Goal: Information Seeking & Learning: Find specific fact

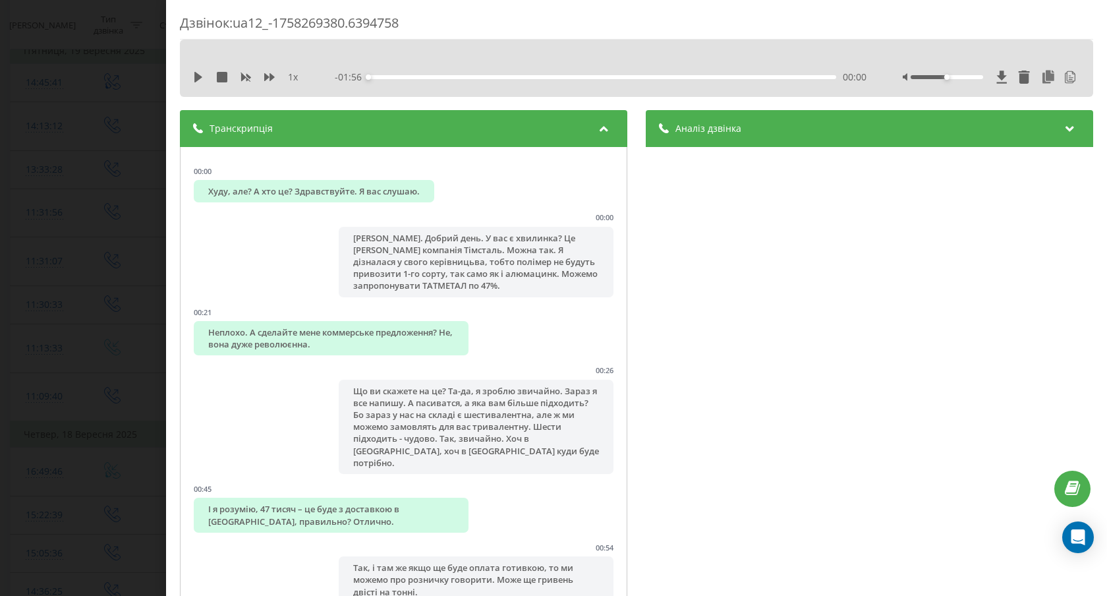
scroll to position [198, 0]
click at [199, 80] on icon at bounding box center [198, 77] width 11 height 11
click at [130, 127] on div "Дзвінок : ua12_-1758269380.6394758 Худу, але? А хто це? Здравствуйте. Я вас слу…" at bounding box center [553, 298] width 1107 height 596
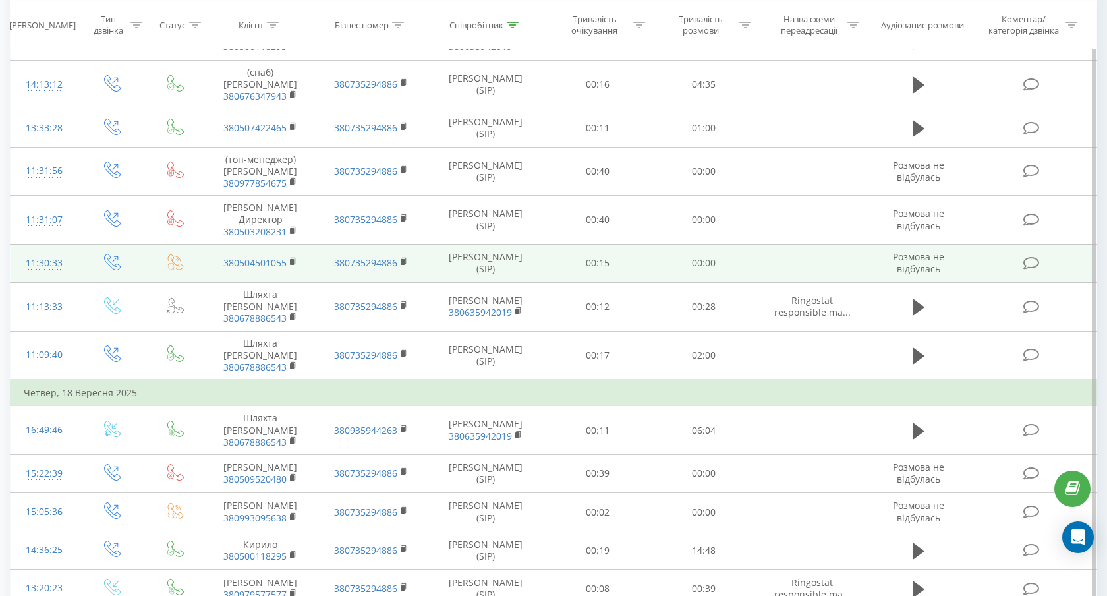
scroll to position [241, 0]
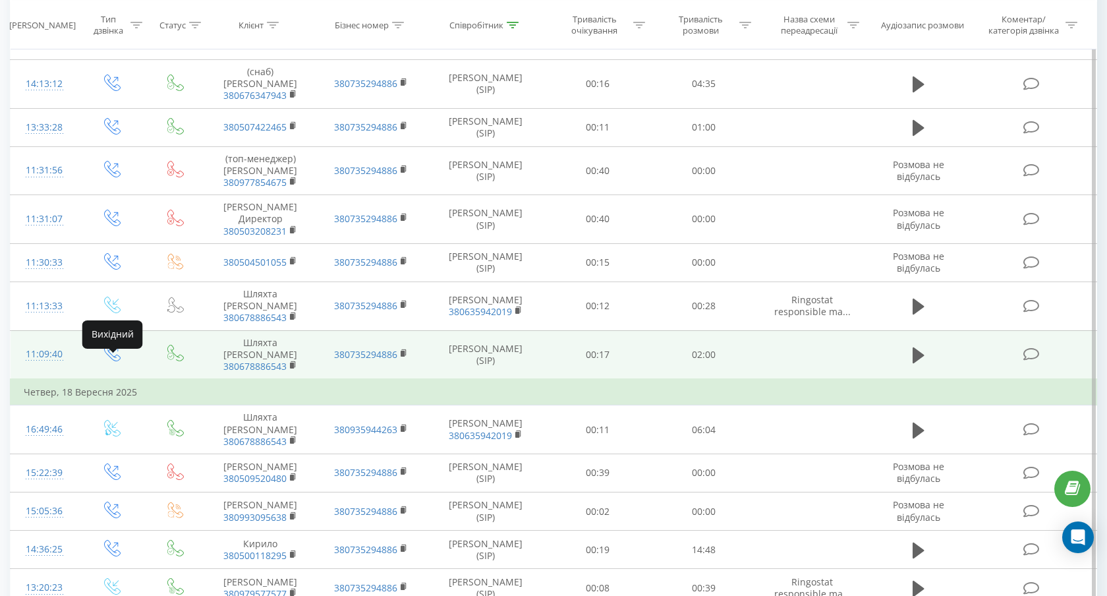
click at [114, 361] on icon at bounding box center [112, 353] width 16 height 16
click at [915, 363] on icon at bounding box center [919, 355] width 12 height 16
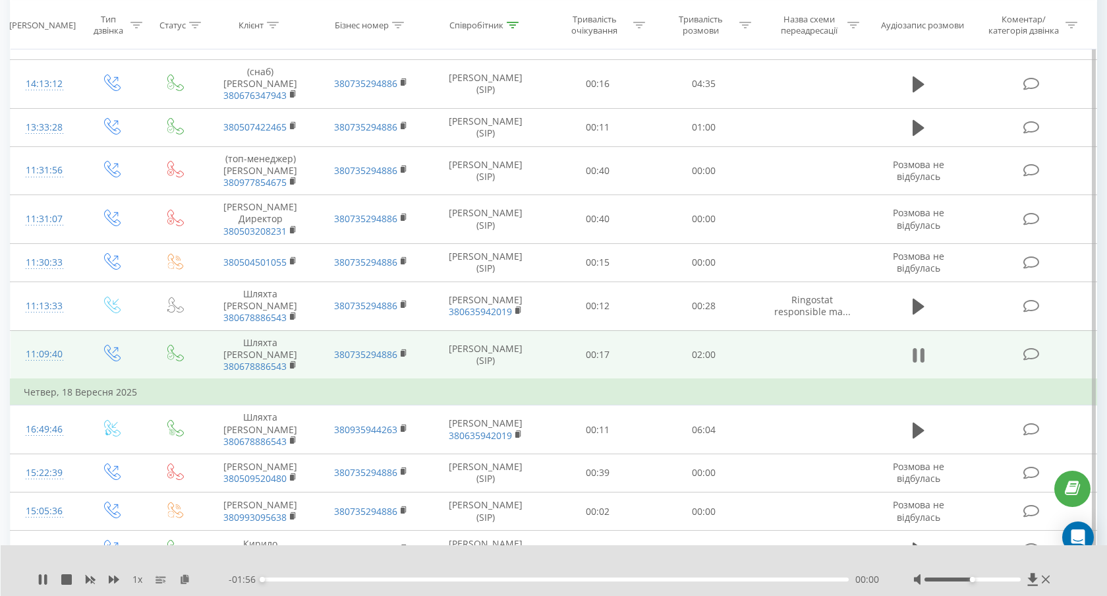
click at [920, 362] on icon at bounding box center [922, 355] width 4 height 14
click at [40, 581] on icon at bounding box center [43, 579] width 8 height 11
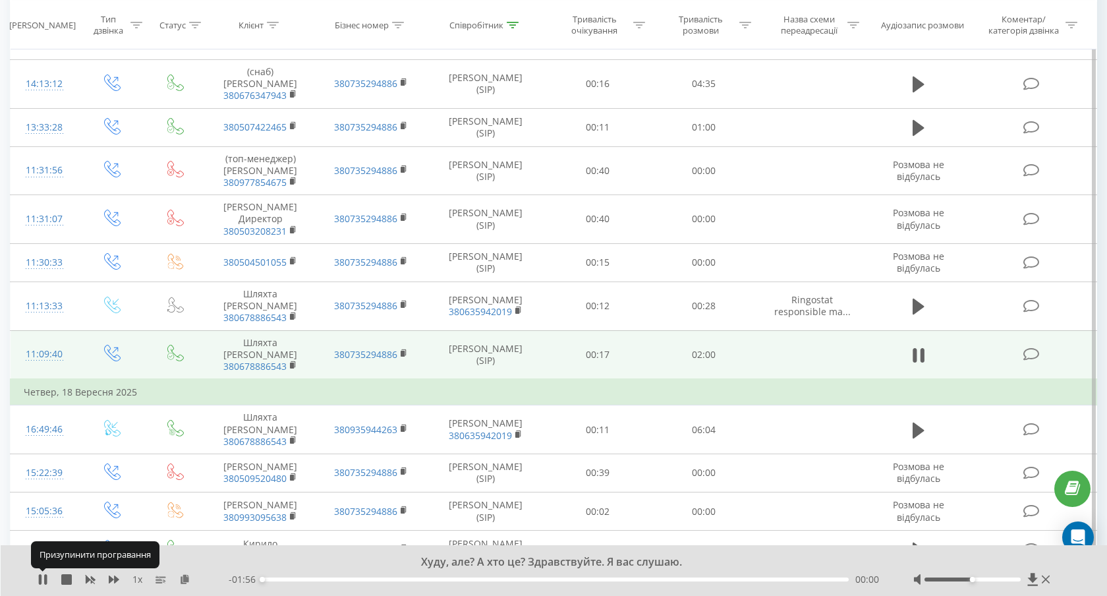
click at [40, 581] on icon at bounding box center [40, 579] width 3 height 11
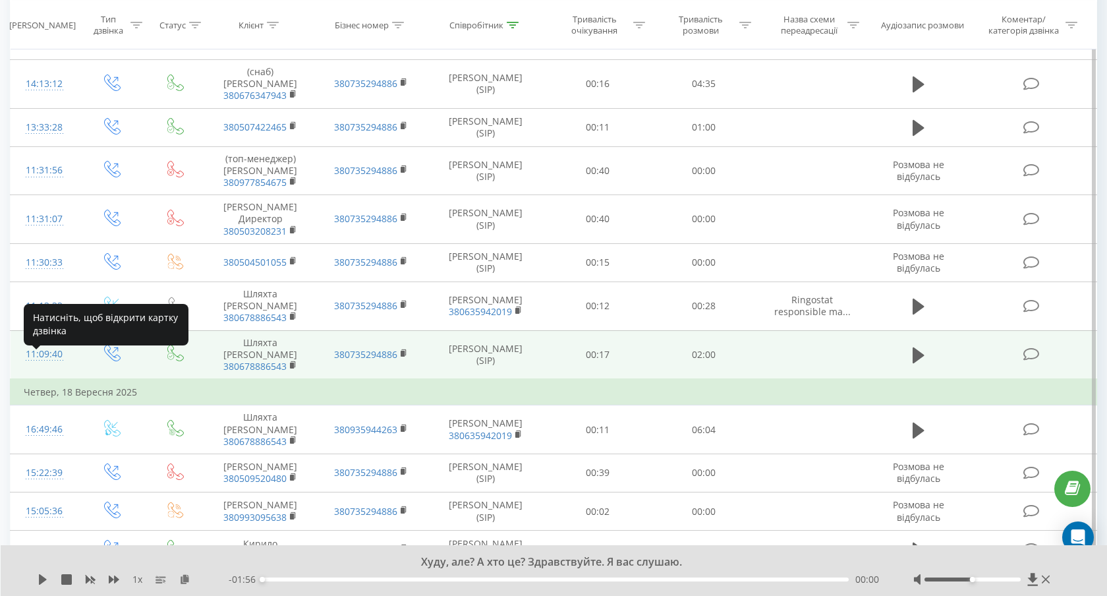
click at [46, 359] on div "11:09:40" at bounding box center [45, 354] width 42 height 26
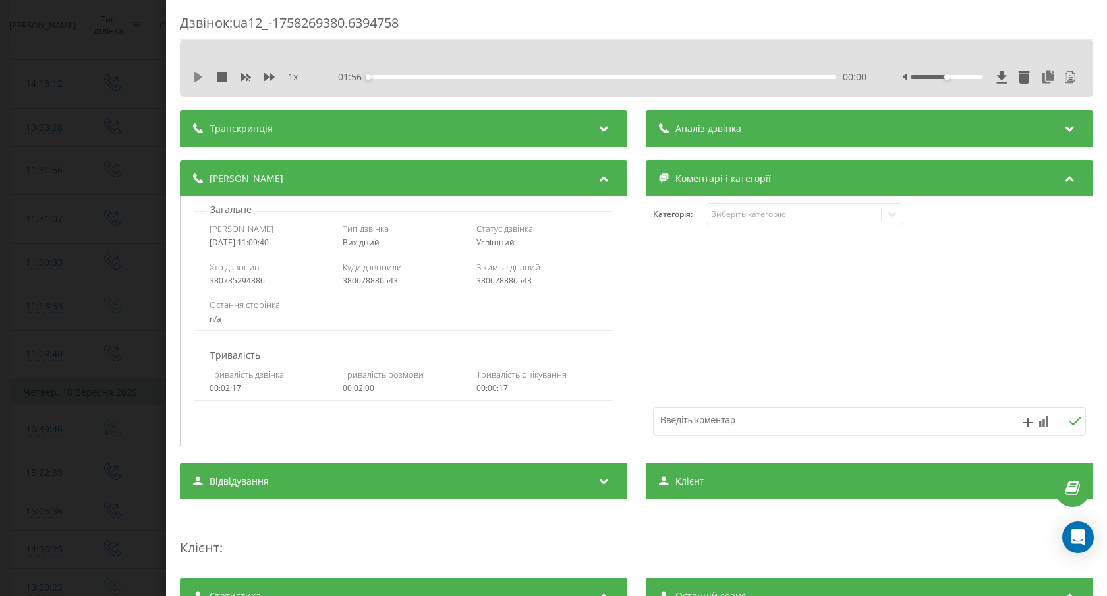
click at [197, 76] on icon at bounding box center [198, 77] width 8 height 11
click at [197, 76] on icon at bounding box center [198, 77] width 11 height 11
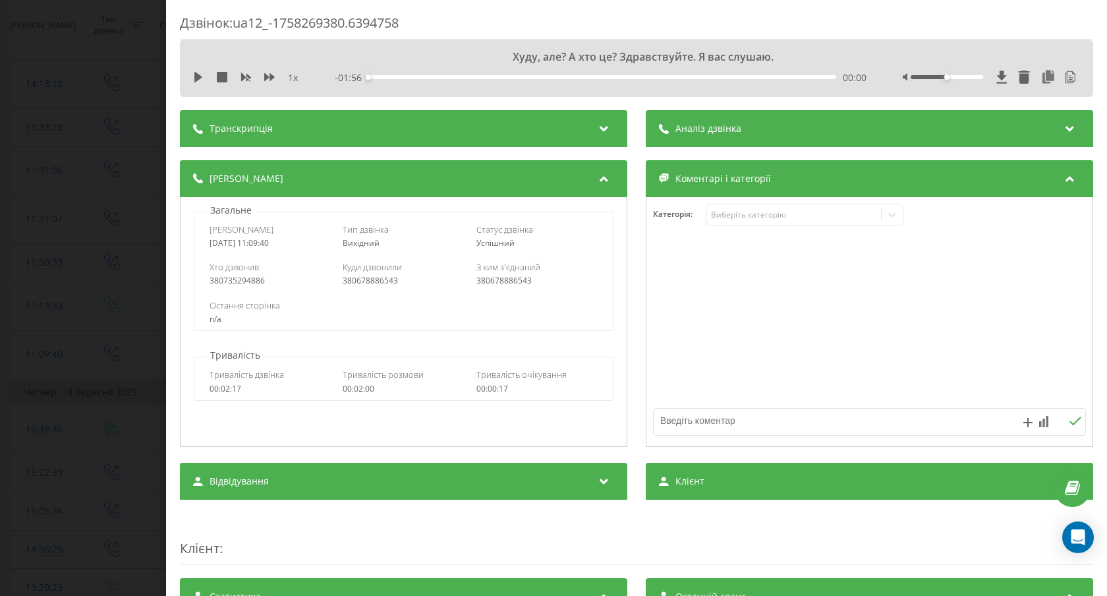
click at [550, 489] on div "Відвідування" at bounding box center [403, 481] width 447 height 37
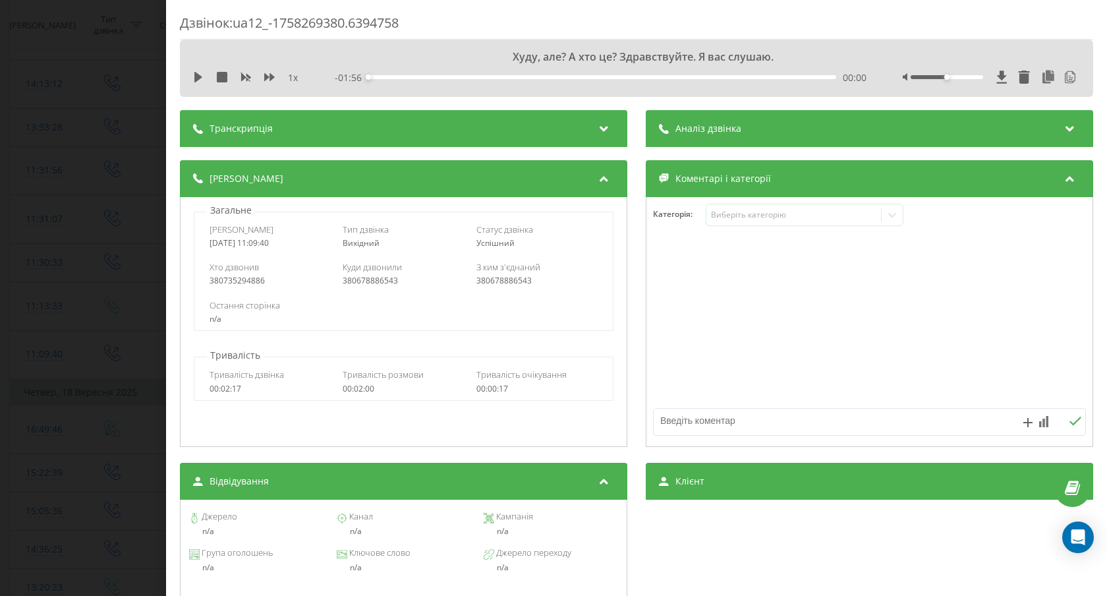
click at [190, 72] on div "1 x - 01:56 00:00 00:00" at bounding box center [637, 77] width 894 height 20
click at [195, 76] on icon at bounding box center [198, 77] width 8 height 11
click at [220, 74] on icon at bounding box center [222, 77] width 11 height 11
click at [221, 80] on icon at bounding box center [222, 77] width 11 height 11
click at [204, 78] on div "1 x" at bounding box center [252, 77] width 119 height 13
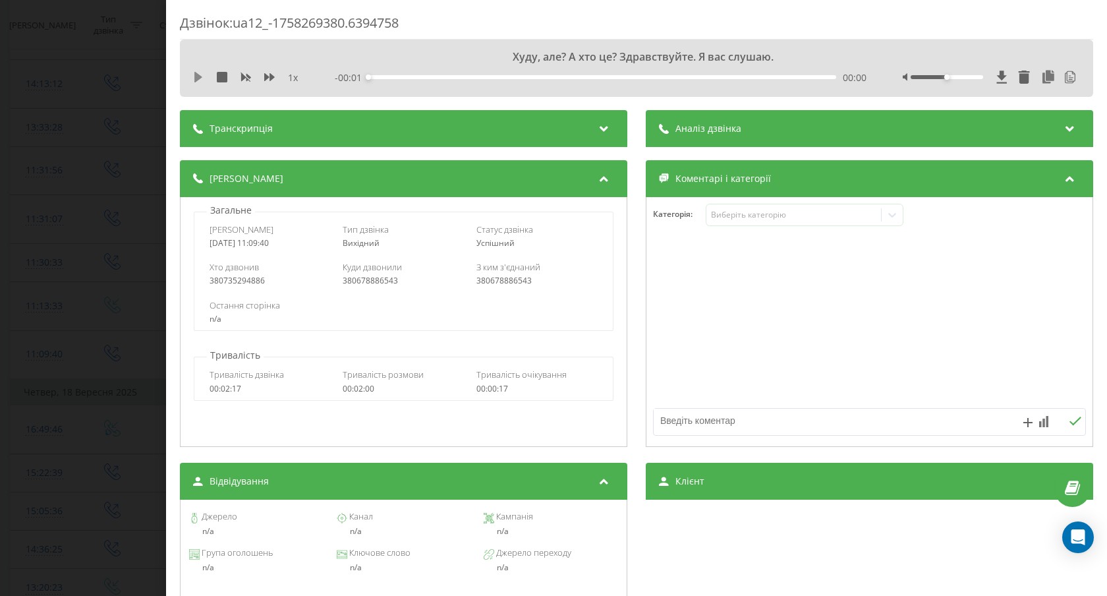
click at [198, 78] on icon at bounding box center [198, 77] width 8 height 11
click at [199, 73] on icon at bounding box center [198, 77] width 11 height 11
click at [287, 124] on div "Транскрипція" at bounding box center [403, 128] width 447 height 37
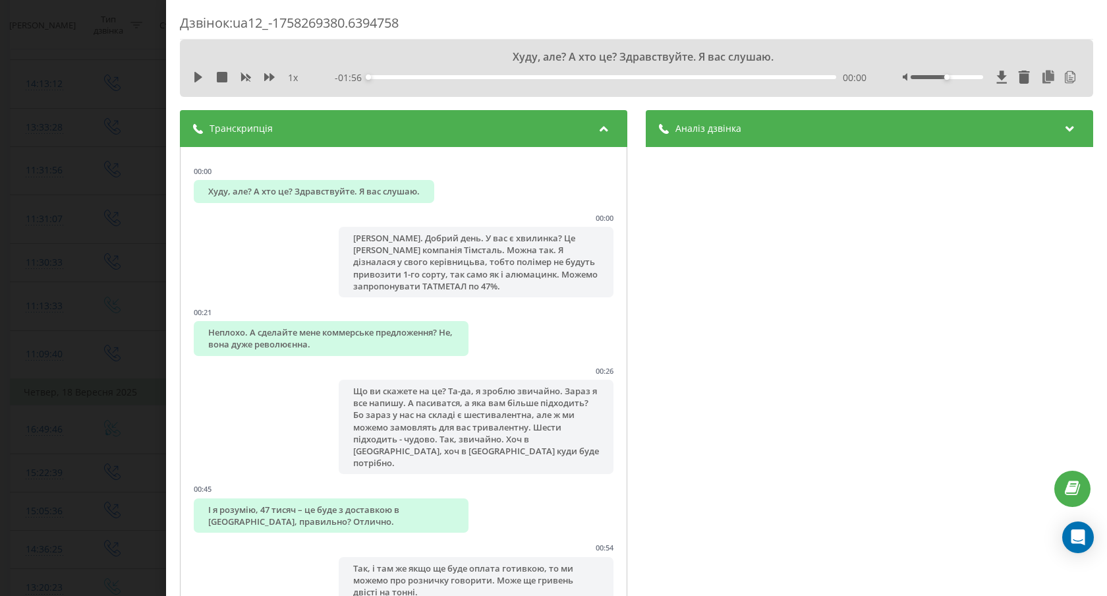
click at [79, 132] on div "Дзвінок : ua12_-1758269380.6394758 Худу, але? А хто це? Здравствуйте. Я вас слу…" at bounding box center [553, 298] width 1107 height 596
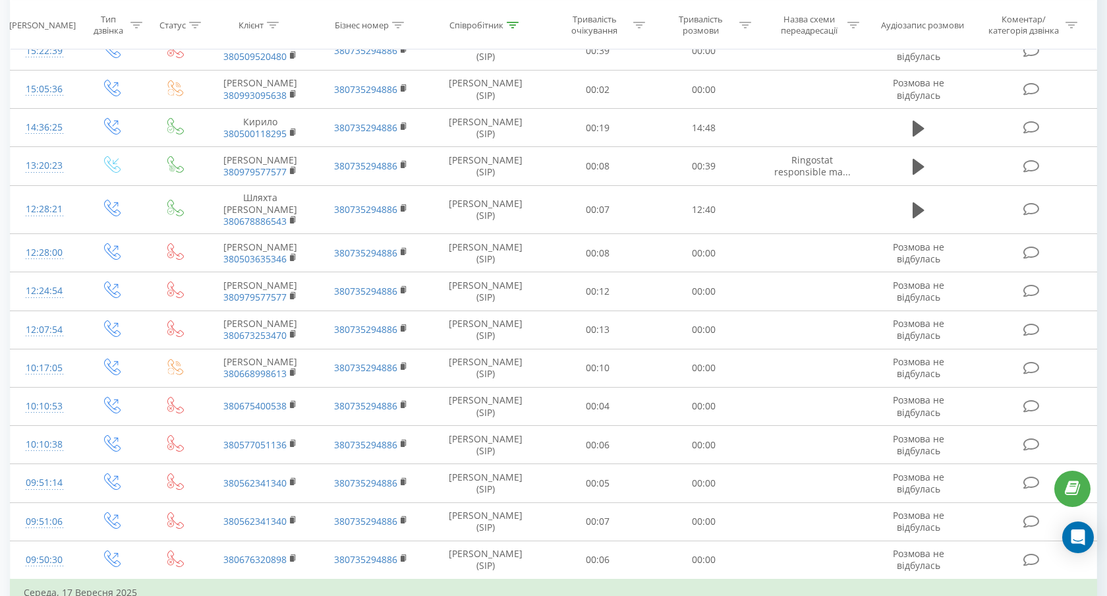
scroll to position [643, 0]
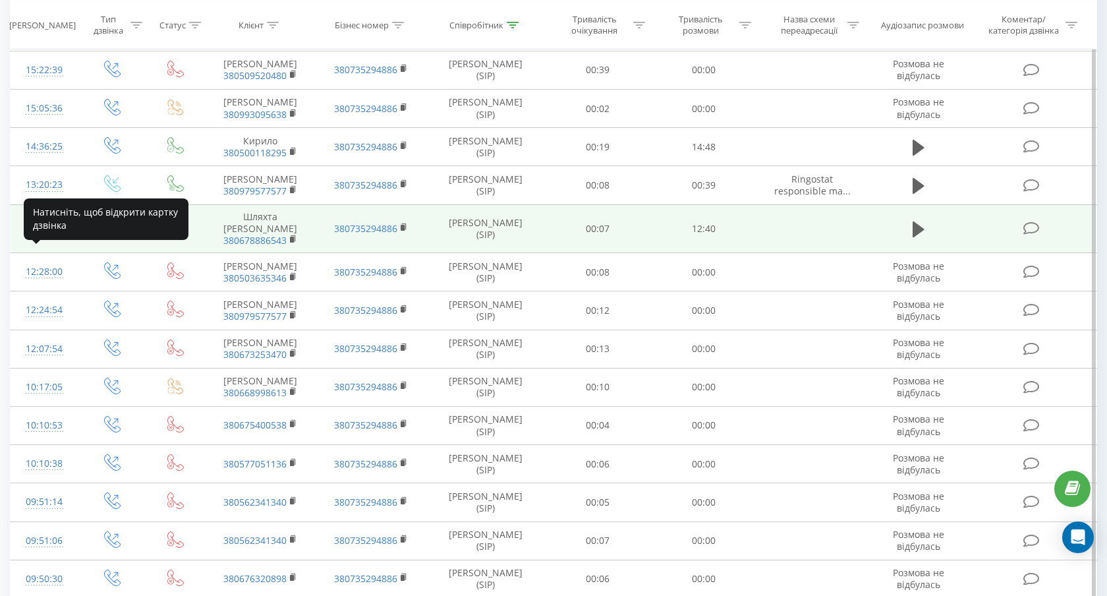
click at [49, 241] on div "12:28:21" at bounding box center [45, 229] width 42 height 26
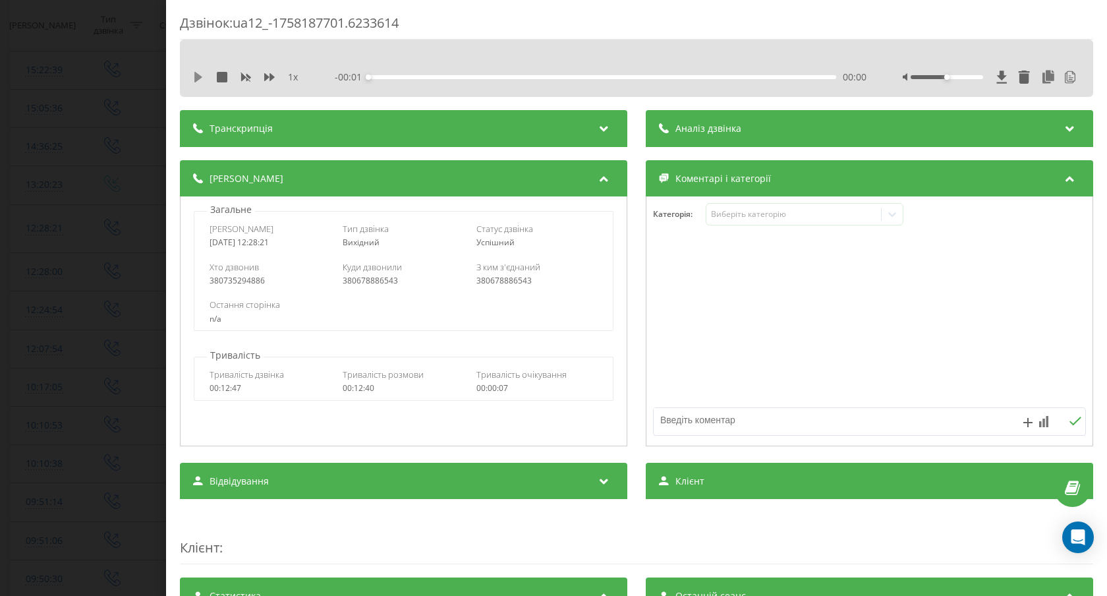
click at [199, 77] on icon at bounding box center [198, 77] width 8 height 11
click at [200, 82] on icon at bounding box center [201, 77] width 3 height 11
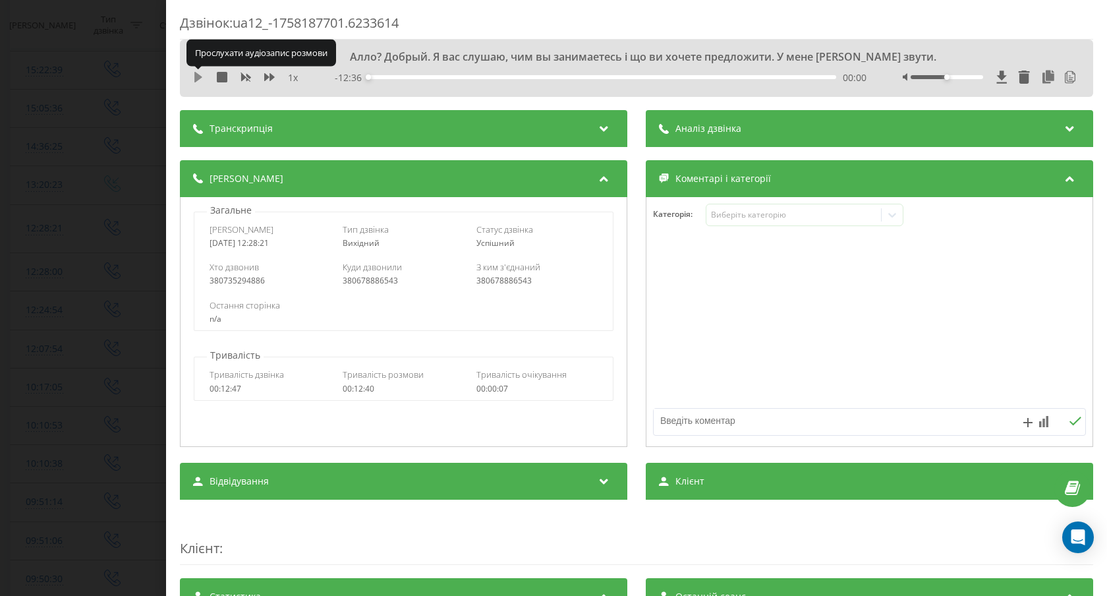
click at [198, 78] on icon at bounding box center [198, 77] width 8 height 11
click at [199, 79] on icon at bounding box center [198, 77] width 11 height 11
click at [278, 136] on div "Транскрипція" at bounding box center [403, 128] width 447 height 37
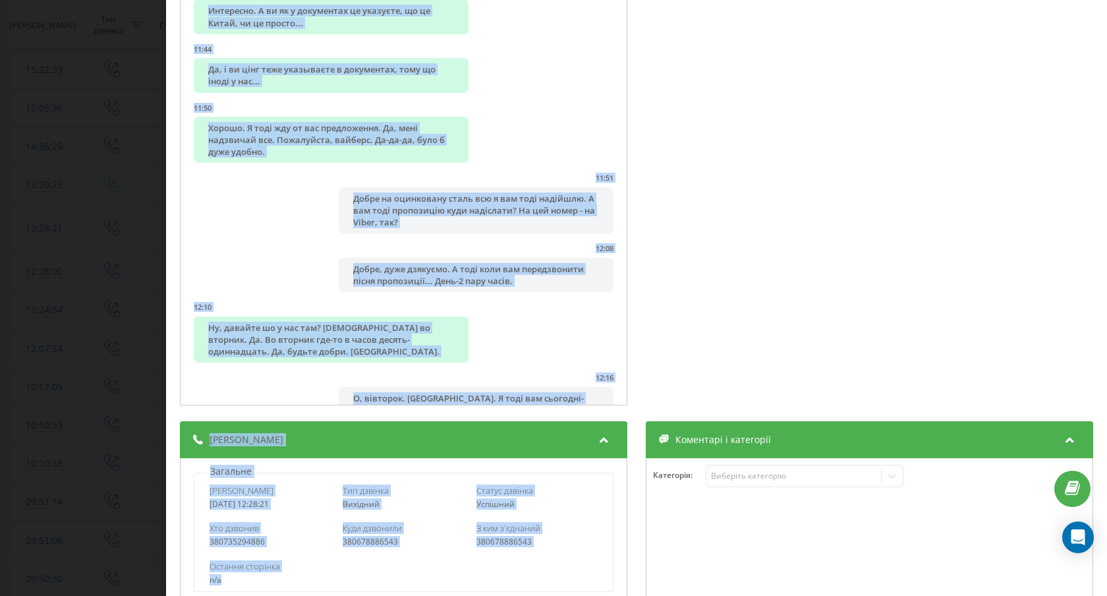
scroll to position [207, 0]
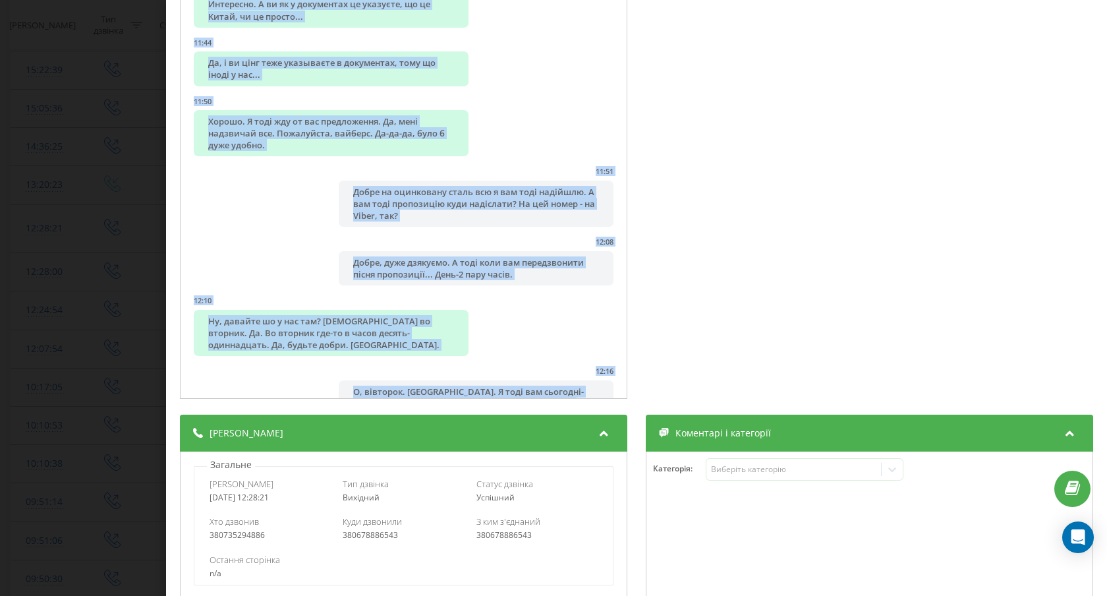
drag, startPoint x: 184, startPoint y: 167, endPoint x: 436, endPoint y: 370, distance: 323.9
click at [436, 370] on div "00:00 Алло? Добрый. Я вас слушаю, чим вы занимаетесь і що ви хочете предложити.…" at bounding box center [403, 169] width 447 height 459
copy ul "00:00 Алло? Добрый. Я вас слушаю, чим вы занимаетесь і що ви хочете предложити.…"
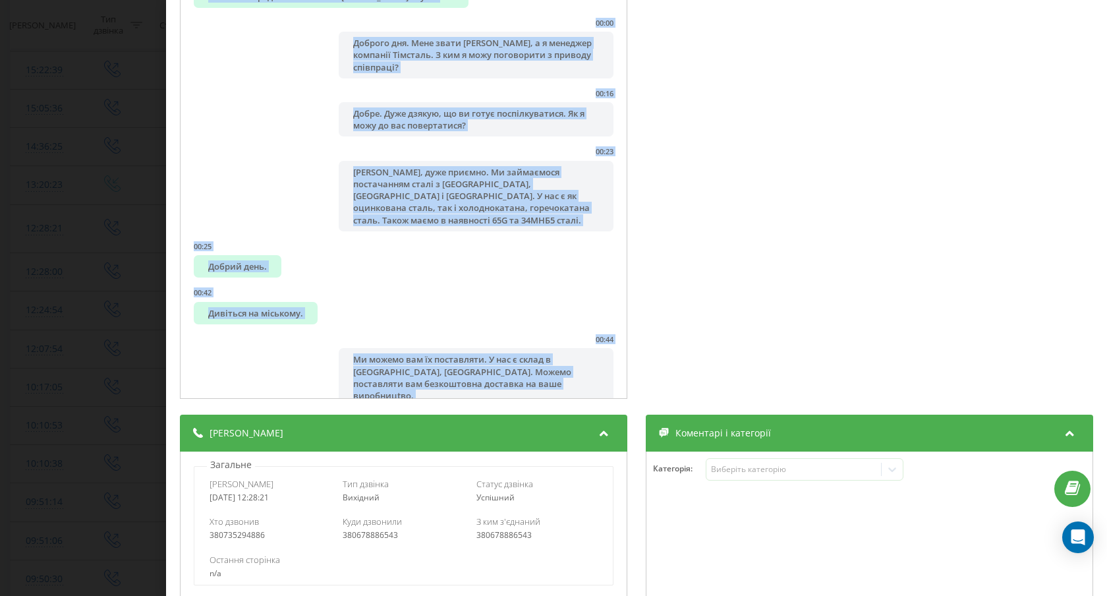
scroll to position [0, 0]
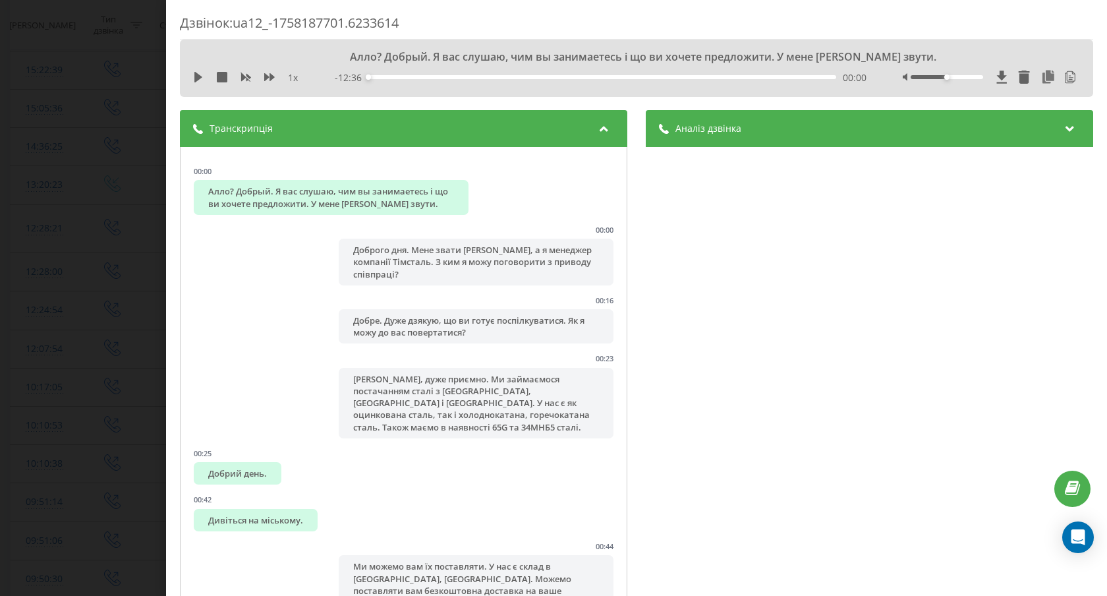
click at [714, 130] on span "Аналіз дзвінка" at bounding box center [709, 128] width 66 height 13
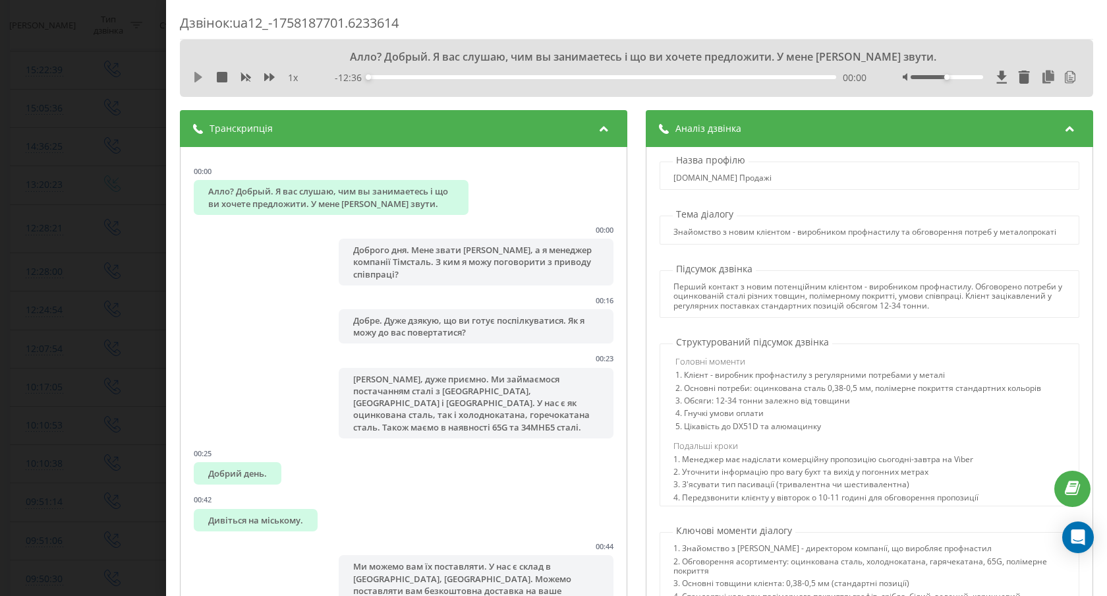
click at [196, 80] on icon at bounding box center [198, 77] width 8 height 11
click at [113, 207] on div "Дзвінок : ua12_-1758187701.6233614 Алло? Добрый. Я вас слушаю, чим вы занимаете…" at bounding box center [553, 298] width 1107 height 596
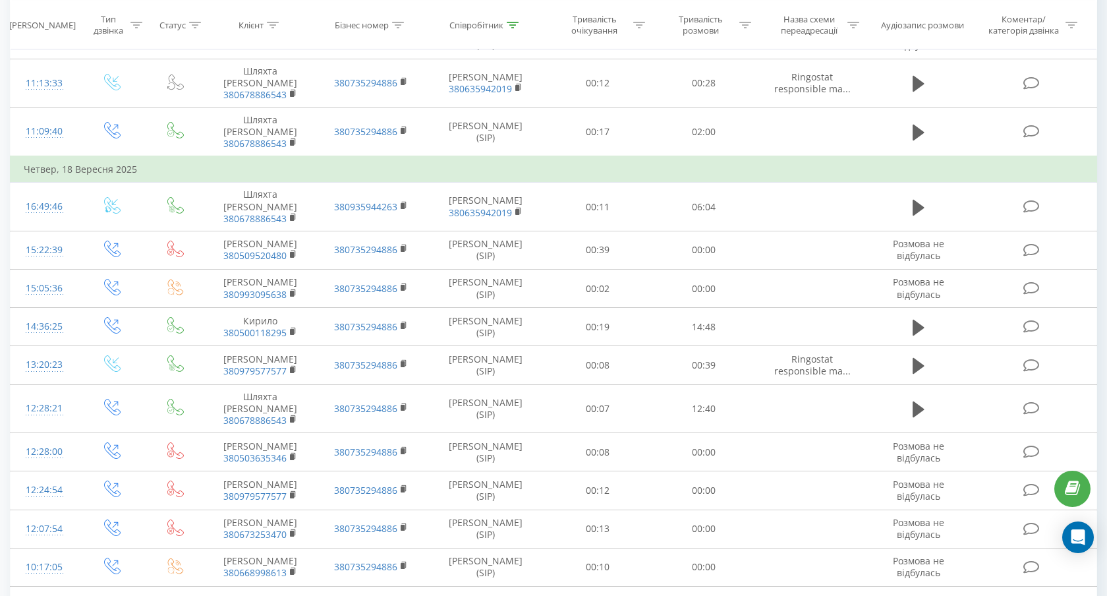
scroll to position [467, 0]
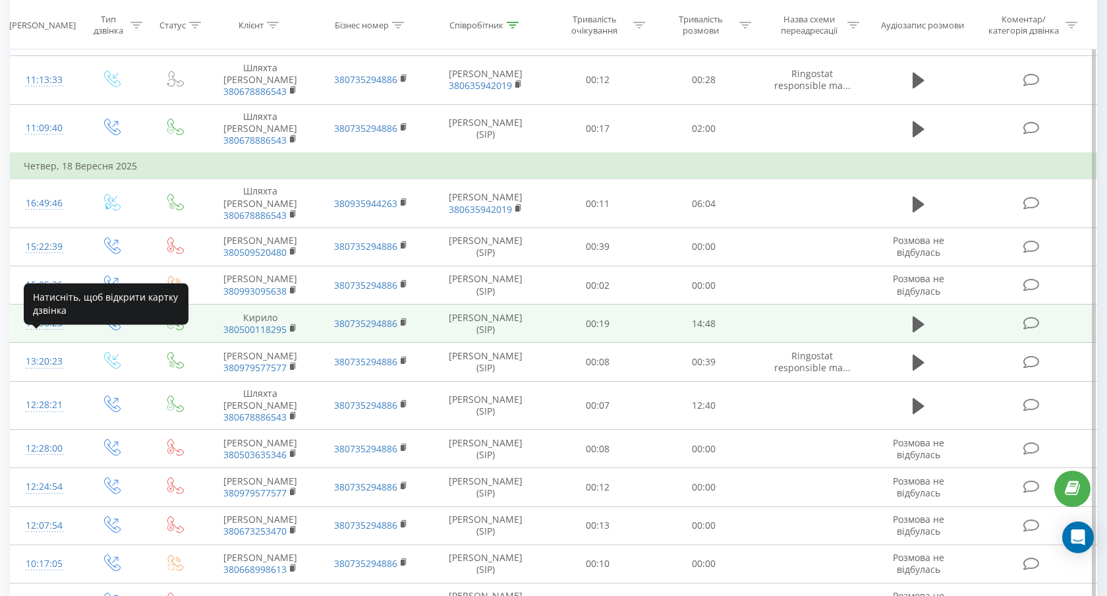
click at [44, 336] on div "14:36:25" at bounding box center [45, 323] width 42 height 26
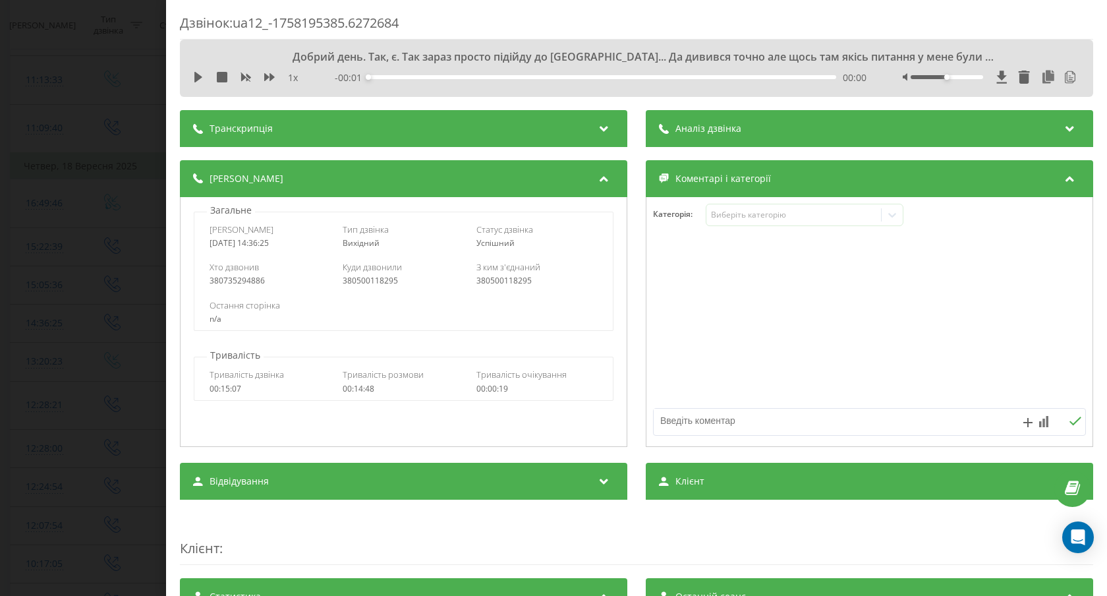
click at [406, 121] on div "Транскрипція" at bounding box center [403, 128] width 447 height 37
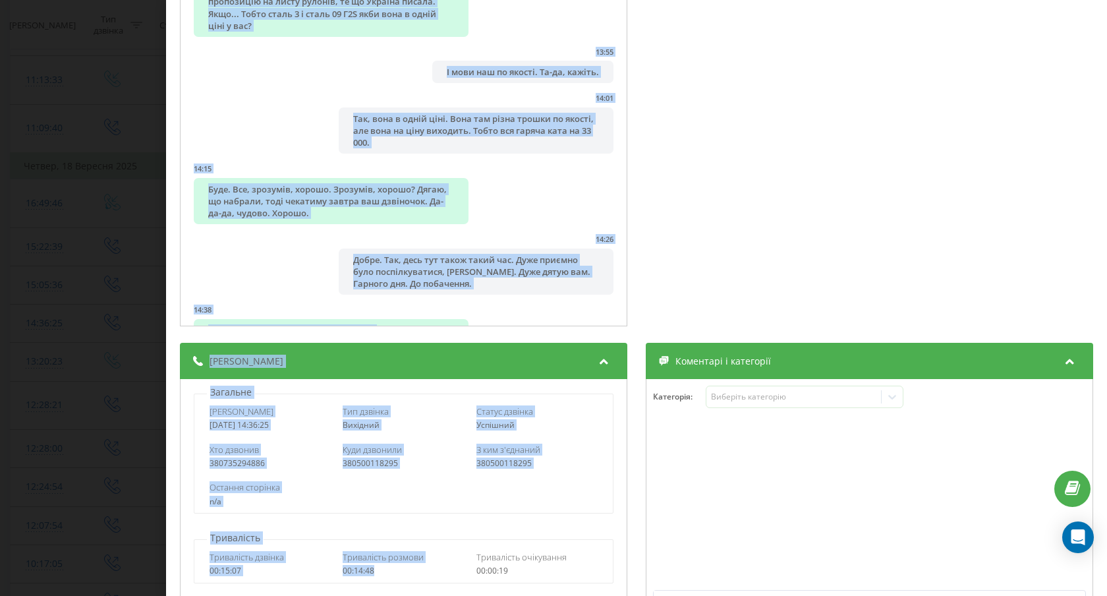
scroll to position [298, 0]
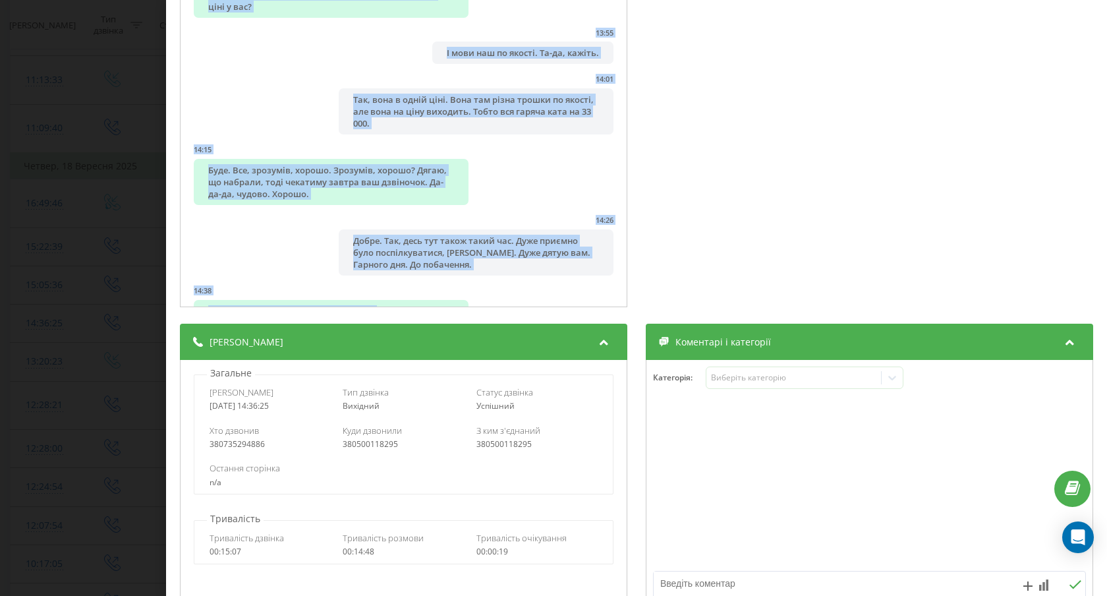
drag, startPoint x: 194, startPoint y: 185, endPoint x: 457, endPoint y: 297, distance: 285.6
click at [457, 297] on div "00:00 Добрий день. Так, є. Так зараз просто підійду до Компа... Да дивився точн…" at bounding box center [403, 78] width 447 height 459
copy ul "Добрий день. Так, є. Так зараз просто підійду до Компа... Да дивився точно але …"
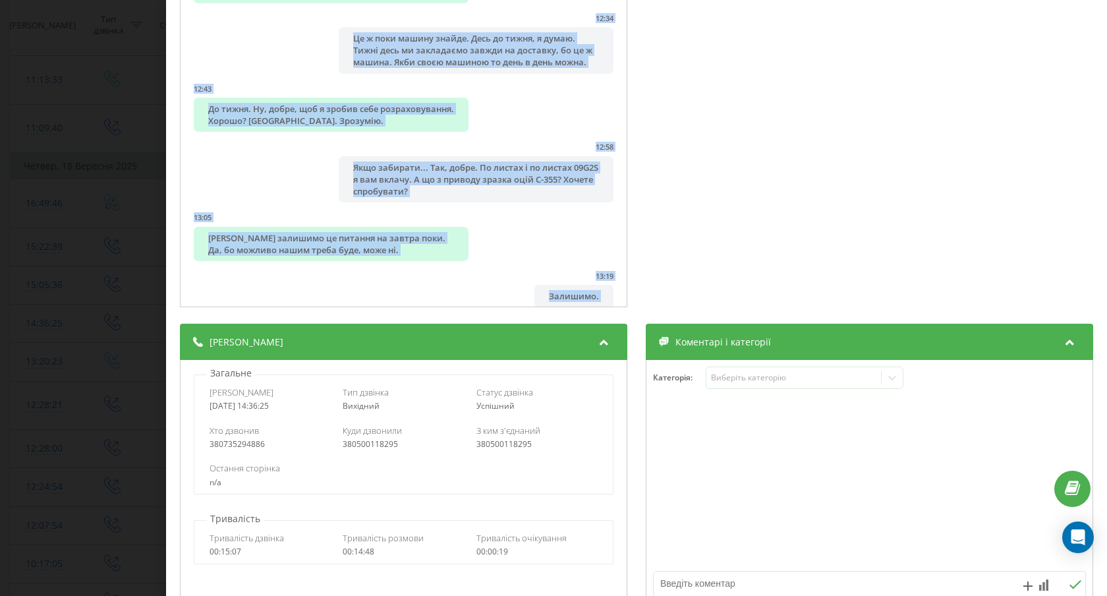
scroll to position [4779, 0]
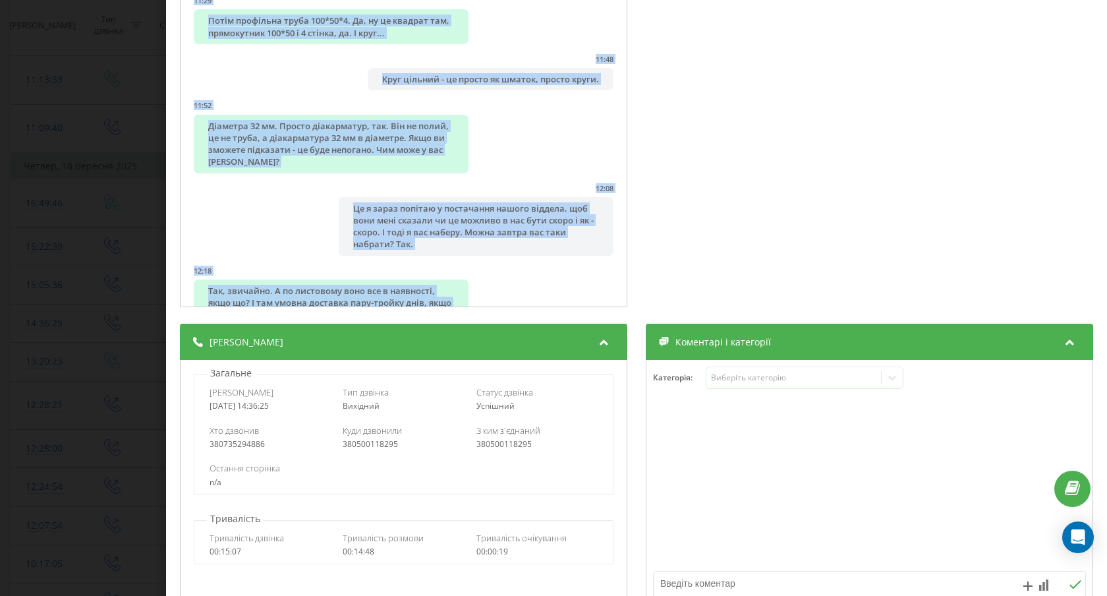
click at [126, 214] on div "Дзвінок : ua12_-1758195385.6272684 1 x - 14:43 00:00 00:00 Транскрипція 00:00 Д…" at bounding box center [553, 298] width 1107 height 596
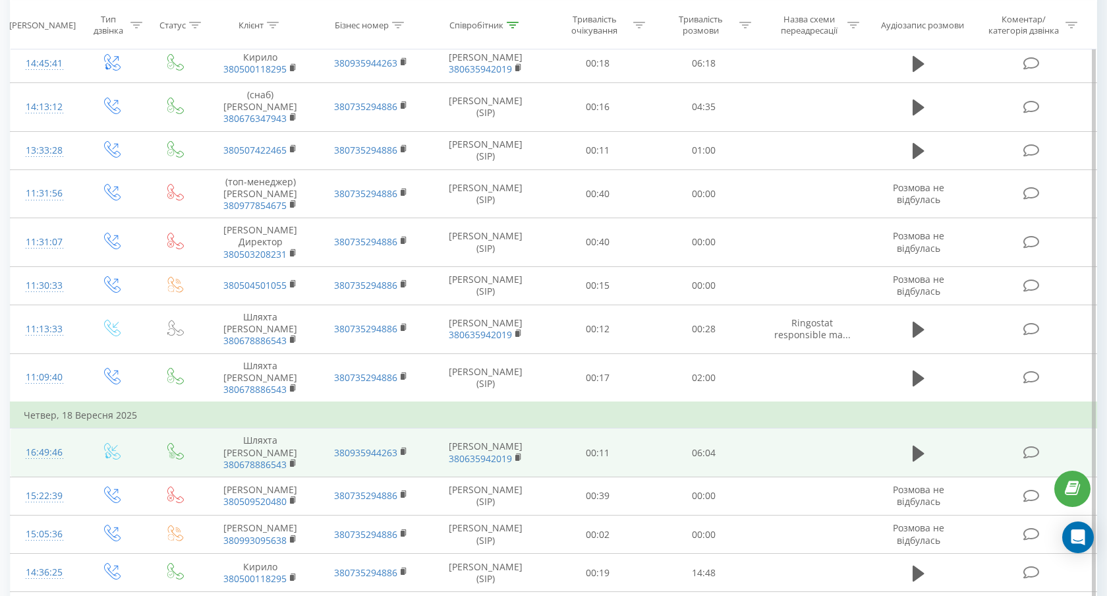
scroll to position [217, 0]
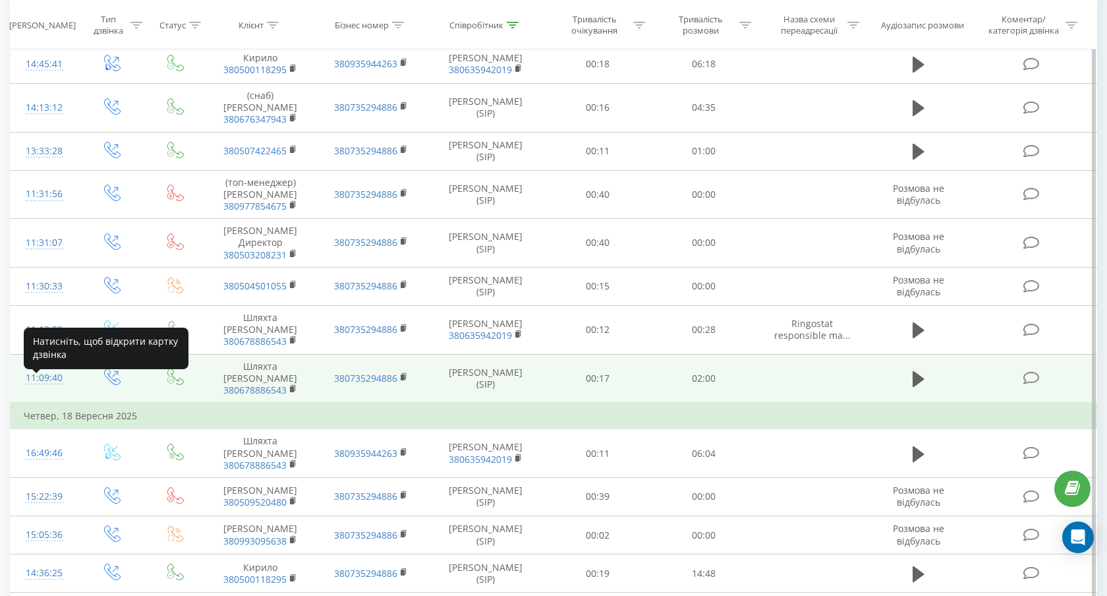
click at [48, 391] on div "11:09:40" at bounding box center [45, 378] width 42 height 26
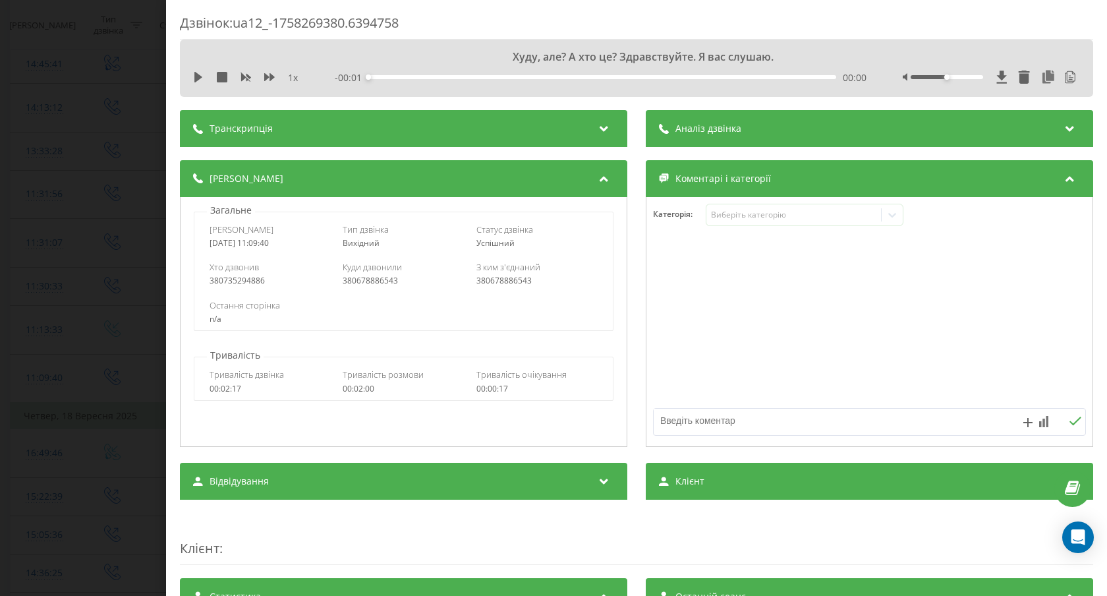
click at [357, 129] on div "Транскрипція" at bounding box center [403, 128] width 447 height 37
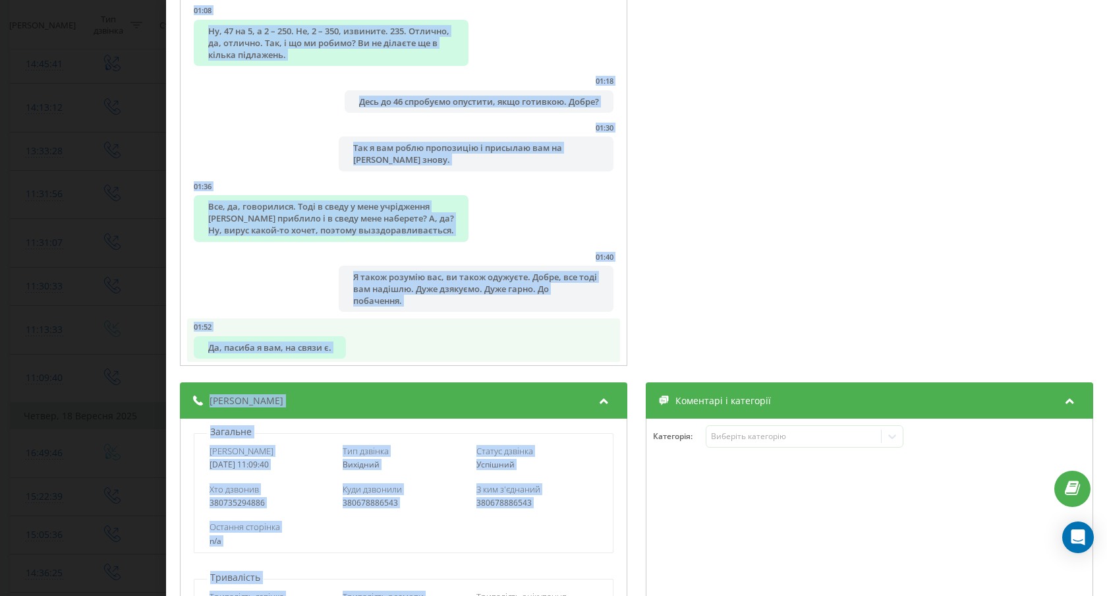
scroll to position [260, 0]
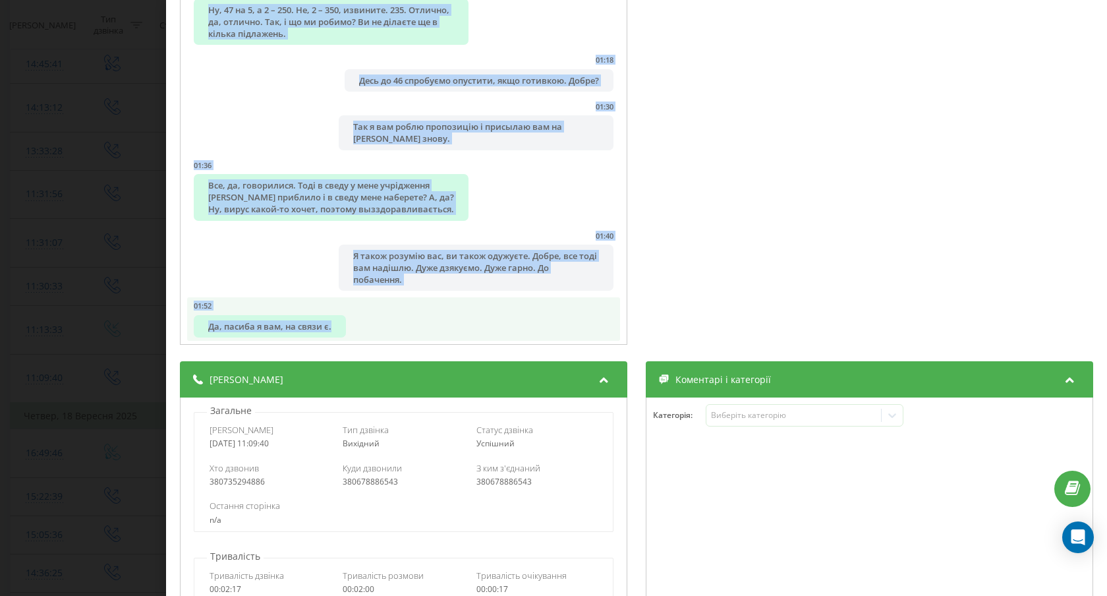
drag, startPoint x: 184, startPoint y: 160, endPoint x: 427, endPoint y: 318, distance: 290.1
click at [427, 318] on div "00:00 Худу, але? А хто це? Здравствуйте. Я вас слушаю. 00:00 Алло, Ольга. Добри…" at bounding box center [403, 116] width 447 height 459
copy ul "00:00 Худу, але? А хто це? Здравствуйте. Я вас слушаю. 00:00 Алло, Ольга. Добри…"
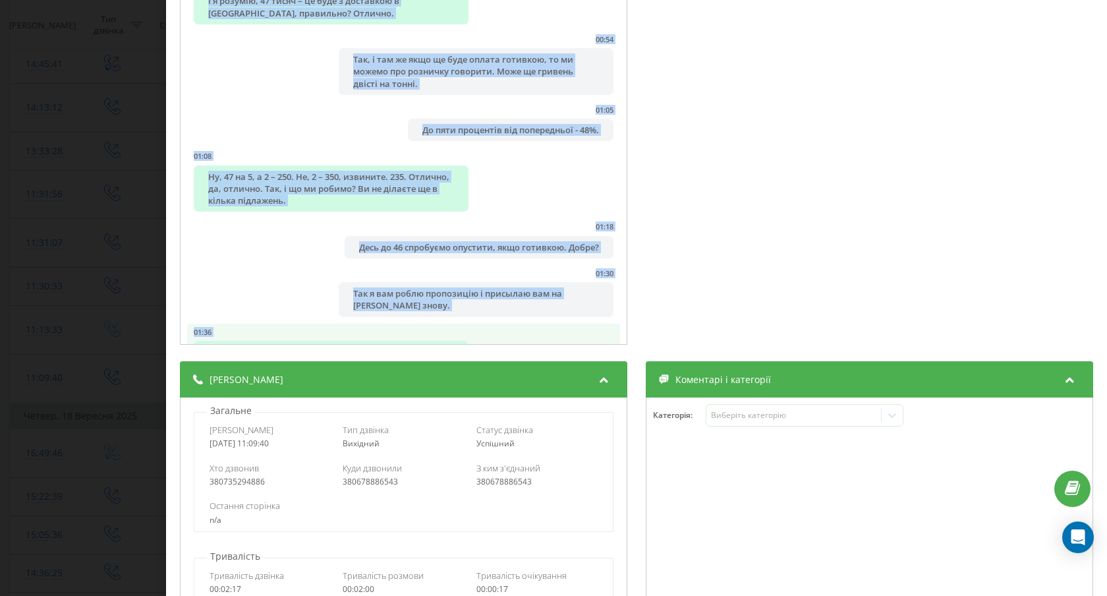
scroll to position [0, 0]
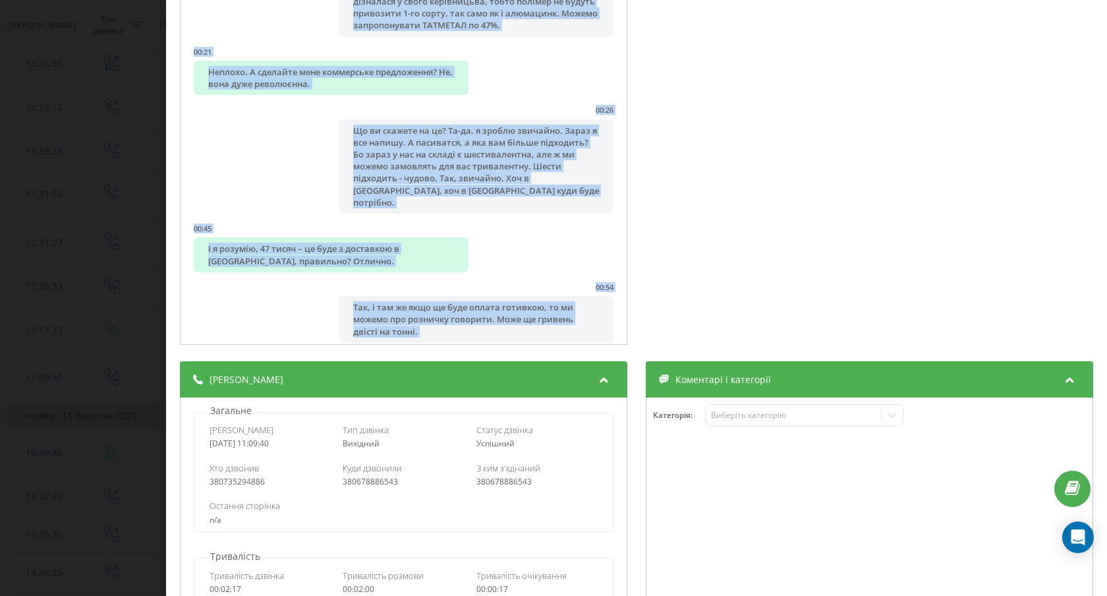
click at [98, 169] on div "Дзвінок : ua12_-1758269380.6394758 1 x - 01:56 00:00 00:00 Транскрипція 00:00 Х…" at bounding box center [553, 298] width 1107 height 596
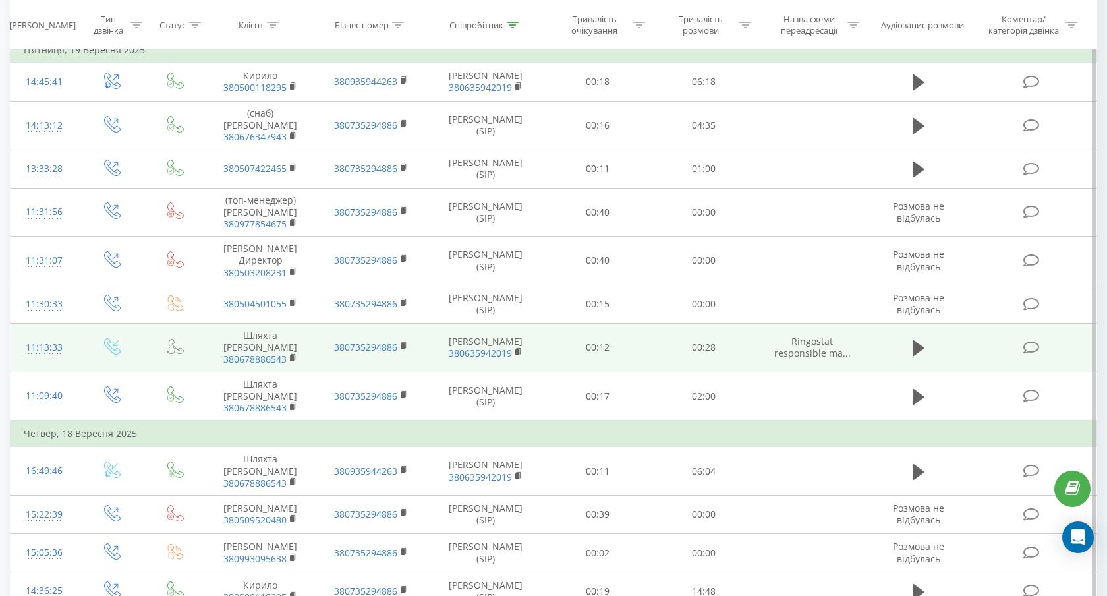
scroll to position [200, 0]
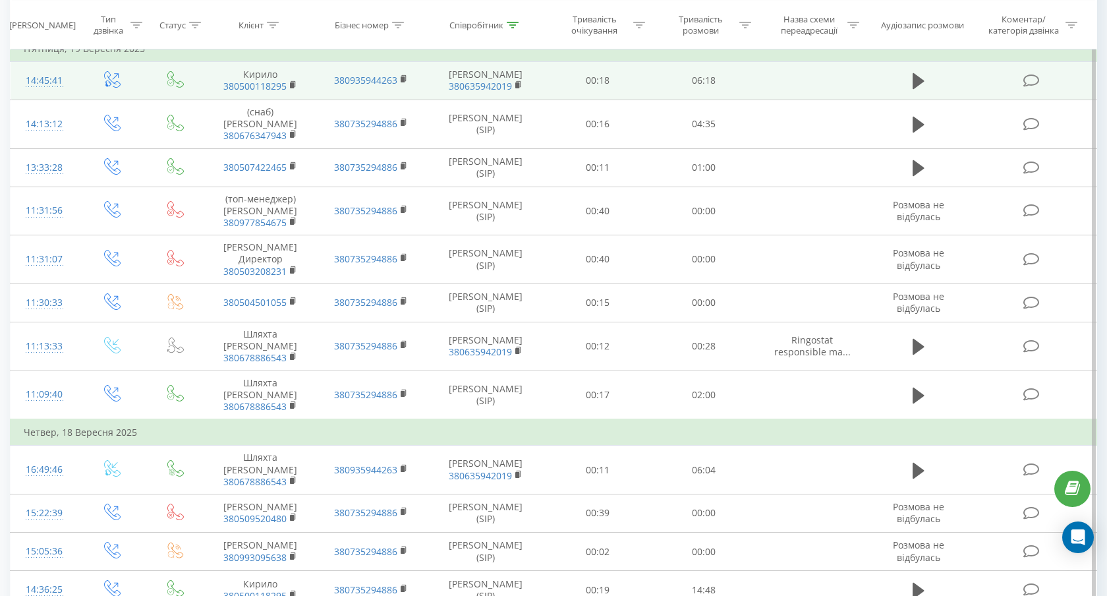
click at [47, 94] on div "14:45:41" at bounding box center [45, 81] width 42 height 26
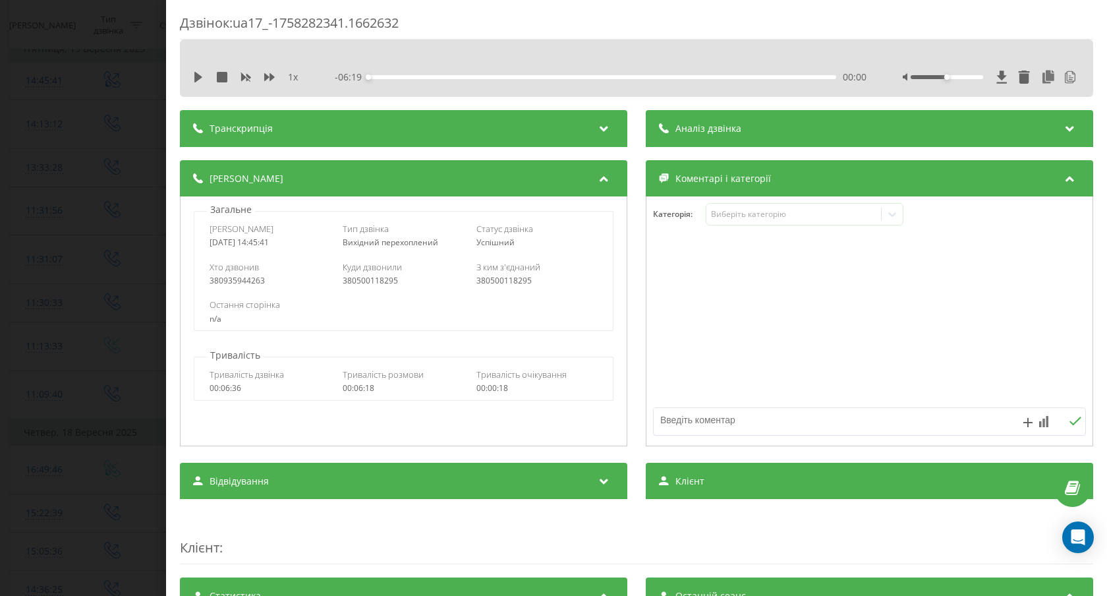
click at [328, 121] on div "Транскрипція" at bounding box center [403, 128] width 447 height 37
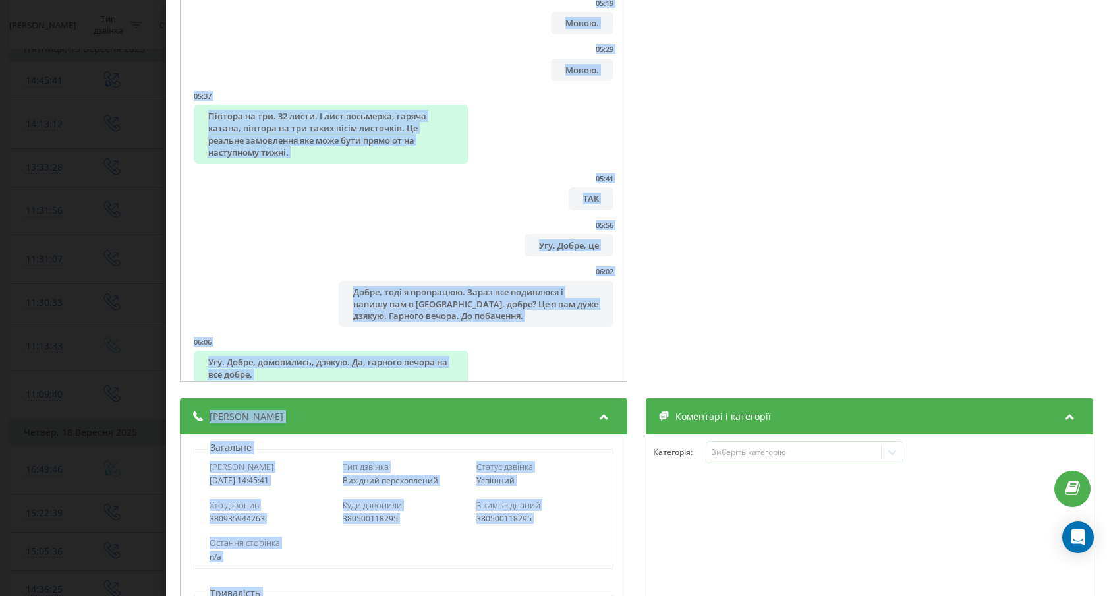
scroll to position [237, 0]
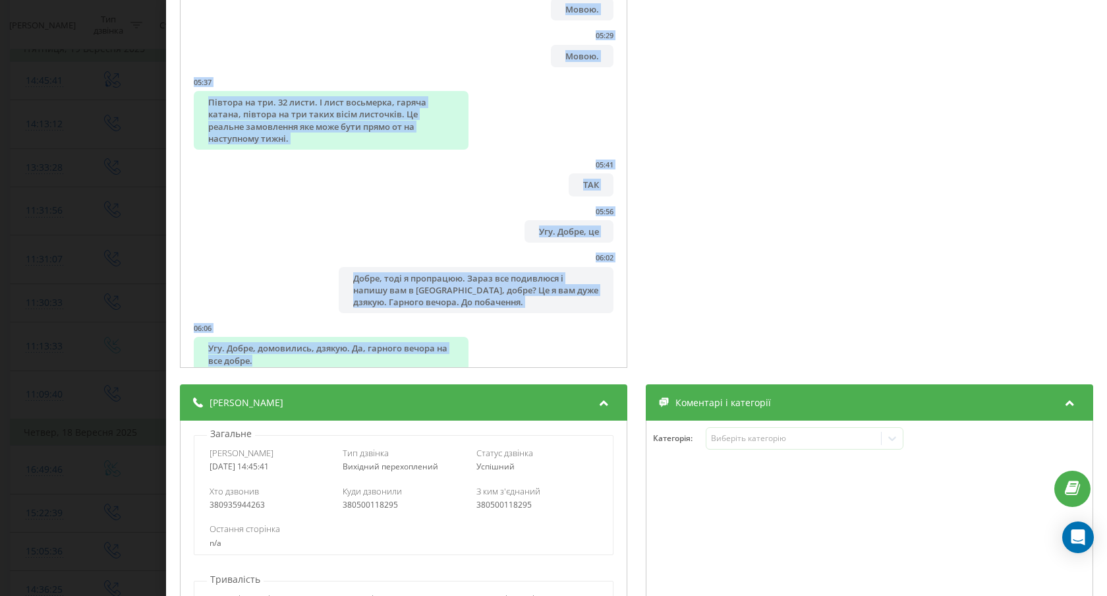
drag, startPoint x: 191, startPoint y: 179, endPoint x: 402, endPoint y: 363, distance: 280.2
click at [402, 363] on div "00:00 Ну, бло. Добрий день. Та-та-та. Ага. 00:00 Алло. Добрий день, Киріл. Це К…" at bounding box center [403, 139] width 447 height 459
copy ul "Ну, бло. Добрий день. Та-та-та. Ага. 00:00 Алло. Добрий день, Киріл. Це Катерин…"
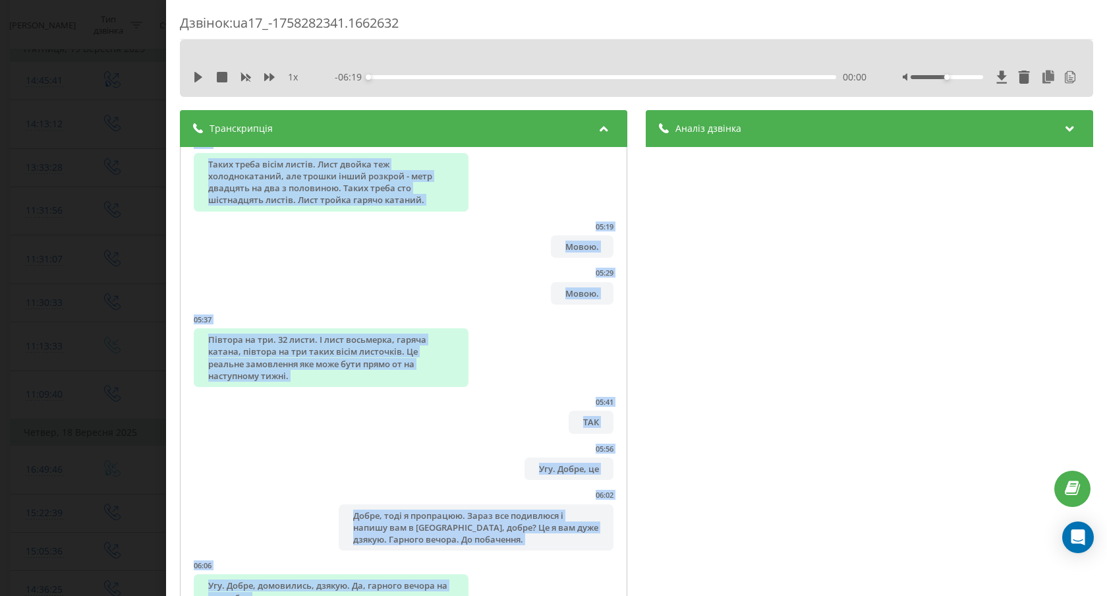
click at [100, 295] on div "Дзвінок : ua17_-1758282341.1662632 1 x - 06:19 00:00 00:00 Транскрипція 00:00 Н…" at bounding box center [553, 298] width 1107 height 596
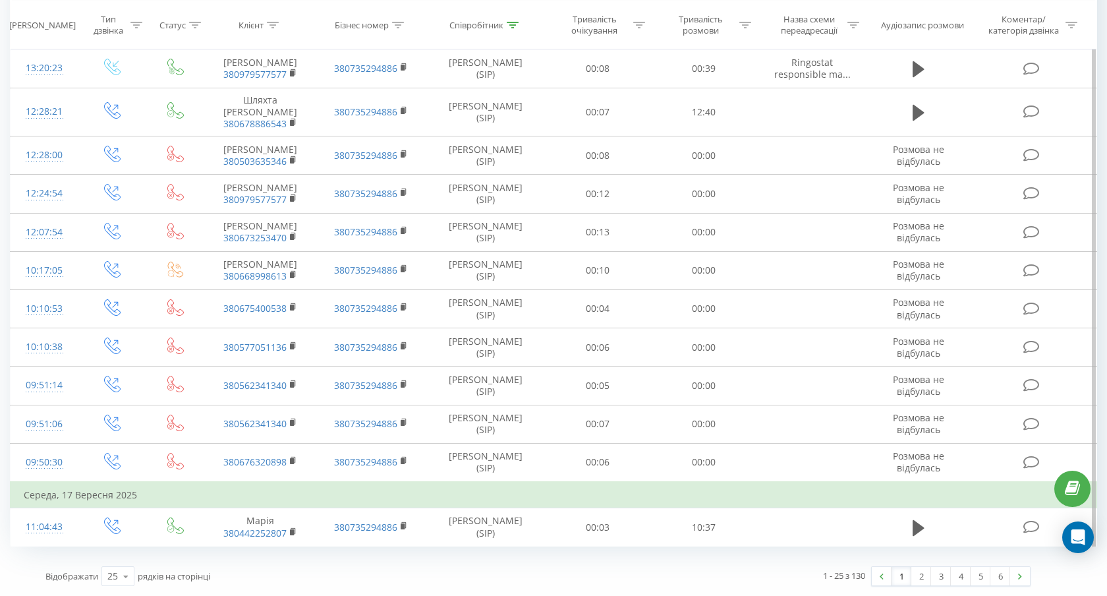
scroll to position [821, 0]
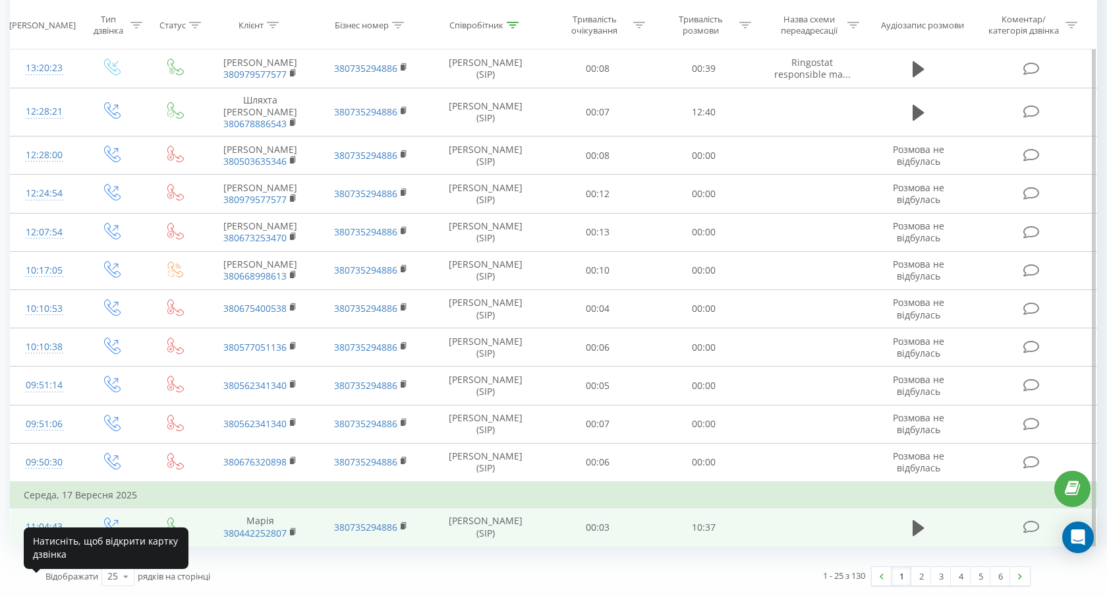
click at [36, 529] on div "11:04:43" at bounding box center [45, 527] width 42 height 26
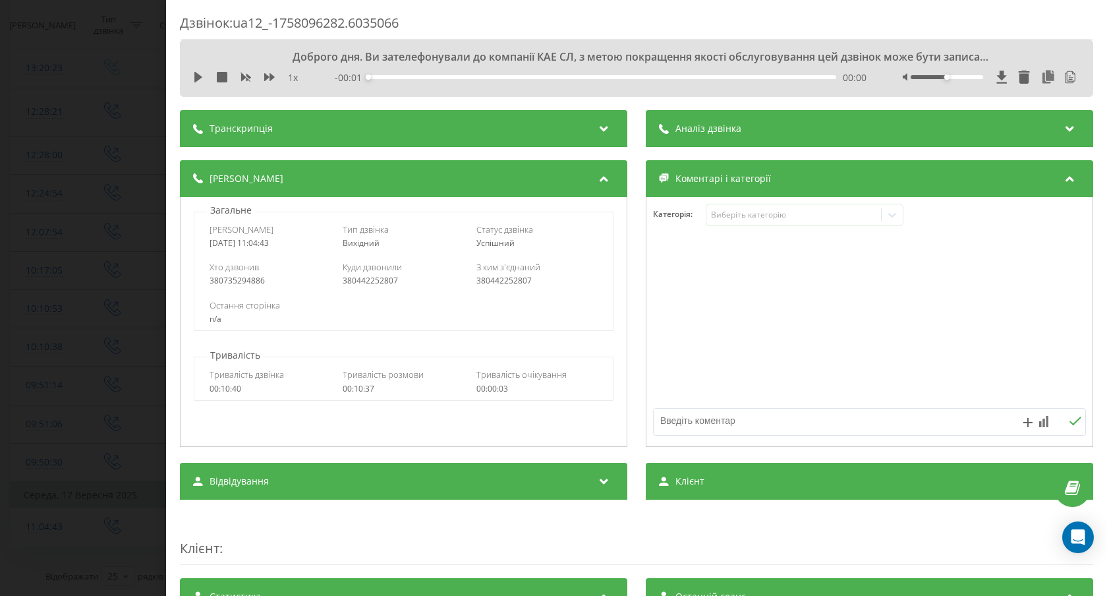
click at [307, 134] on div "Транскрипція" at bounding box center [403, 128] width 447 height 37
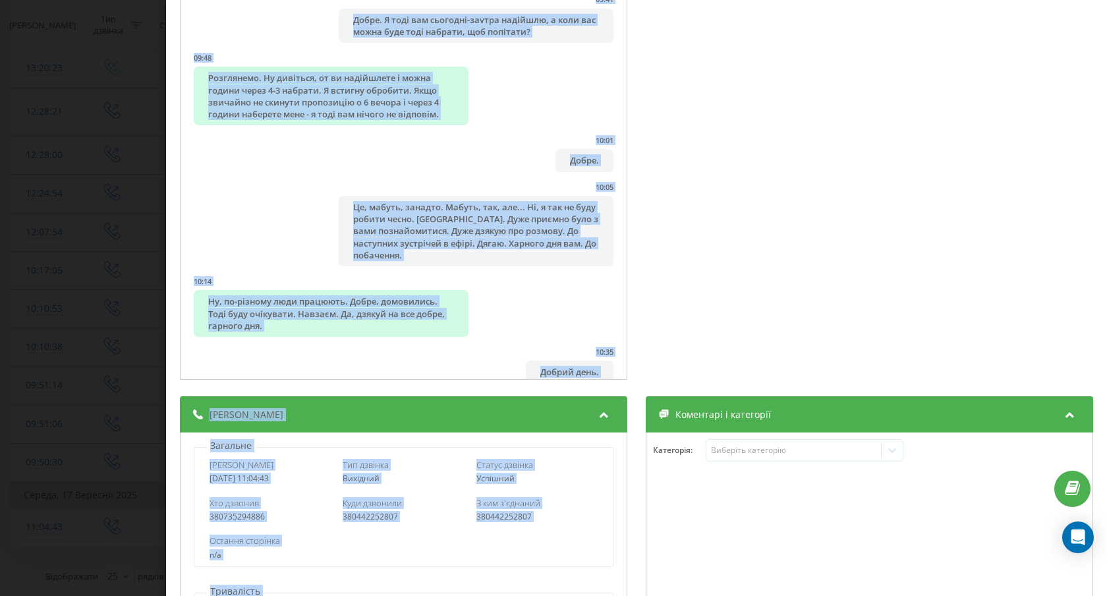
scroll to position [252, 0]
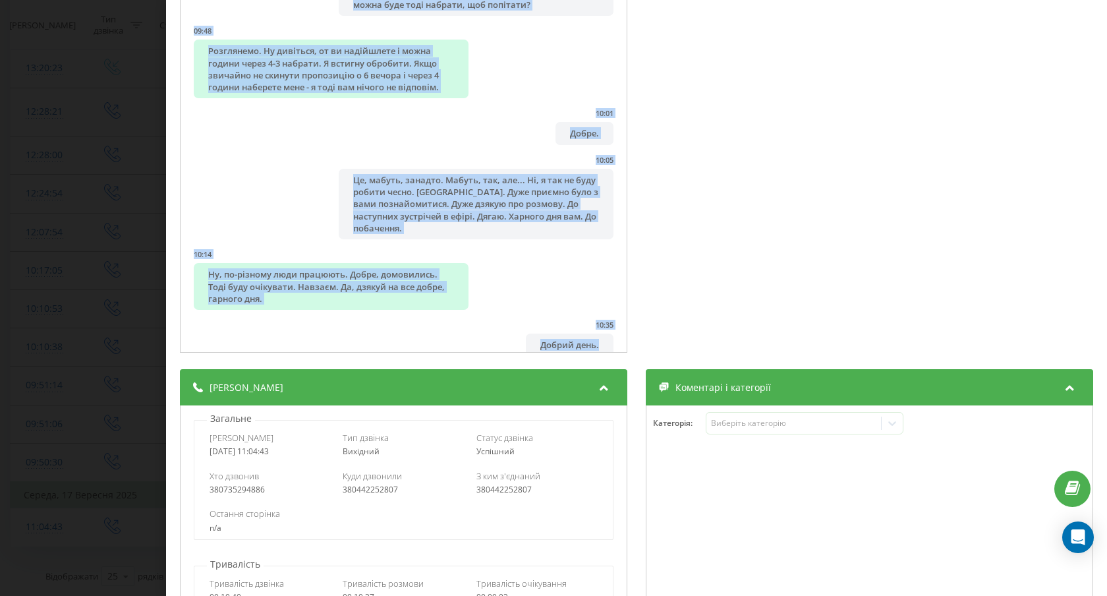
drag, startPoint x: 190, startPoint y: 165, endPoint x: 468, endPoint y: 341, distance: 328.5
click at [468, 341] on div "00:00 Доброго дня. Ви зателефонували до компанії КАЕ СЛ, з метою покращення яко…" at bounding box center [403, 124] width 447 height 459
copy ul "00:00 Доброго дня. Ви зателефонували до компанії КАЕ СЛ, з метою покращення яко…"
click at [107, 156] on div "Дзвінок : ua12_-1758096282.6035066 1 x - 10:35 00:00 00:00 Транскрипція 00:00 Д…" at bounding box center [553, 298] width 1107 height 596
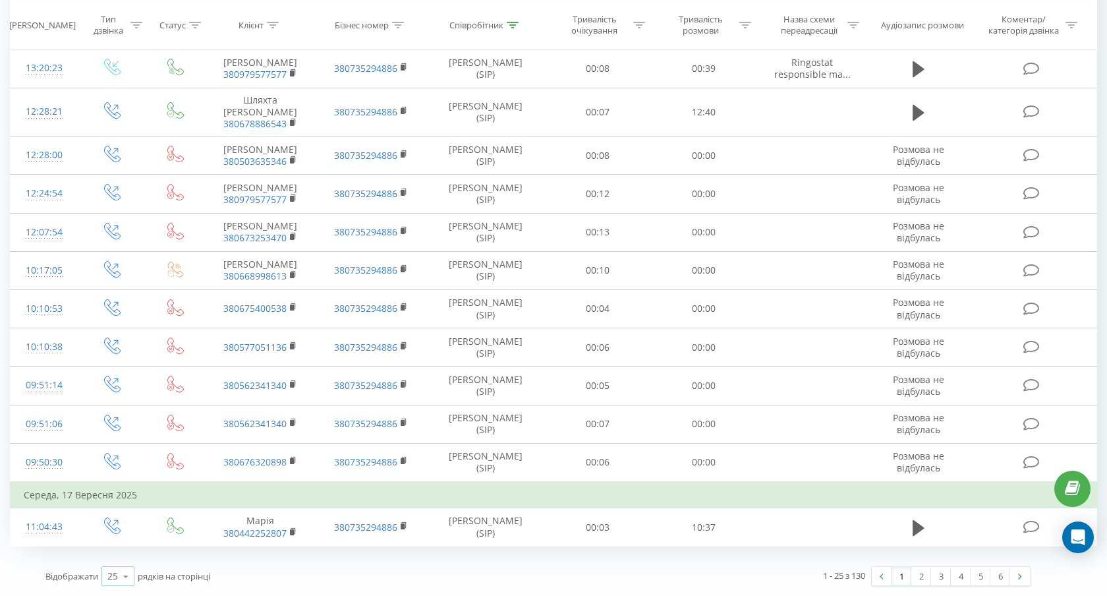
click at [125, 575] on icon at bounding box center [126, 576] width 20 height 26
click at [125, 558] on div "100" at bounding box center [118, 557] width 32 height 19
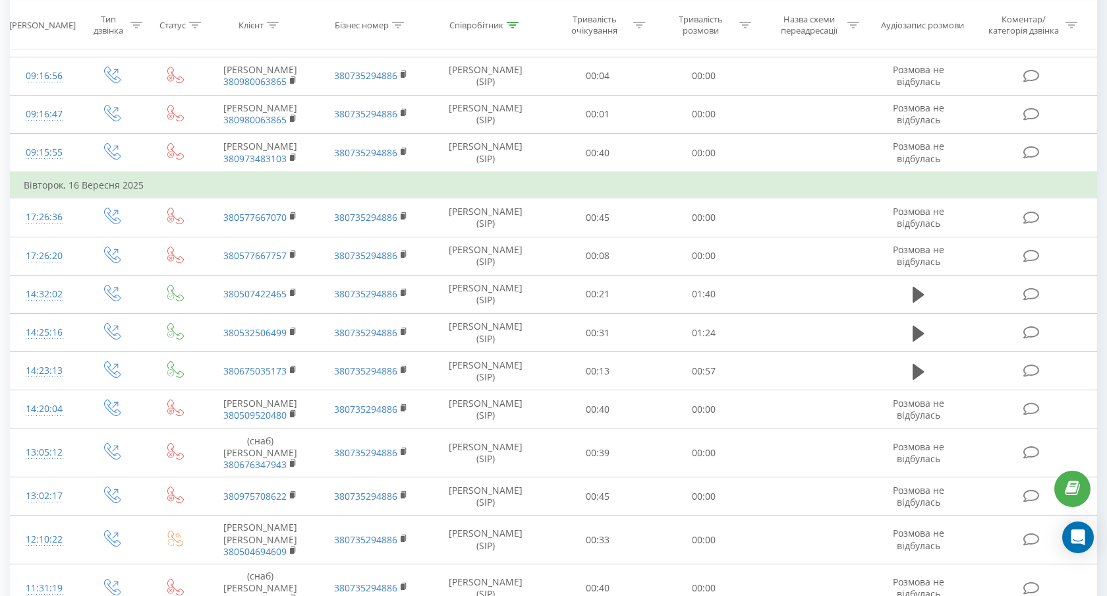
scroll to position [2382, 0]
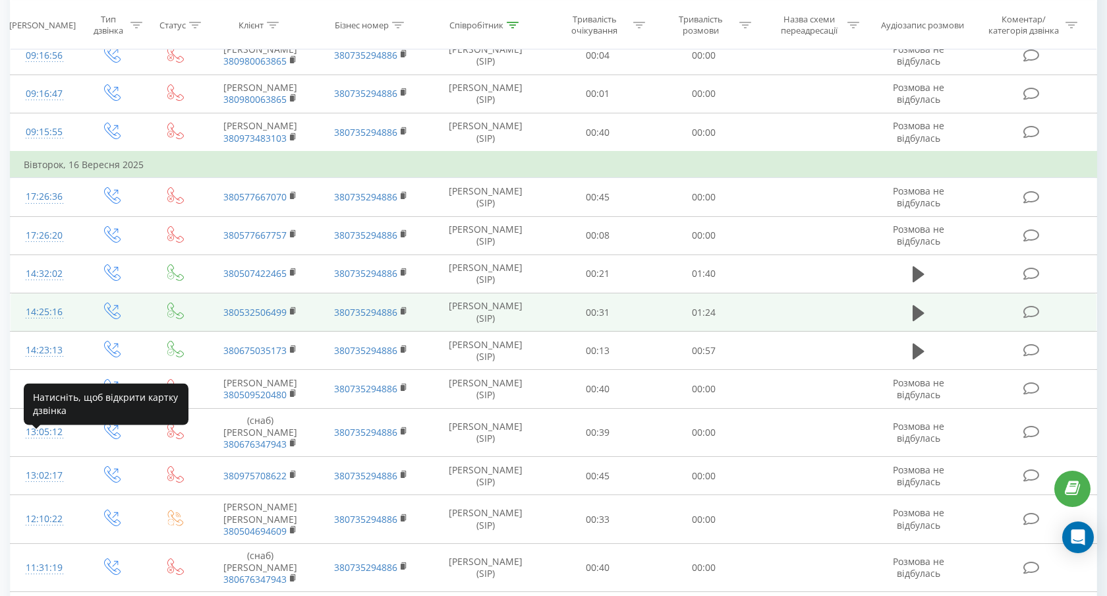
click at [47, 325] on div "14:25:16" at bounding box center [45, 312] width 42 height 26
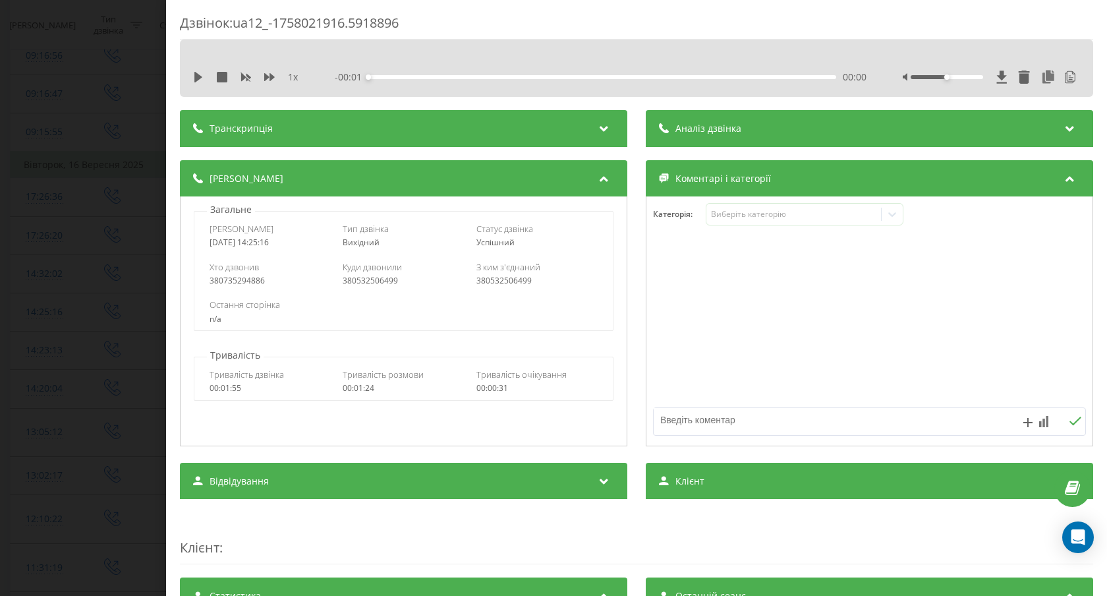
click at [403, 124] on div "Транскрипція" at bounding box center [403, 128] width 447 height 37
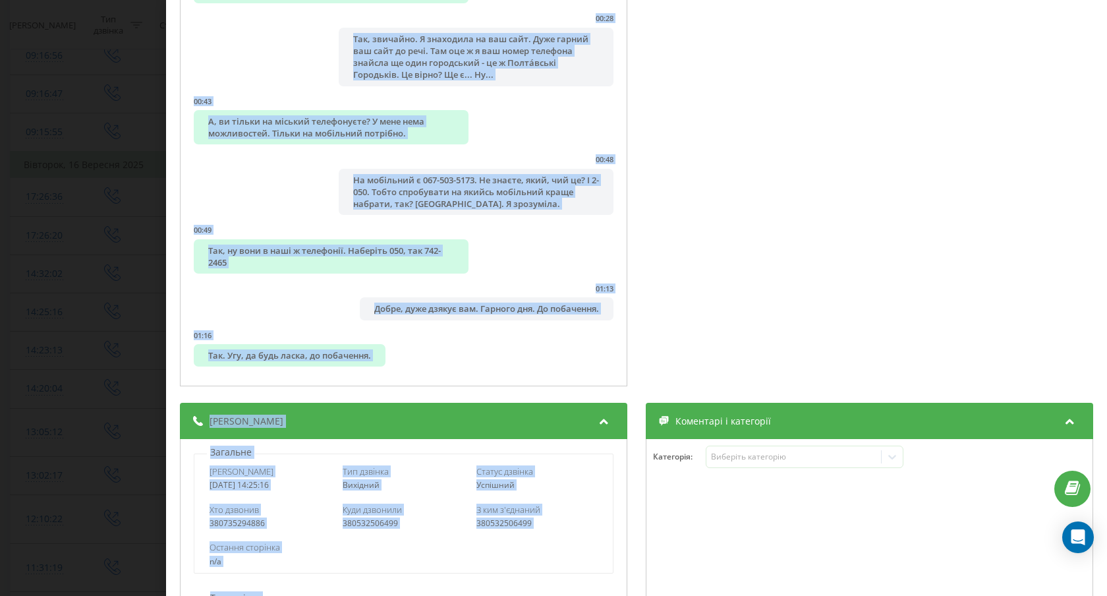
scroll to position [258, 0]
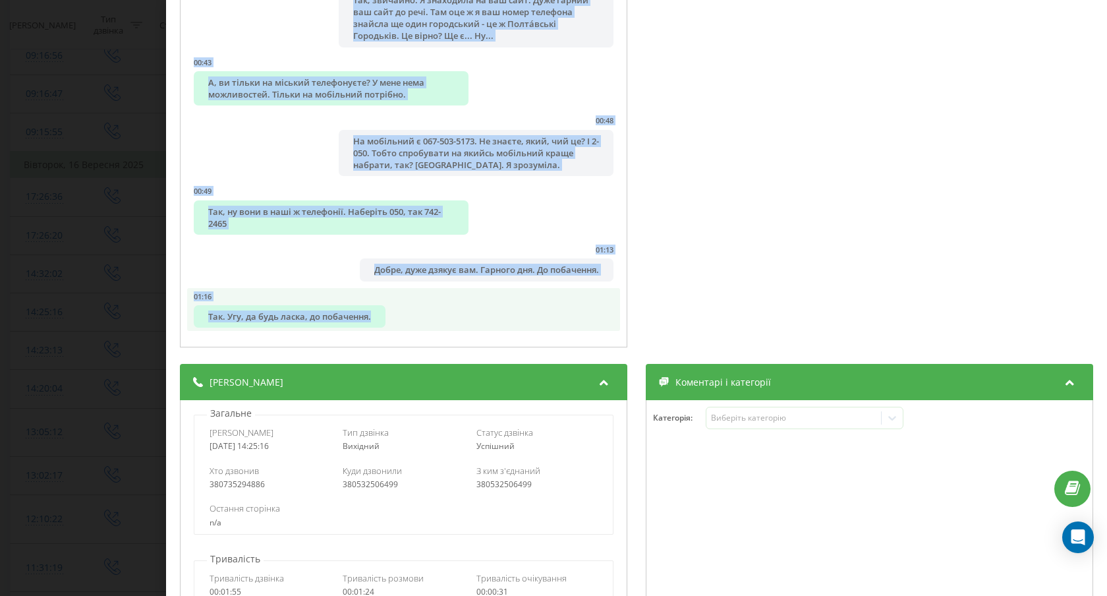
drag, startPoint x: 188, startPoint y: 167, endPoint x: 438, endPoint y: 316, distance: 290.8
click at [438, 318] on ul "00:00 Алло, доброго. 00:00 Алло, доброго дня. Це Катерина компанії Тімсталь. Ми…" at bounding box center [403, 45] width 433 height 571
copy ul "00:00 Алло, доброго. 00:00 Алло, доброго дня. Це Катерина компанії Тімсталь. Ми…"
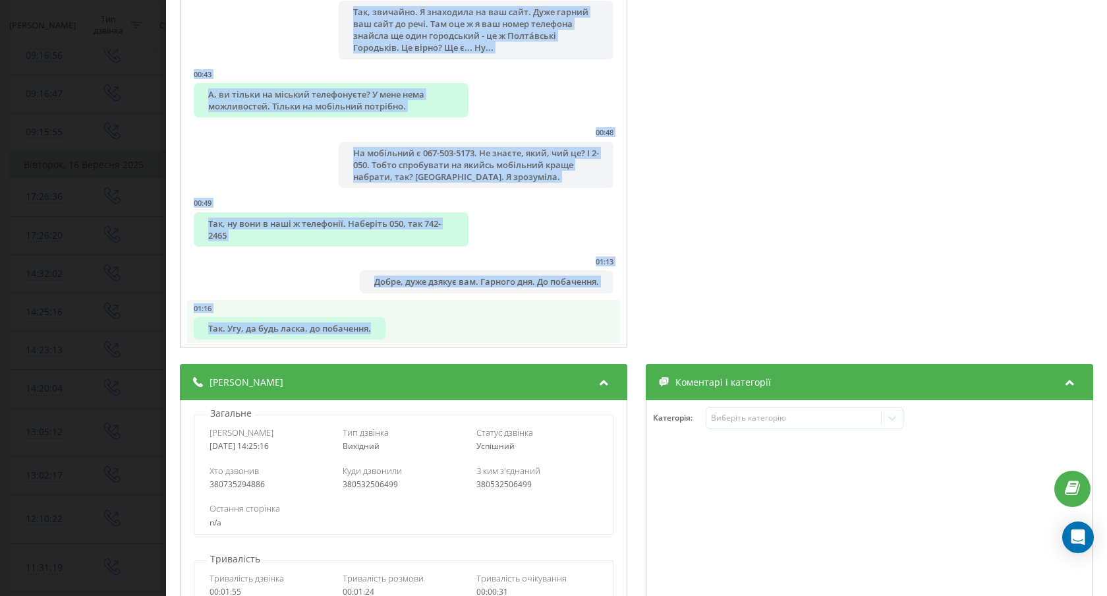
scroll to position [128, 0]
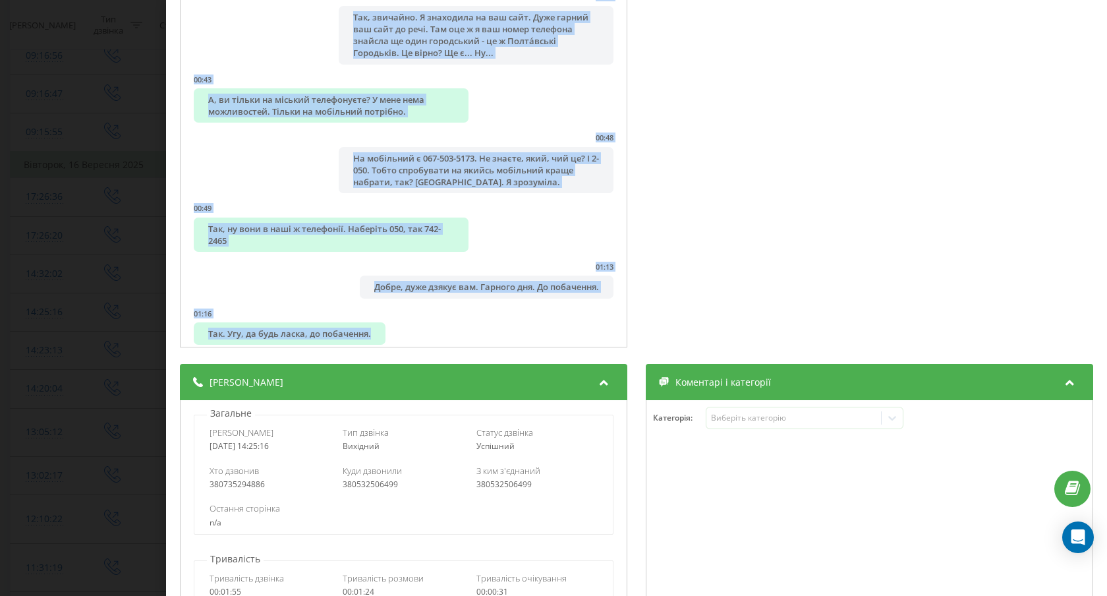
click at [40, 374] on div "Дзвінок : ua12_-1758021916.5918896 1 x - 01:24 00:00 00:00 Транскрипція 00:00 А…" at bounding box center [553, 298] width 1107 height 596
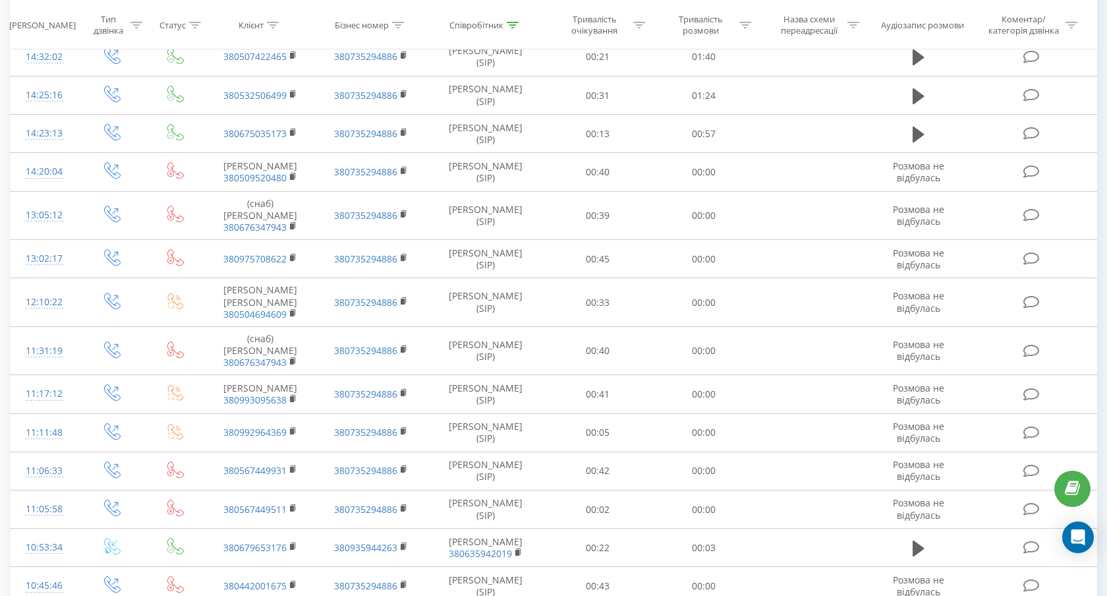
scroll to position [2600, 0]
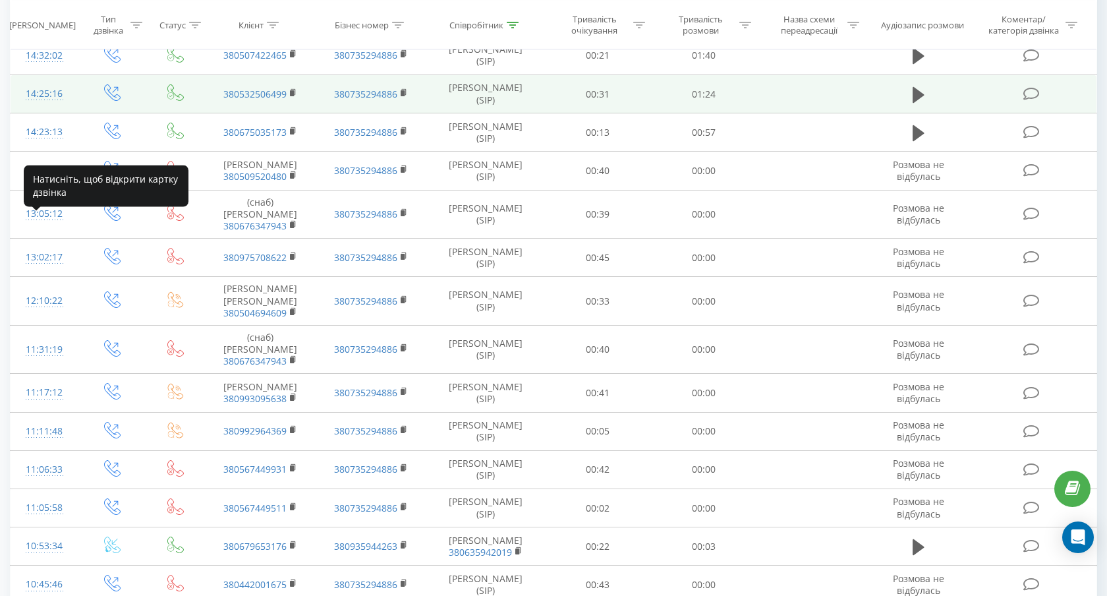
click at [52, 107] on div "14:25:16" at bounding box center [45, 94] width 42 height 26
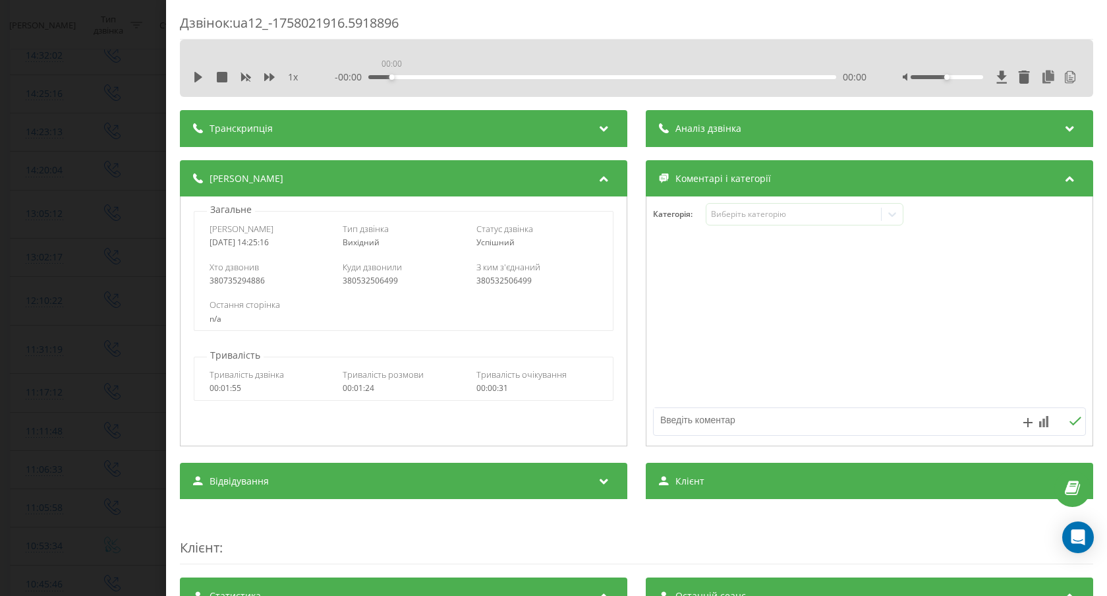
click at [389, 76] on div "00:00" at bounding box center [602, 77] width 469 height 4
click at [386, 125] on div "Транскрипція" at bounding box center [403, 128] width 447 height 37
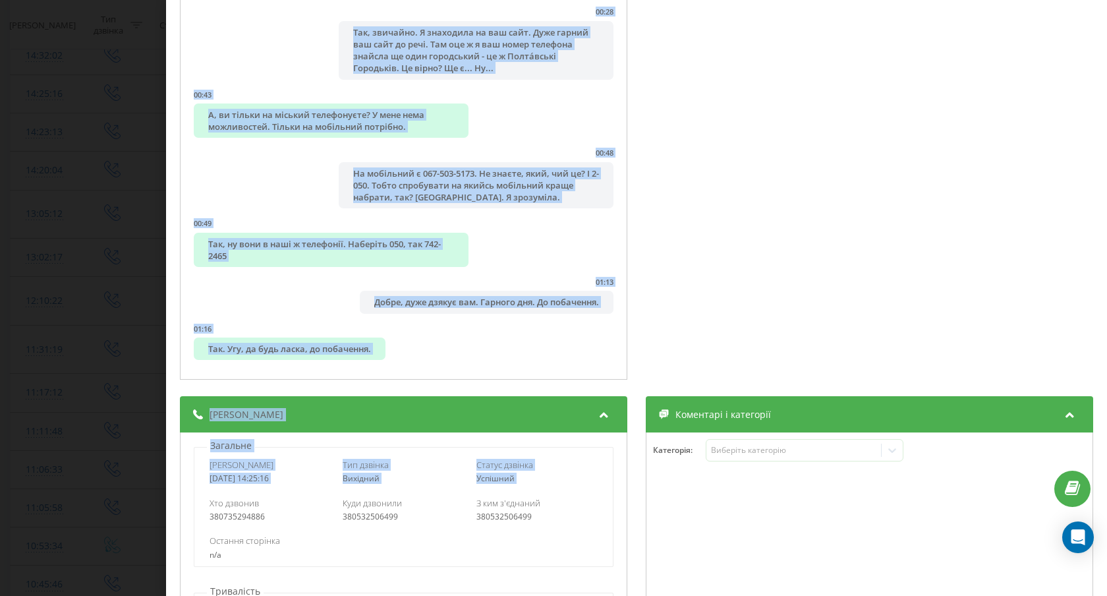
scroll to position [252, 0]
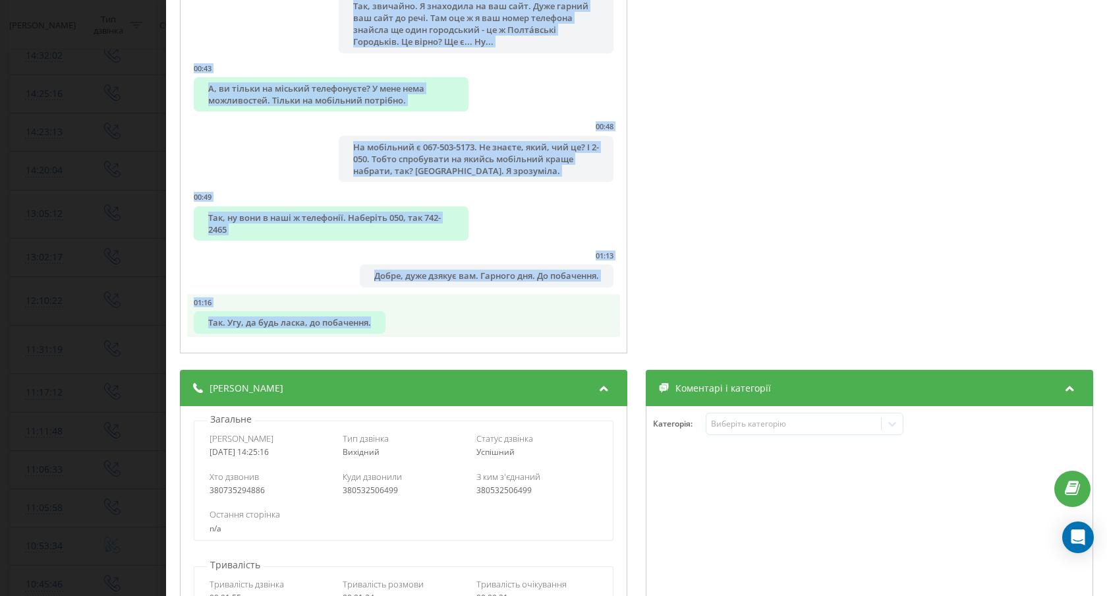
drag, startPoint x: 193, startPoint y: 181, endPoint x: 413, endPoint y: 332, distance: 266.7
click at [413, 332] on ul "00:00 Алло, доброго. 00:00 Алло, доброго дня. Це Катерина компанії Тімсталь. Ми…" at bounding box center [403, 51] width 433 height 571
copy ul "Алло, доброго. 00:00 Алло, доброго дня. Це Катерина компанії Тімсталь. Ми спілк…"
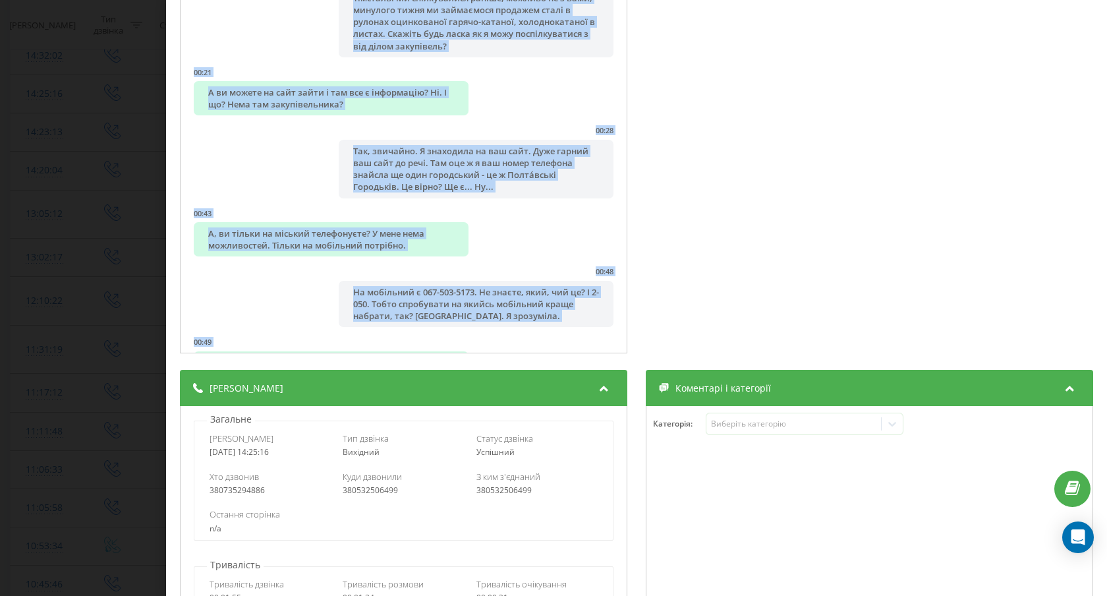
scroll to position [240, 0]
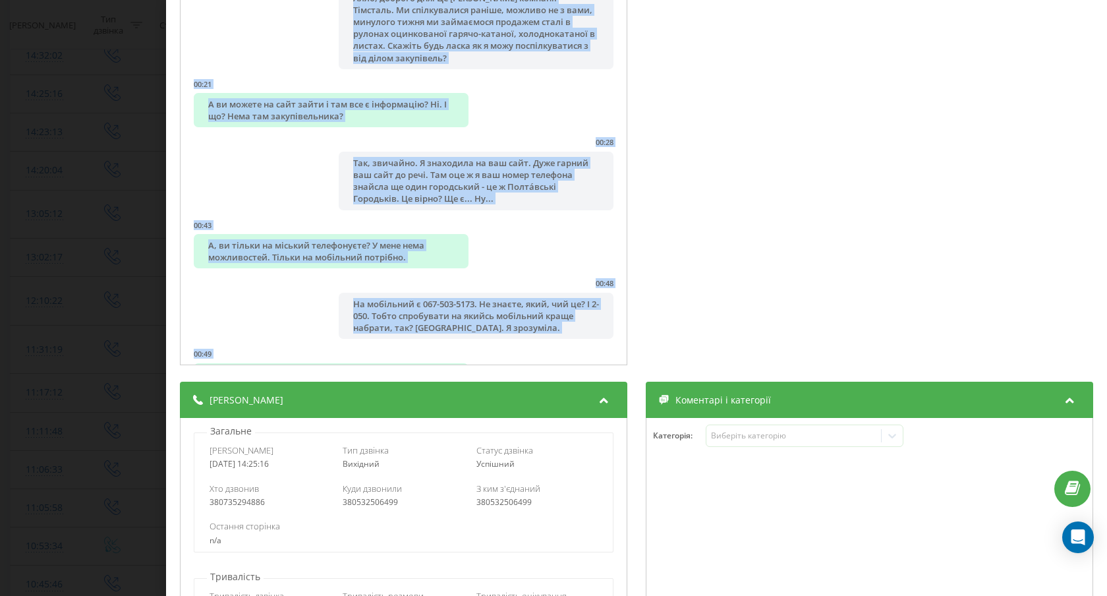
click at [132, 237] on div "Дзвінок : ua12_-1758021916.5918896 1 x - 01:24 00:00 00:00 Транскрипція 00:00 А…" at bounding box center [553, 298] width 1107 height 596
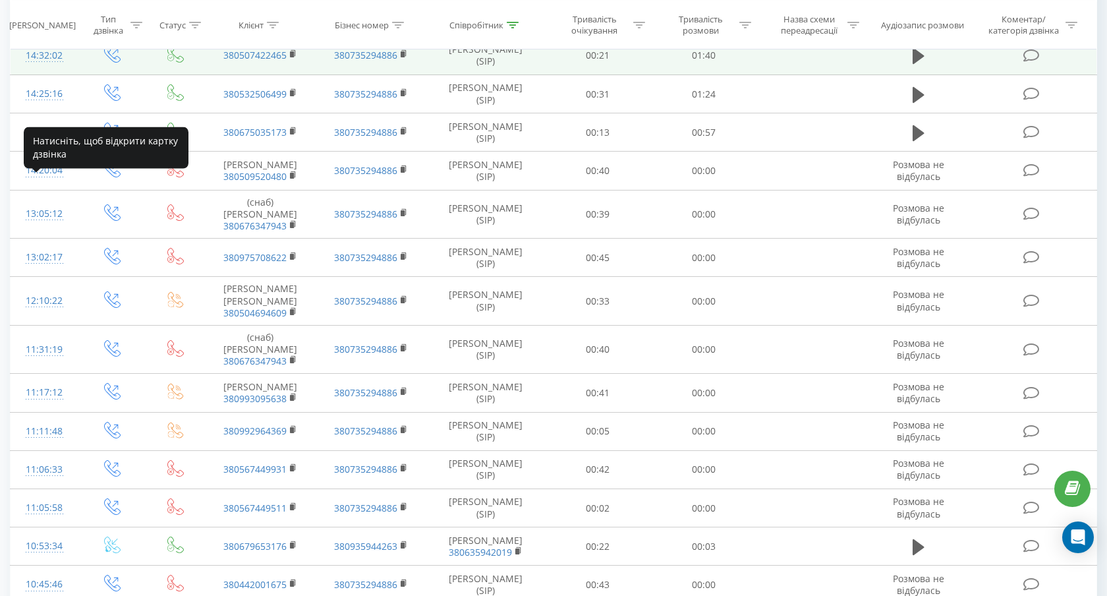
click at [45, 69] on div "14:32:02" at bounding box center [45, 56] width 42 height 26
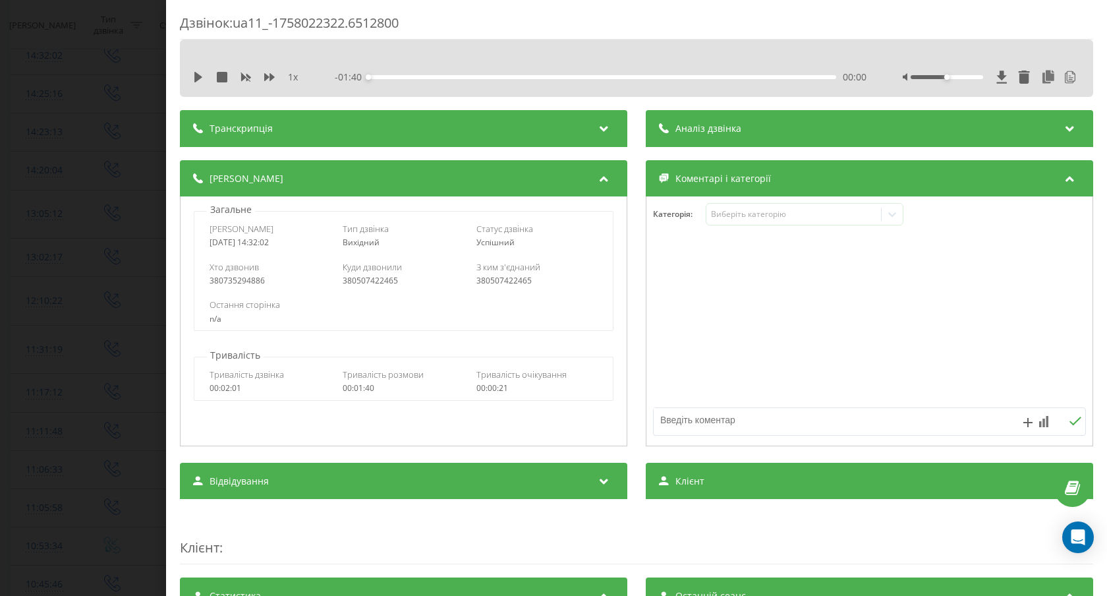
click at [267, 133] on span "Транскрипція" at bounding box center [241, 128] width 63 height 13
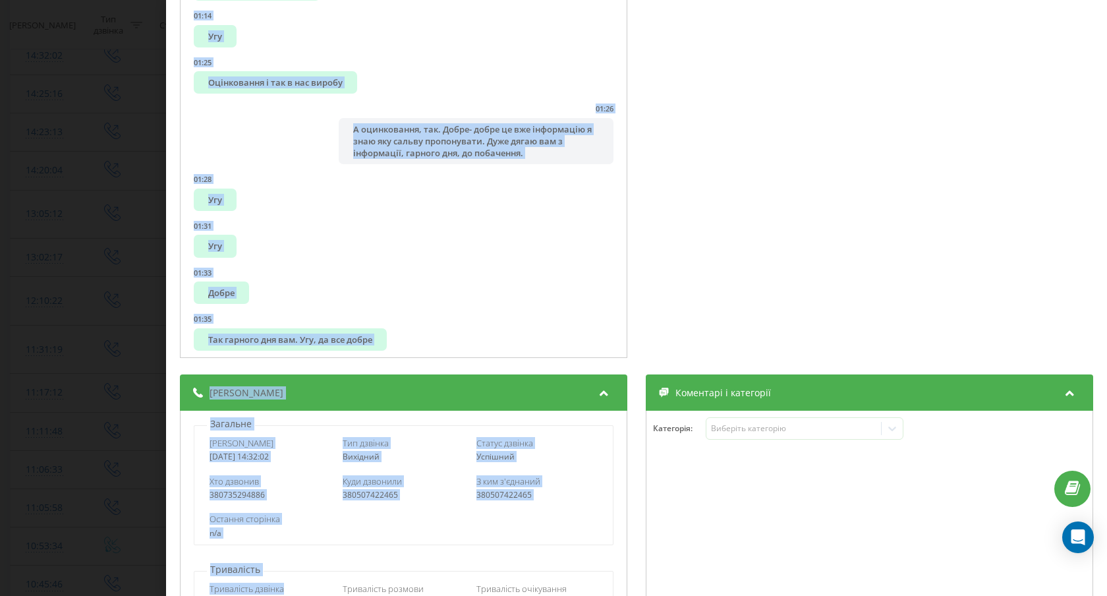
scroll to position [262, 0]
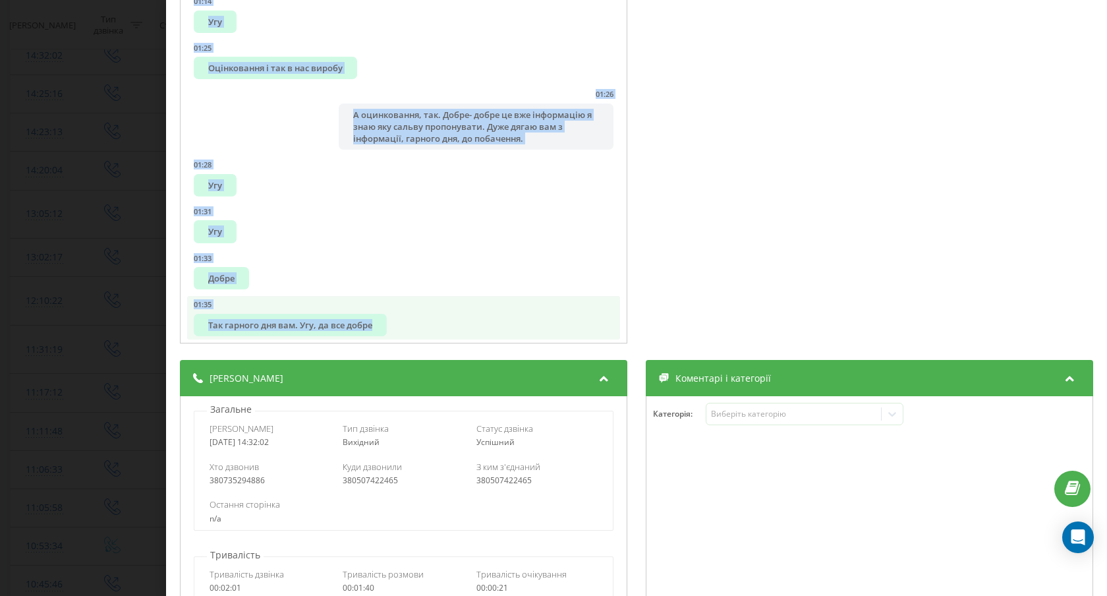
drag, startPoint x: 188, startPoint y: 169, endPoint x: 444, endPoint y: 325, distance: 300.2
copy ul "00:00 Доброго дня, компанія Тімстіл. 00:00 Доброго дня. Мене звати Катерина, я …"
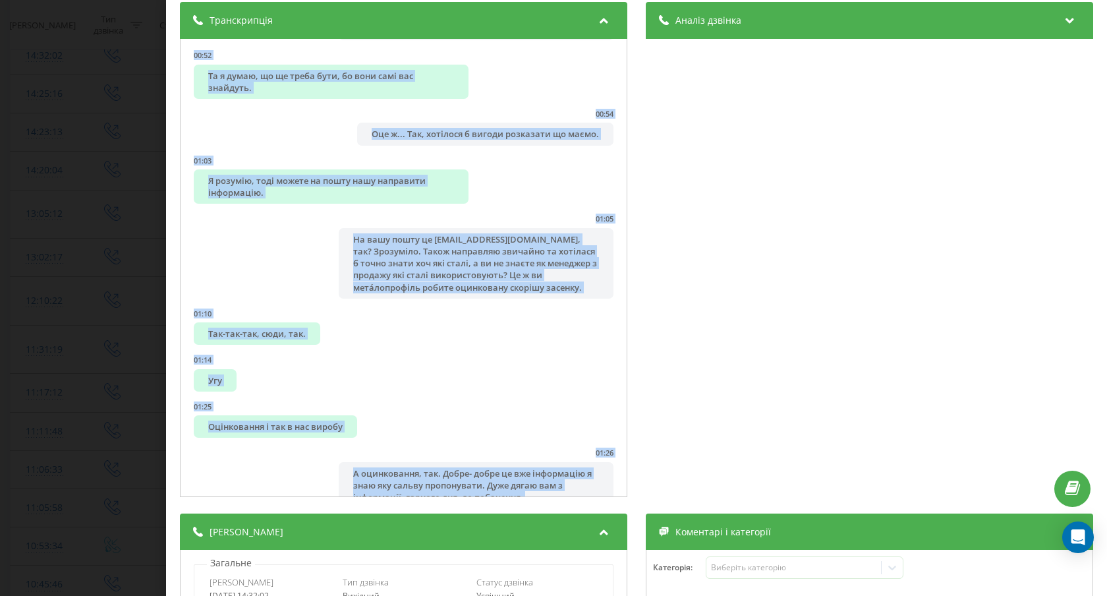
scroll to position [226, 0]
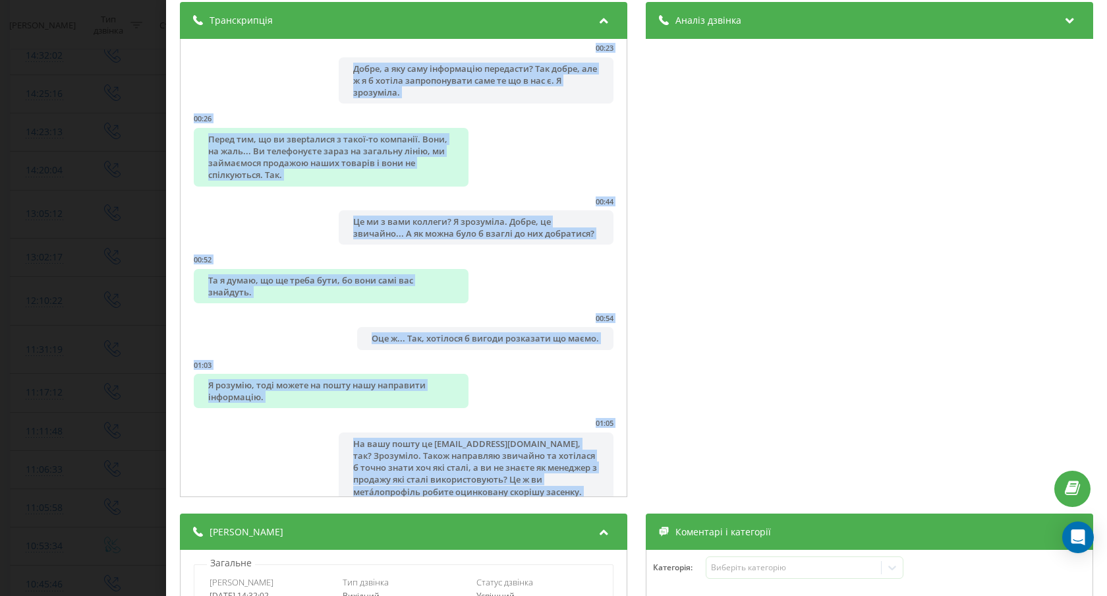
click at [60, 332] on div "Дзвінок : ua11_-1758022322.6512800 1 x - 01:40 00:00 00:00 Транскрипція 00:00 Д…" at bounding box center [553, 298] width 1107 height 596
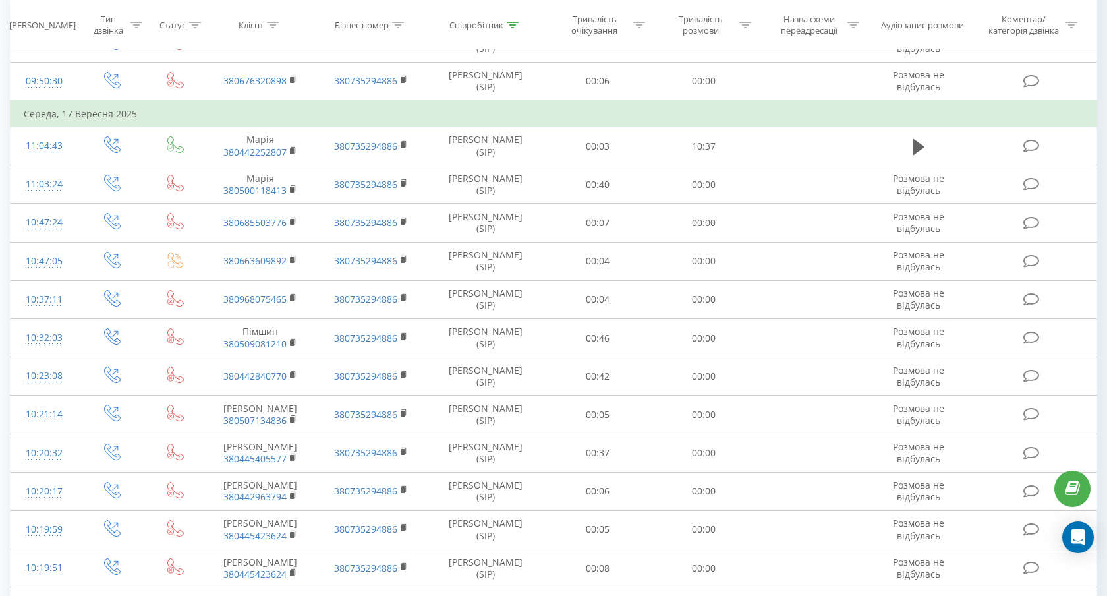
scroll to position [1085, 0]
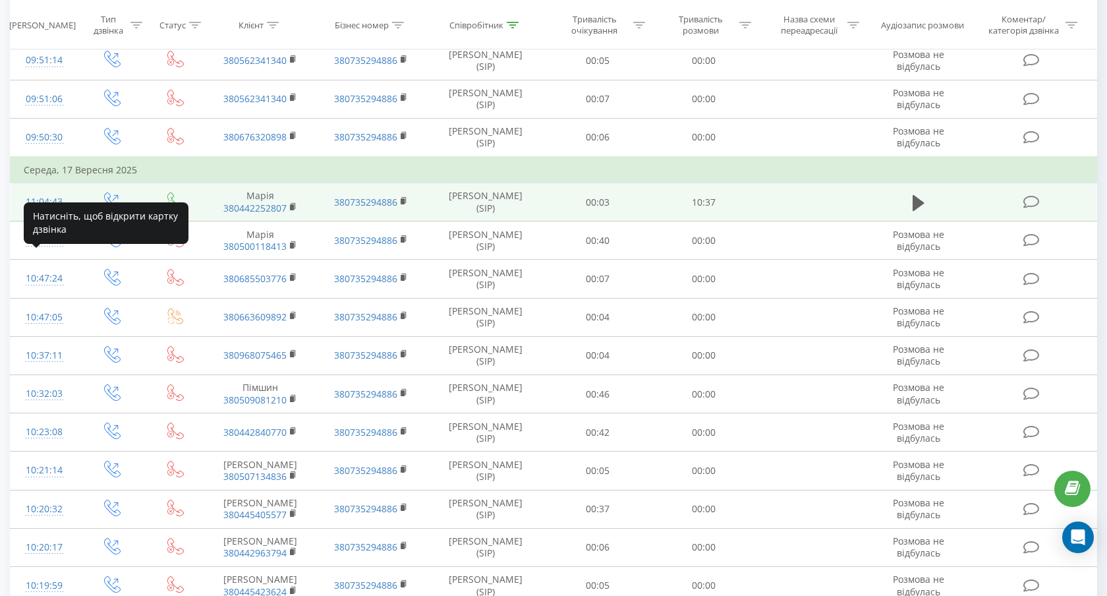
click at [51, 215] on div "11:04:43" at bounding box center [45, 202] width 42 height 26
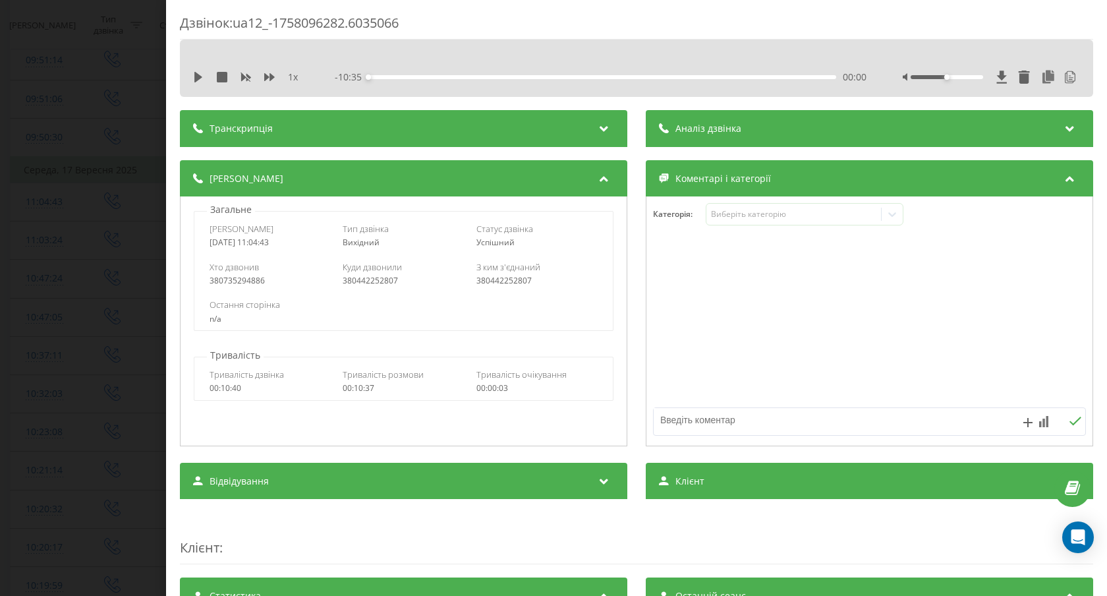
click at [291, 126] on div "Транскрипція" at bounding box center [403, 128] width 447 height 37
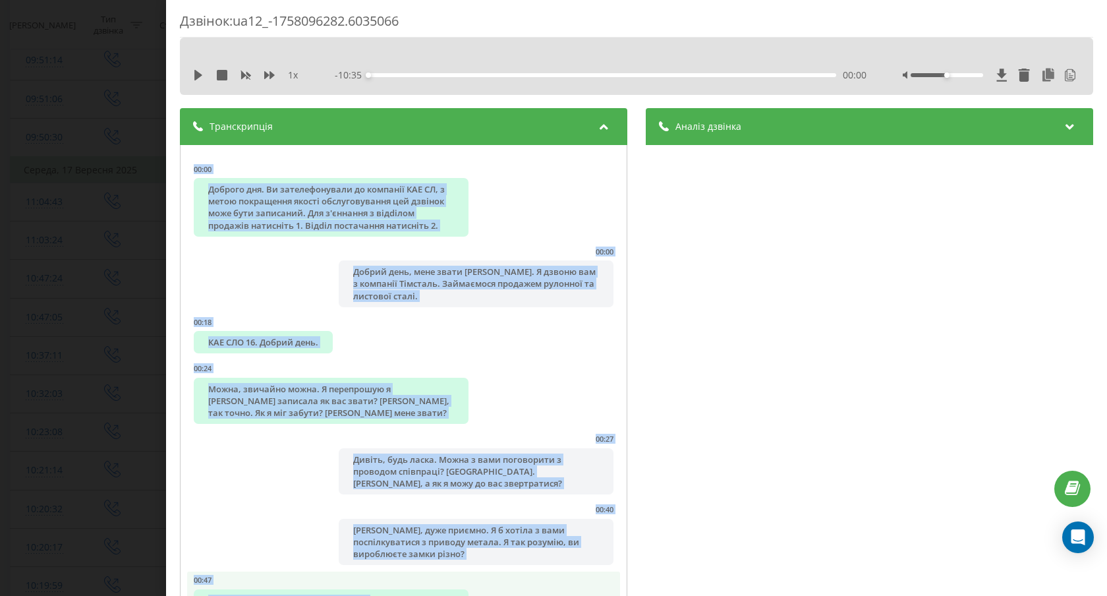
scroll to position [9, 0]
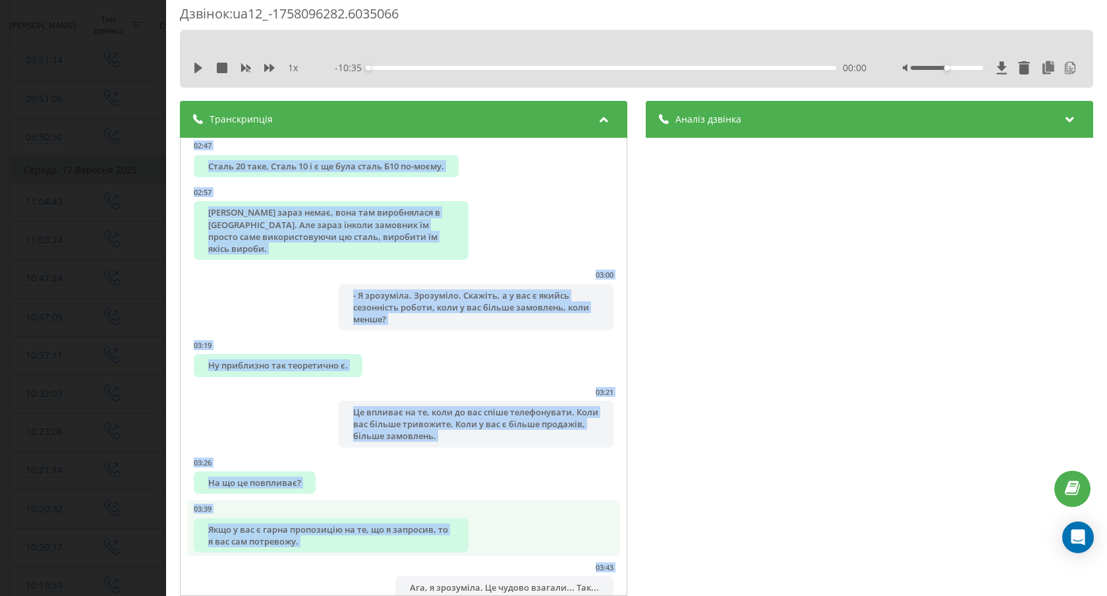
drag, startPoint x: 190, startPoint y: 166, endPoint x: 369, endPoint y: 550, distance: 423.7
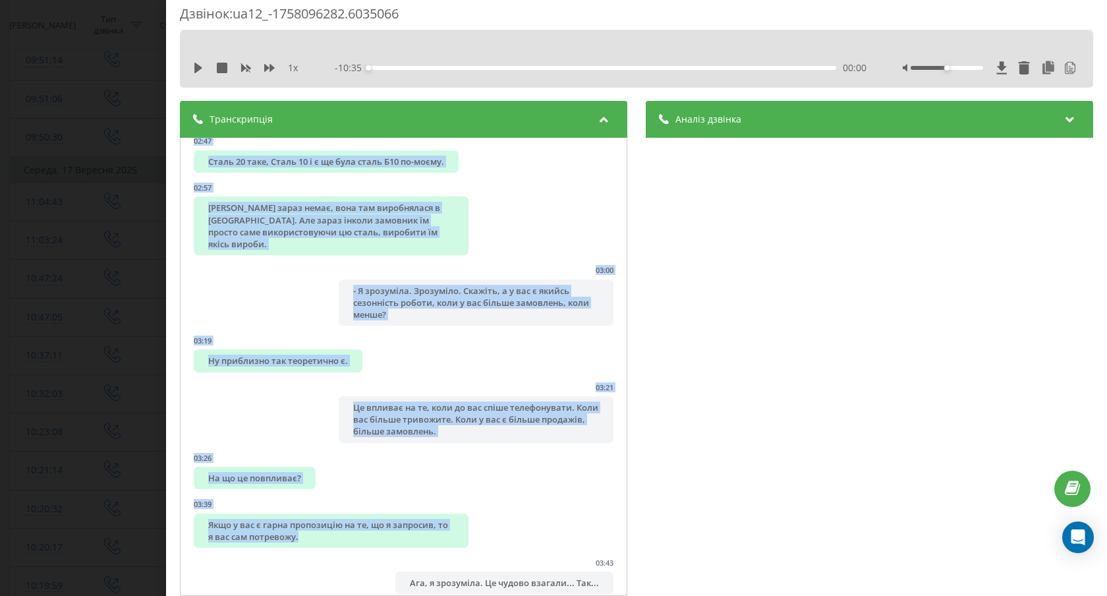
click at [62, 372] on div "Дзвінок : ua12_-1758096282.6035066 1 x - 10:35 00:00 00:00 Транскрипція 00:00 Д…" at bounding box center [553, 298] width 1107 height 596
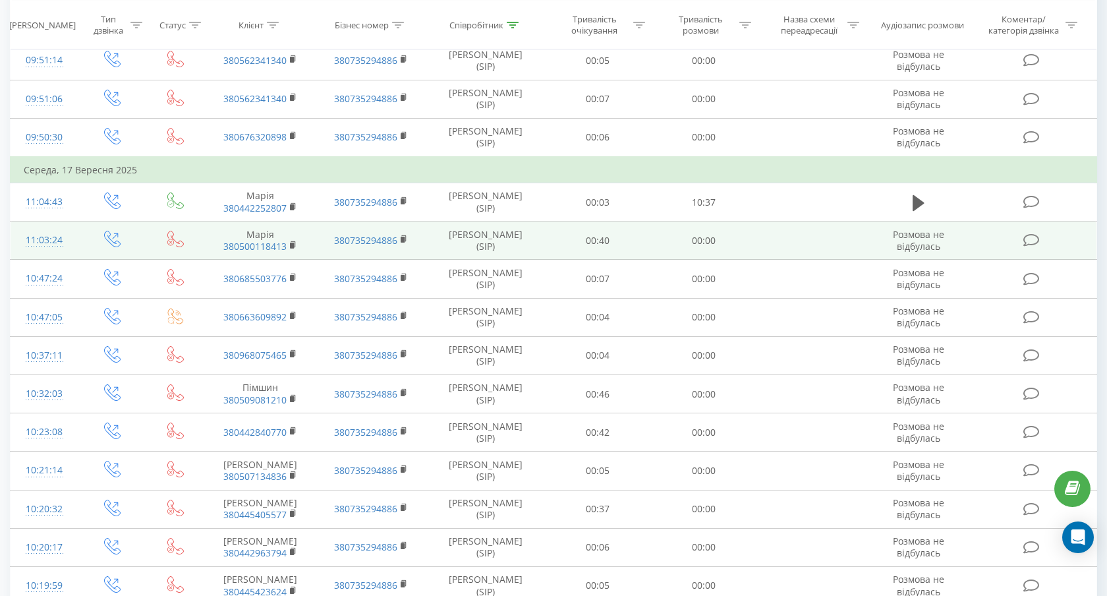
click at [105, 260] on td at bounding box center [112, 240] width 68 height 38
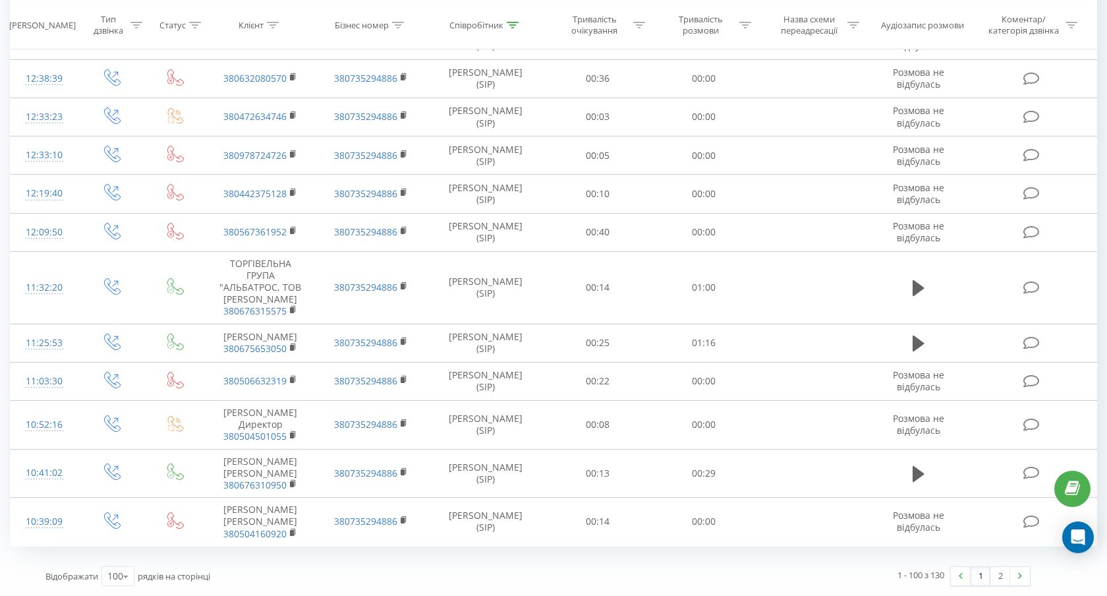
scroll to position [3959, 0]
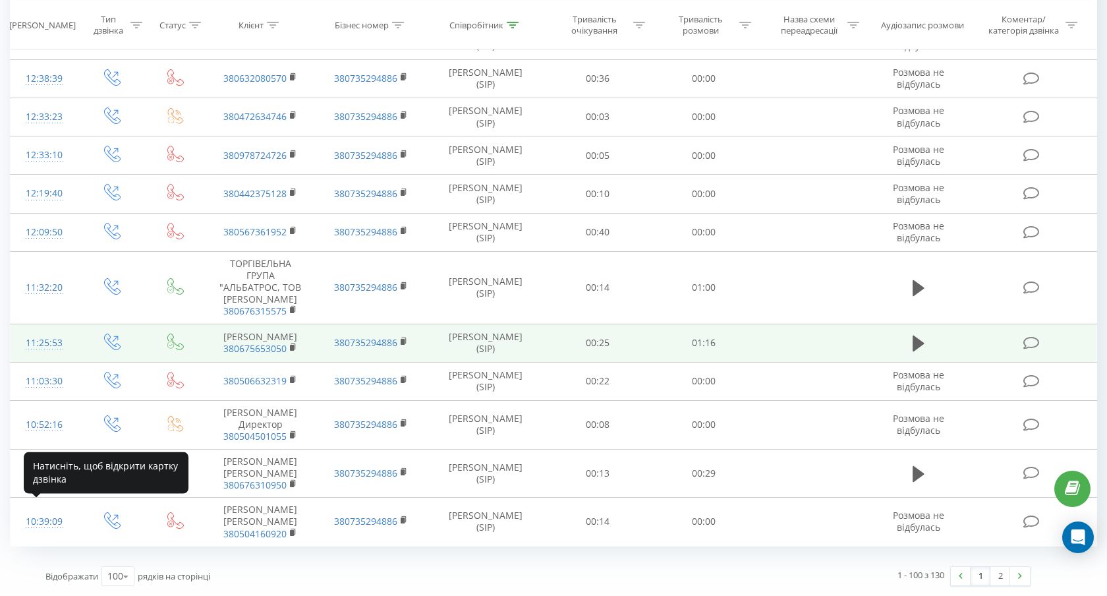
click at [38, 335] on div "11:25:53" at bounding box center [45, 343] width 42 height 26
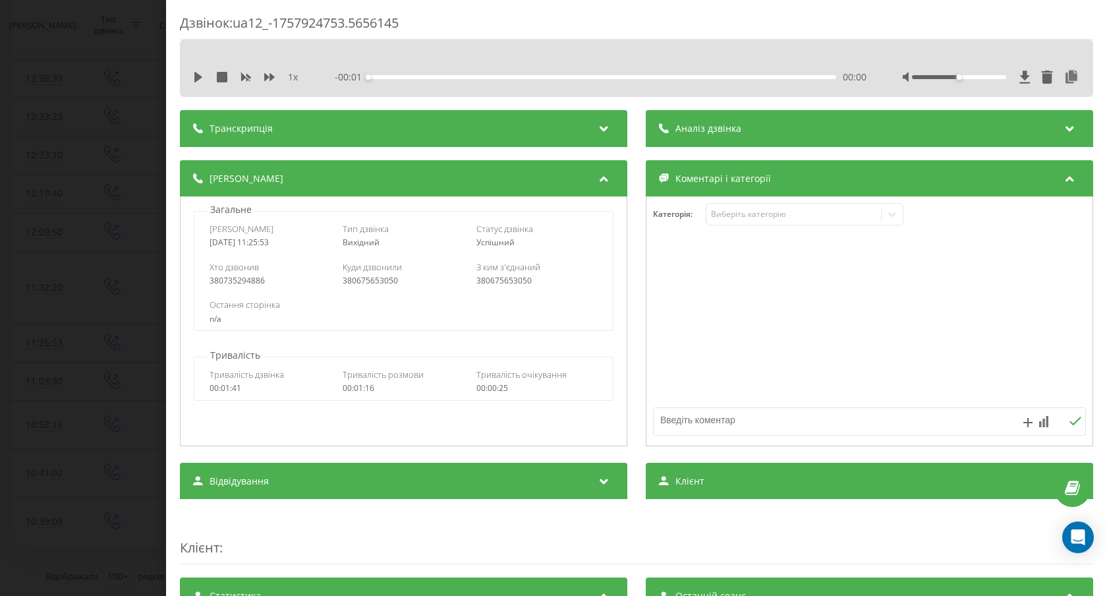
click at [312, 68] on div "1 x - 00:01 00:00 00:00" at bounding box center [637, 77] width 894 height 20
click at [318, 129] on div "Транскрипція" at bounding box center [403, 128] width 447 height 37
click at [359, 125] on div "Транскрипція" at bounding box center [403, 128] width 447 height 37
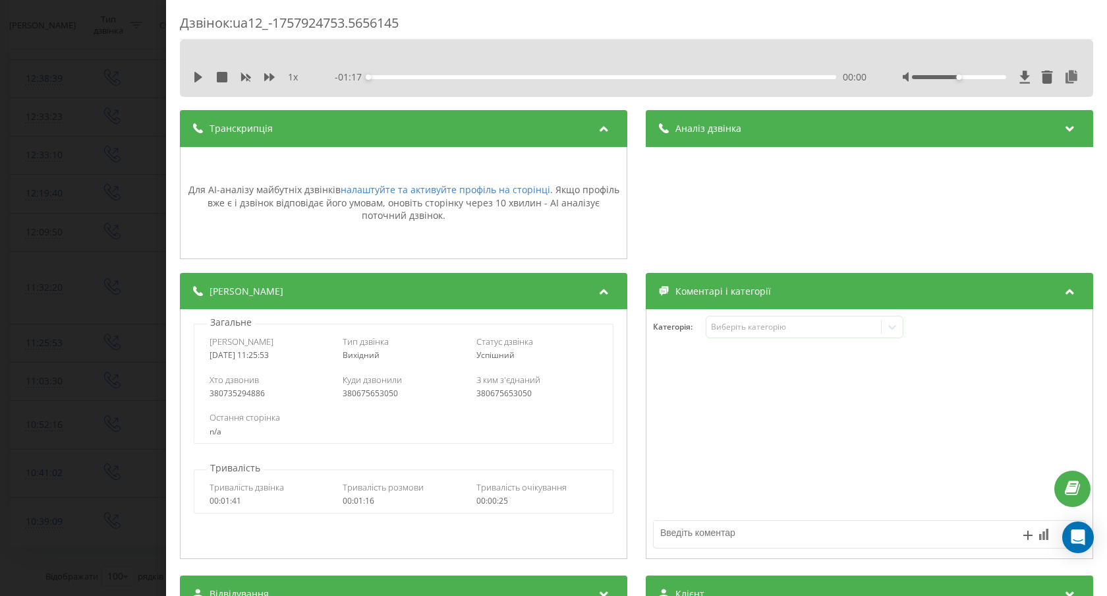
click at [359, 125] on div "Транскрипція" at bounding box center [403, 128] width 447 height 37
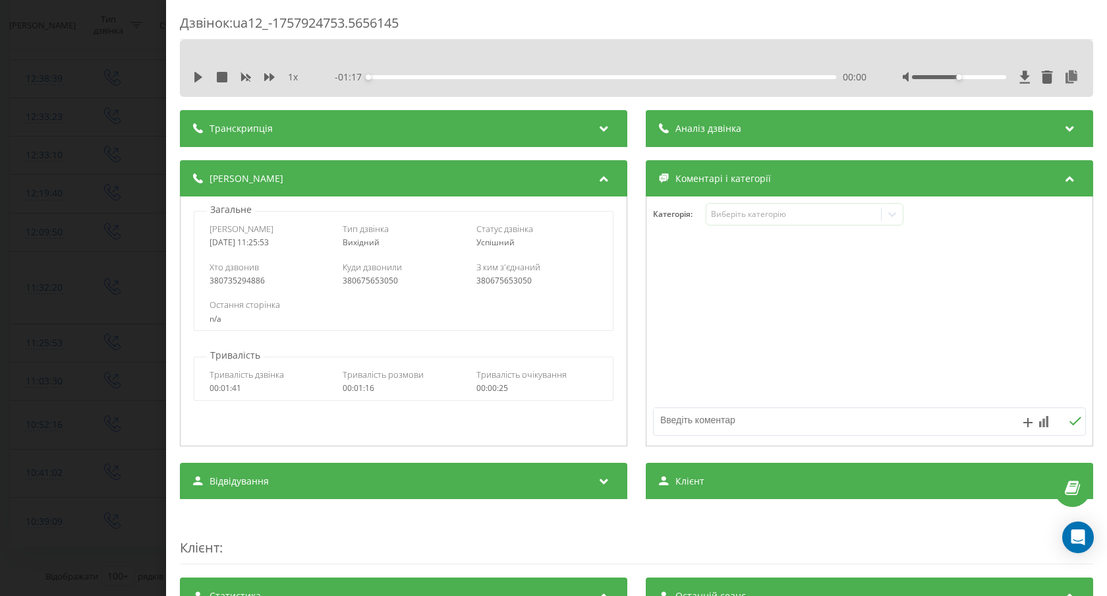
click at [117, 211] on div "Дзвінок : ua12_-1757924753.5656145 1 x - 01:17 00:00 00:00 Транскрипція Для AI-…" at bounding box center [553, 298] width 1107 height 596
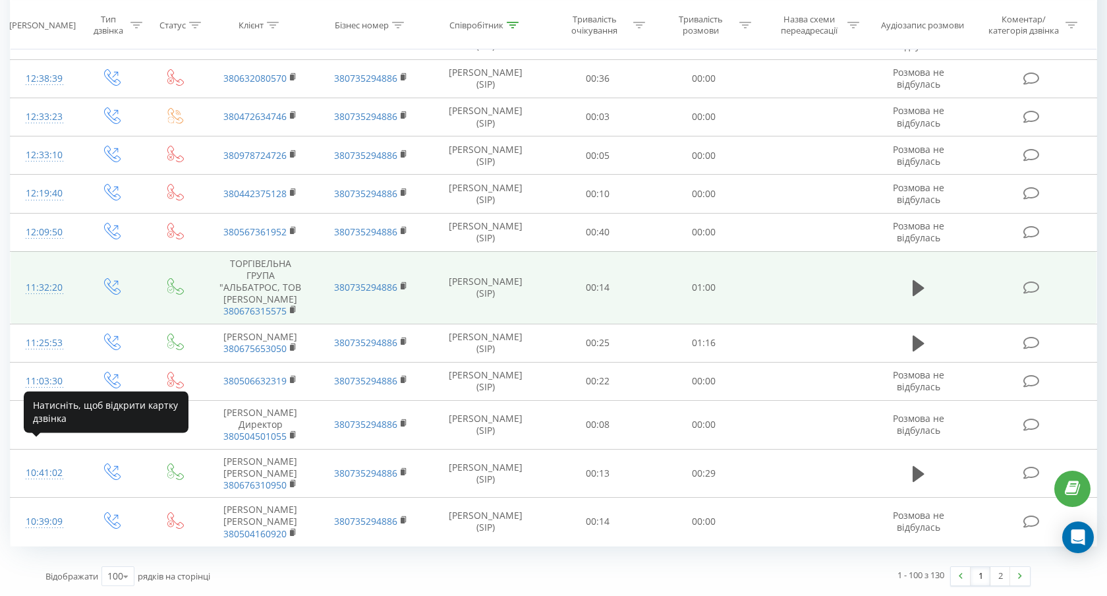
click at [45, 277] on div "11:32:20" at bounding box center [45, 288] width 42 height 26
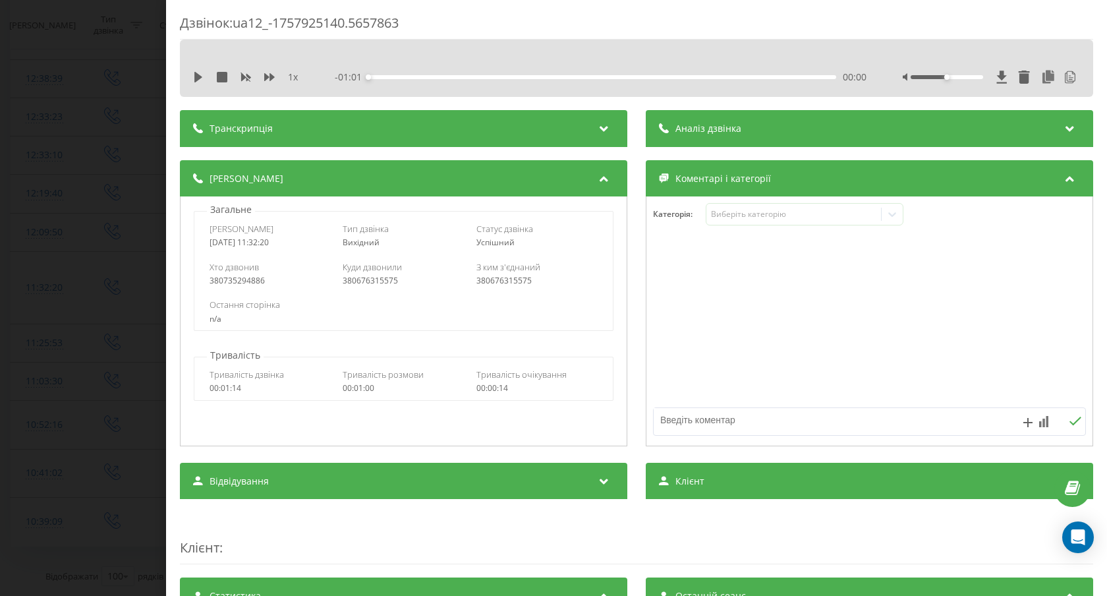
click at [358, 123] on div "Транскрипція" at bounding box center [403, 128] width 447 height 37
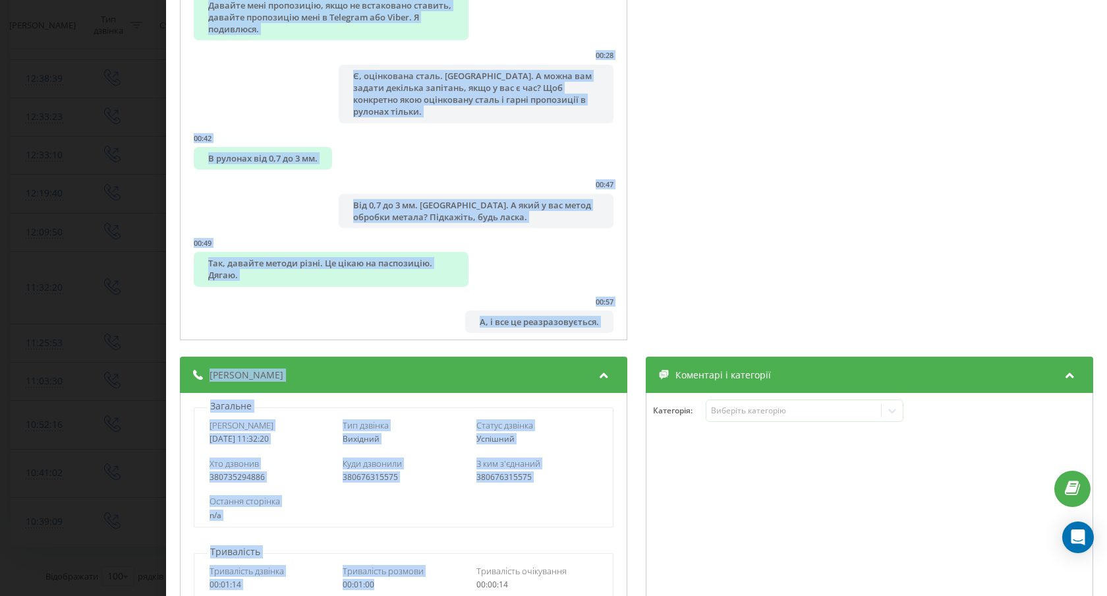
scroll to position [292, 0]
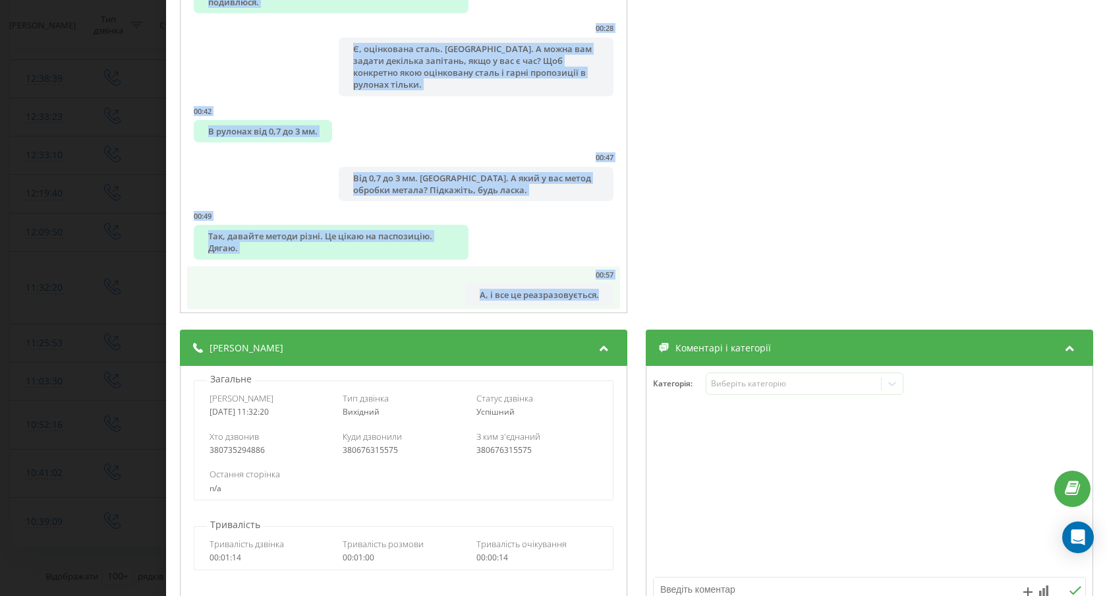
drag, startPoint x: 192, startPoint y: 168, endPoint x: 618, endPoint y: 284, distance: 441.2
click at [618, 284] on ul "00:00 Алло. 00:00 Алло, доброго дня. [PERSON_NAME]? Мені ваш номер телефону дав…" at bounding box center [403, 23] width 433 height 571
copy ul "91:55 Lore. 54:53 Ipsu, dolorsi ame. Consecte? Adip eli seddo eiusmodt inc Utla…"
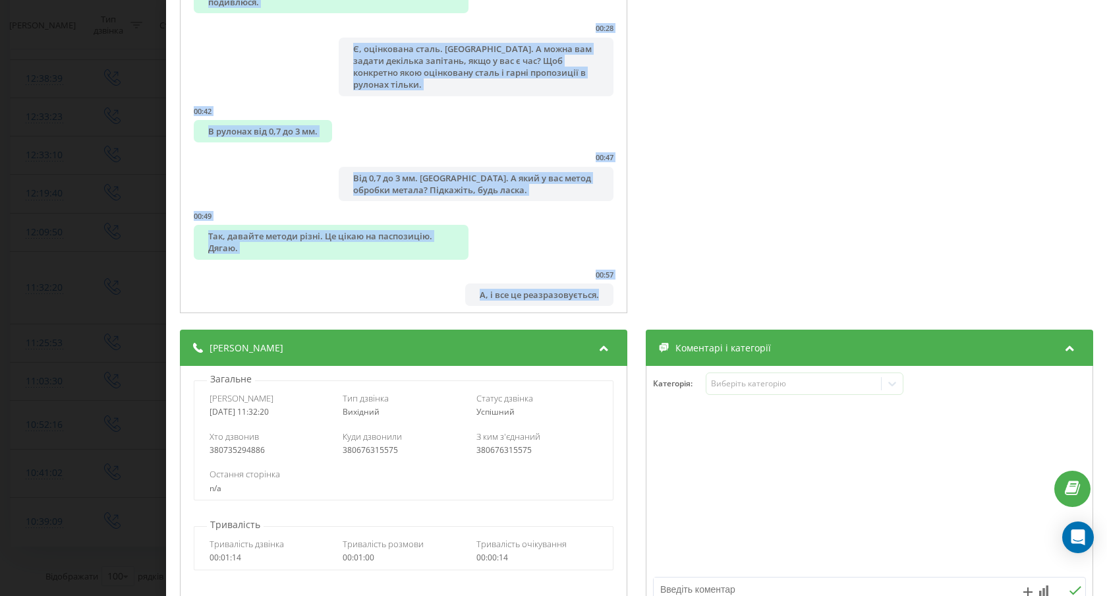
click at [107, 225] on div "Дзвінок : ua12_-1757925140.5657863 1 x - 01:01 00:00 00:00 Транскрипція 00:00 А…" at bounding box center [553, 298] width 1107 height 596
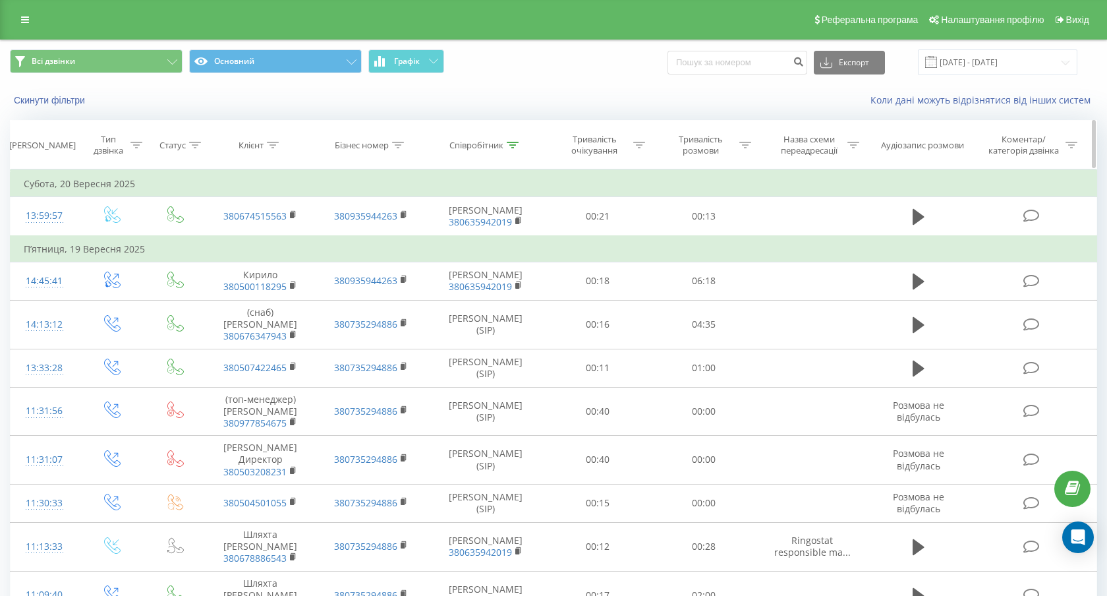
click at [511, 143] on icon at bounding box center [513, 145] width 12 height 7
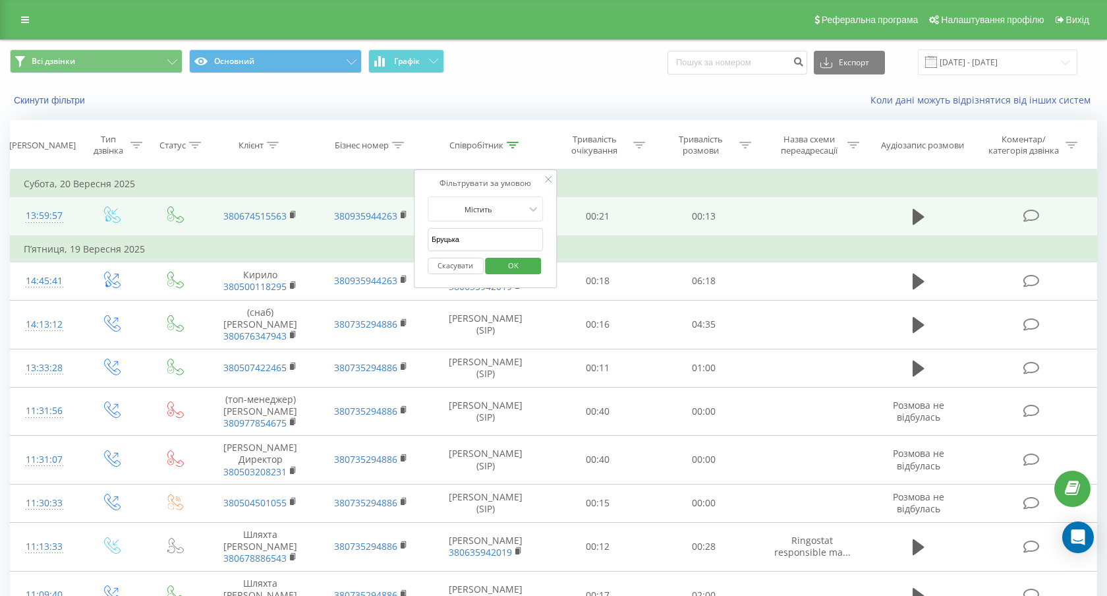
drag, startPoint x: 469, startPoint y: 243, endPoint x: 411, endPoint y: 241, distance: 58.7
type input "ш"
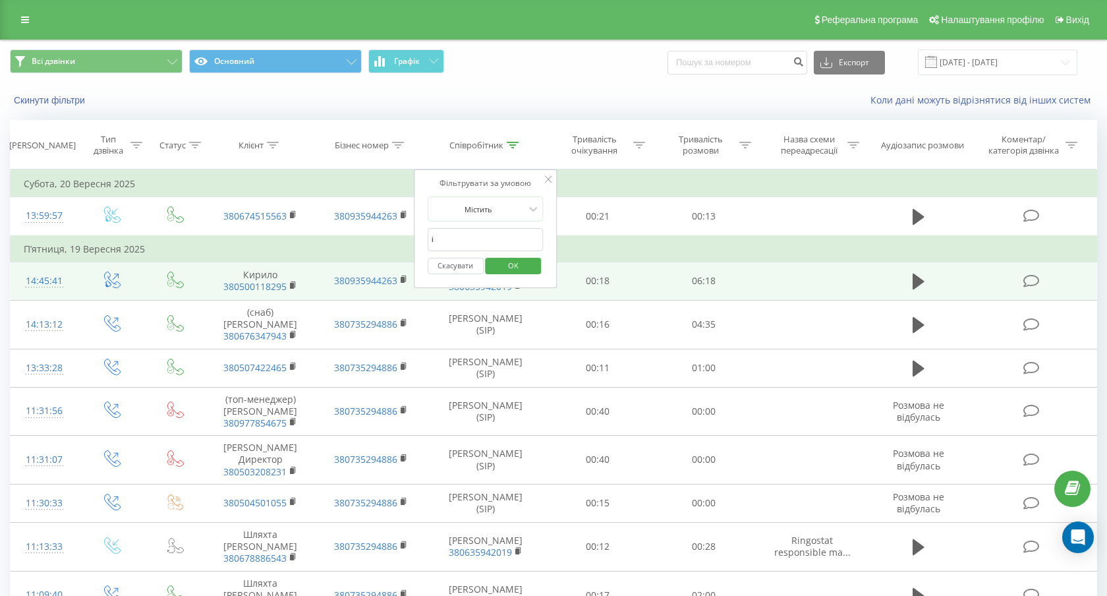
type input "Ілона"
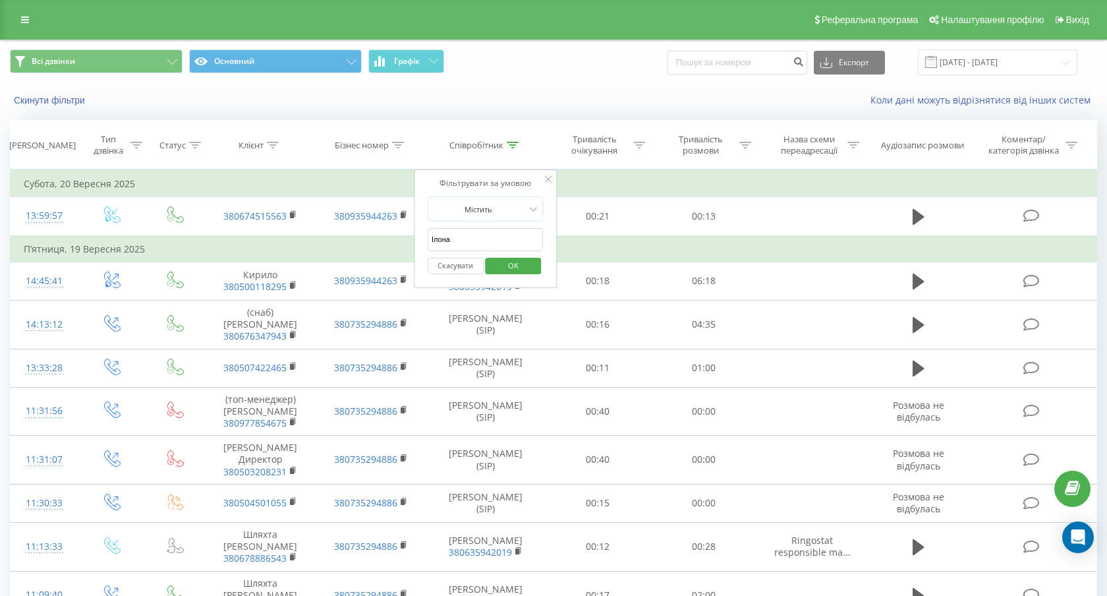
click at [510, 269] on span "OK" at bounding box center [513, 265] width 37 height 20
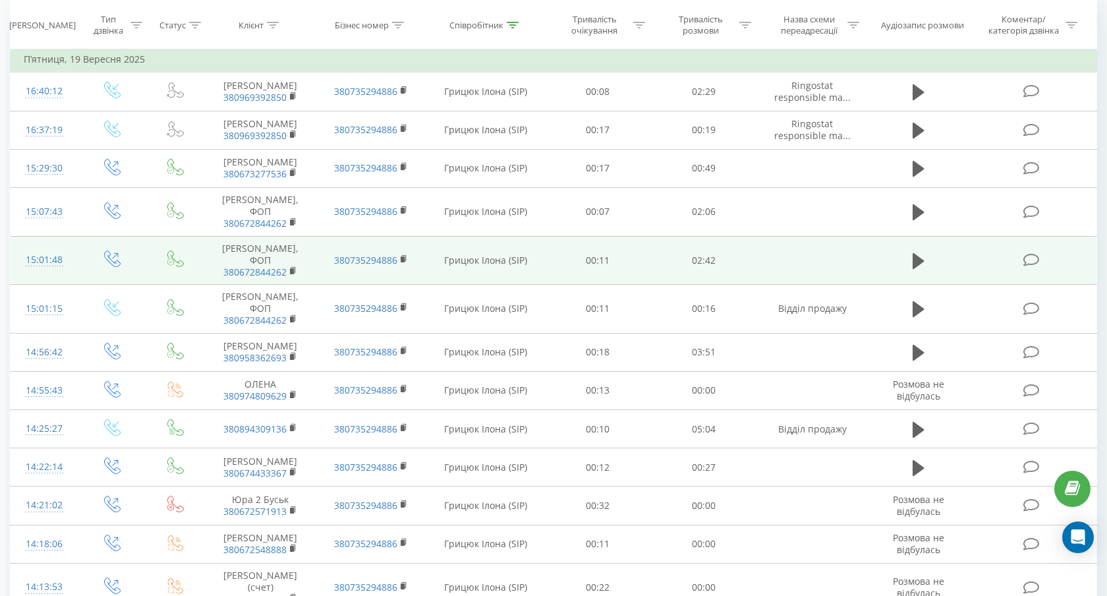
scroll to position [134, 0]
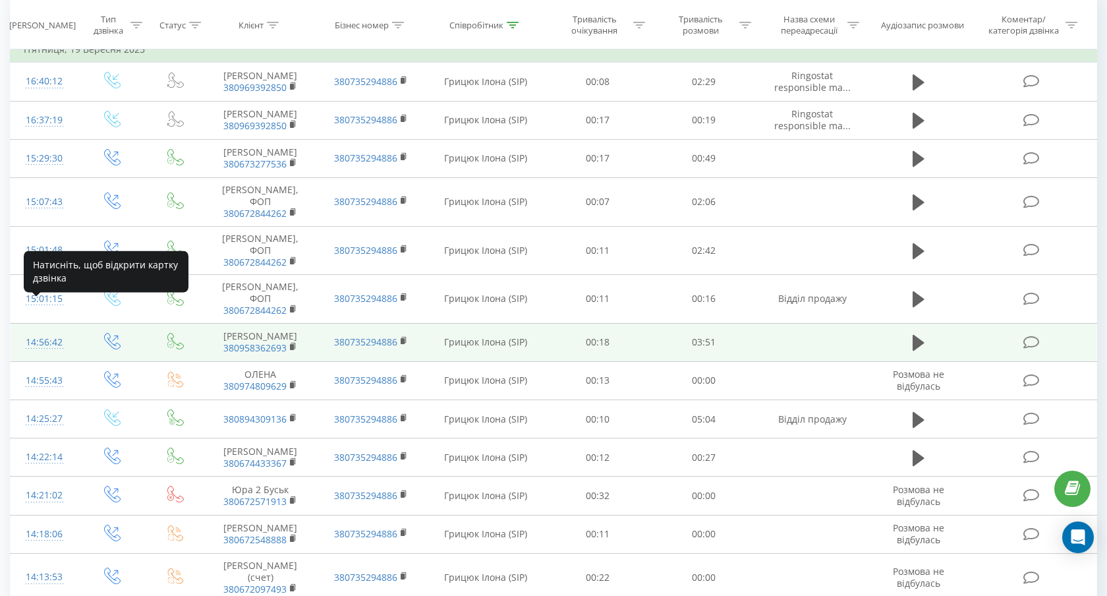
click at [49, 330] on div "14:56:42" at bounding box center [45, 343] width 42 height 26
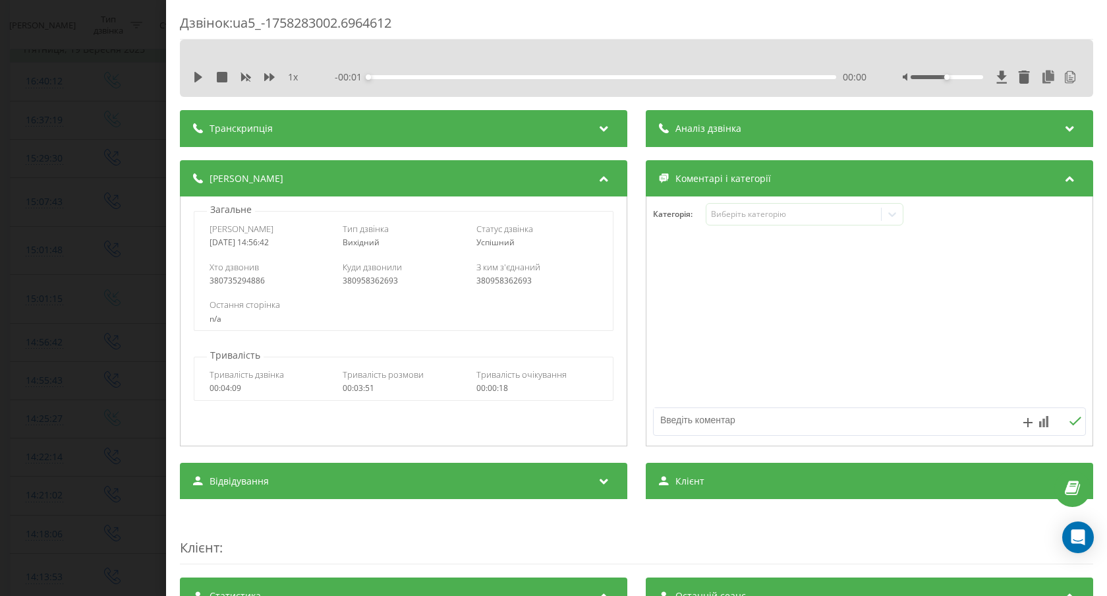
click at [422, 130] on div "Транскрипція" at bounding box center [403, 128] width 447 height 37
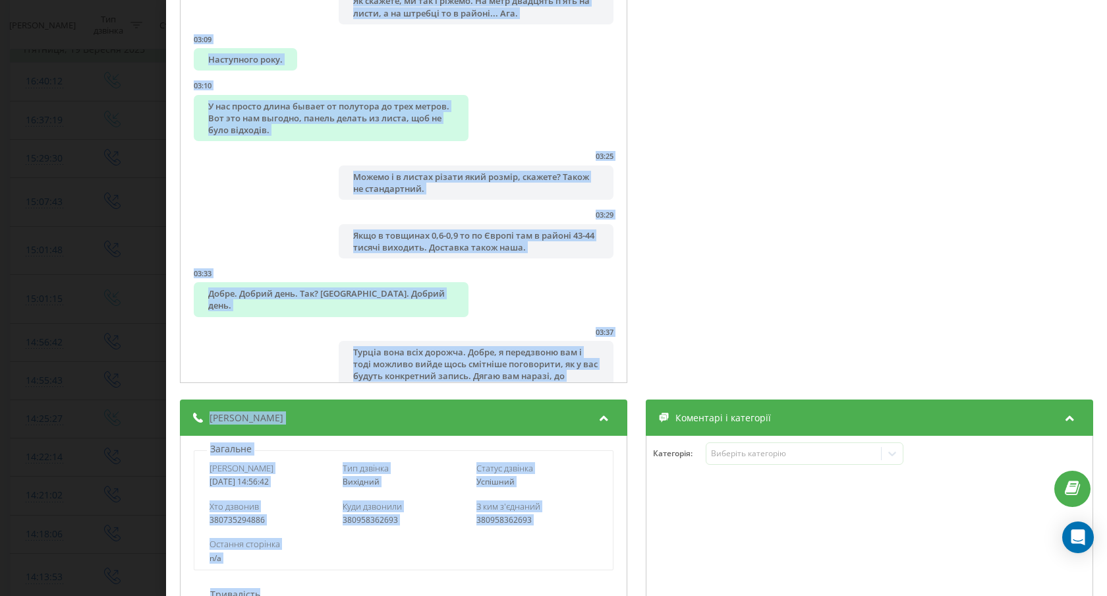
scroll to position [264, 0]
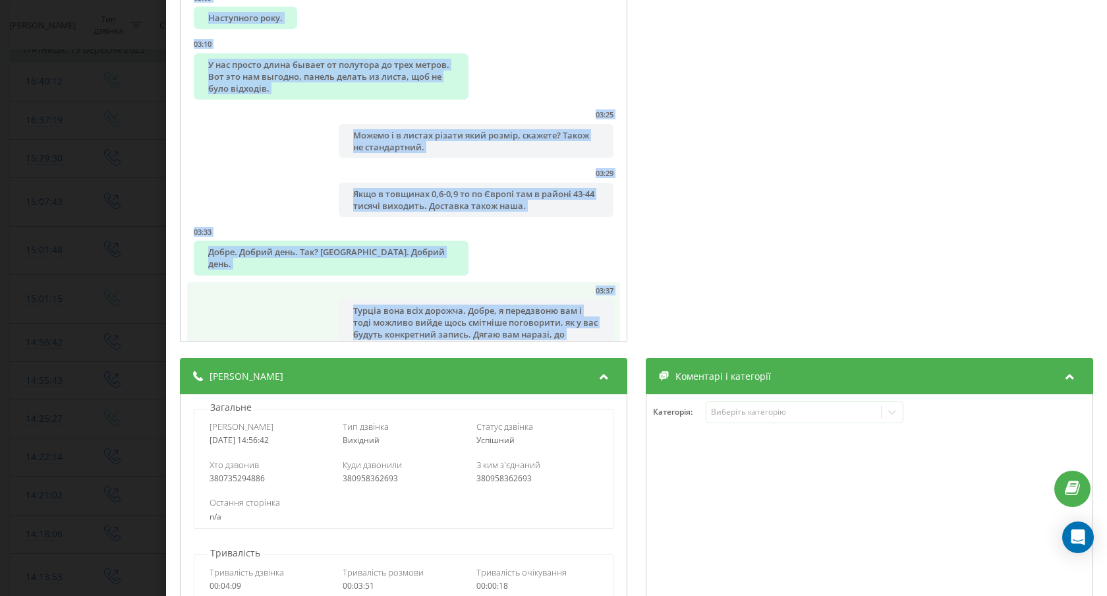
drag, startPoint x: 186, startPoint y: 173, endPoint x: 435, endPoint y: 318, distance: 288.2
click at [435, 318] on div "00:00 Алло. 00:00 [PERSON_NAME]. Добрий день. [PERSON_NAME] Тімсталь, ми спілку…" at bounding box center [403, 112] width 447 height 459
copy ul "13:69 Lore. 55:71 Ipsum, Dolorsitam. Consec adip. Elits Doeiusmo, te incididunt…"
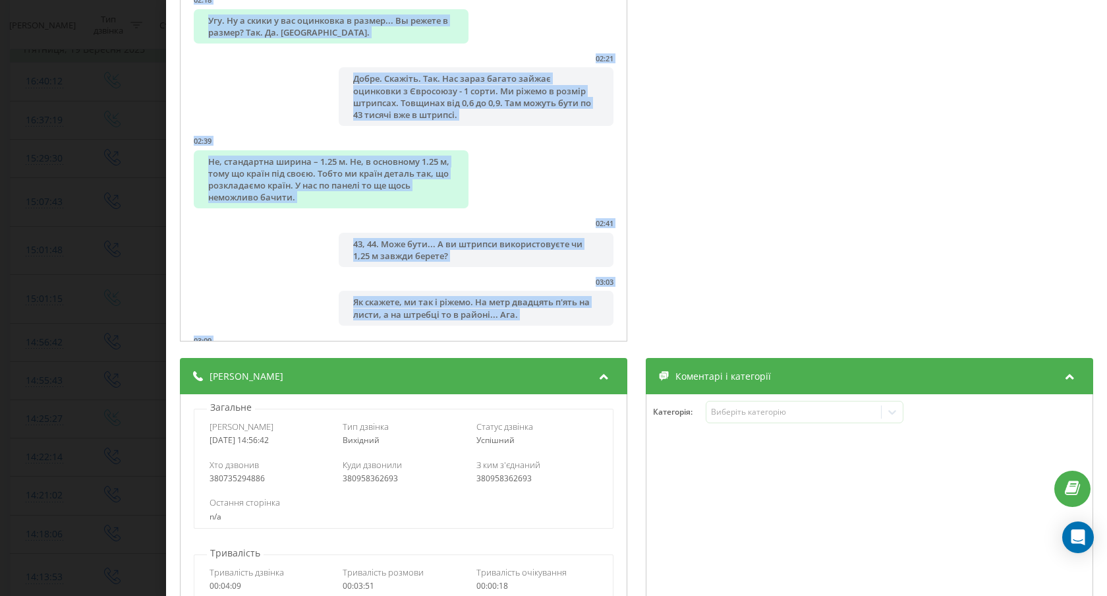
scroll to position [1107, 0]
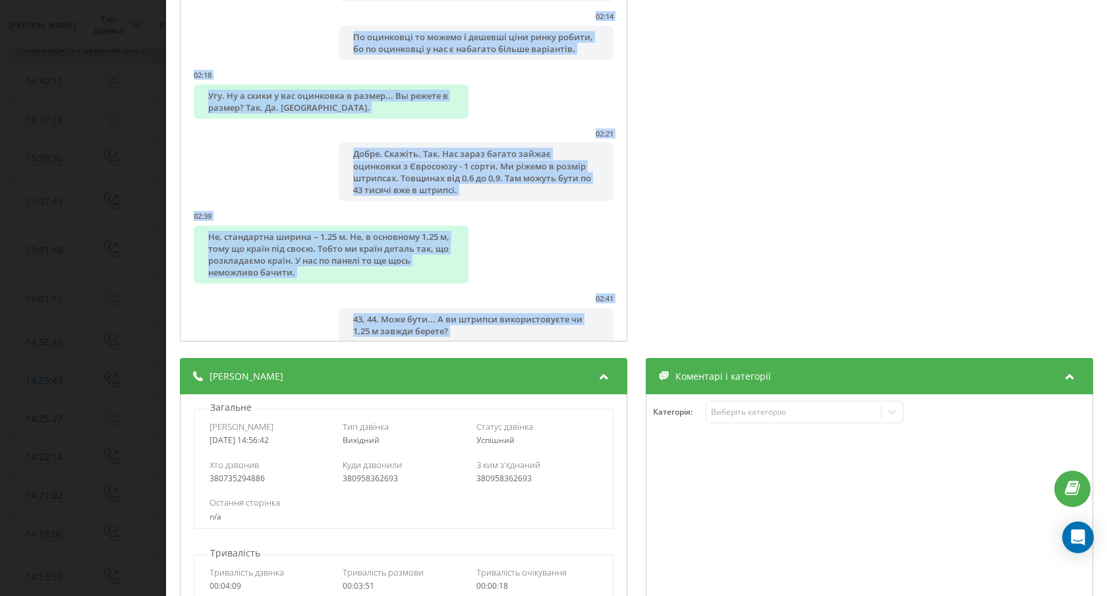
click at [123, 220] on div "Дзвінок : ua5_-1758283002.6964612 1 x - 03:51 00:00 00:00 Транскрипція 00:00 Ал…" at bounding box center [553, 298] width 1107 height 596
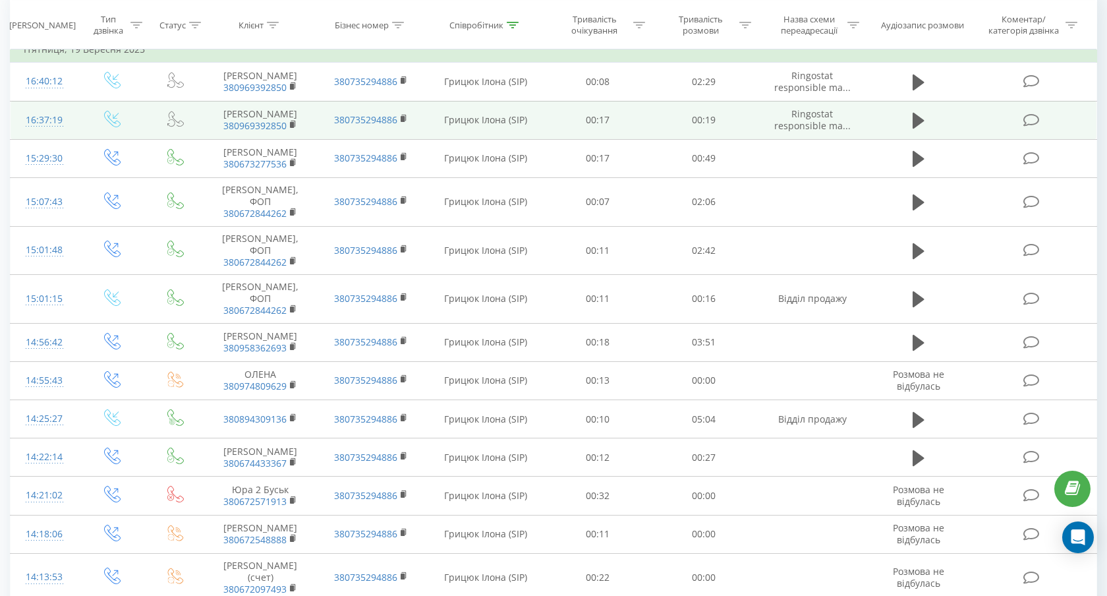
scroll to position [90, 0]
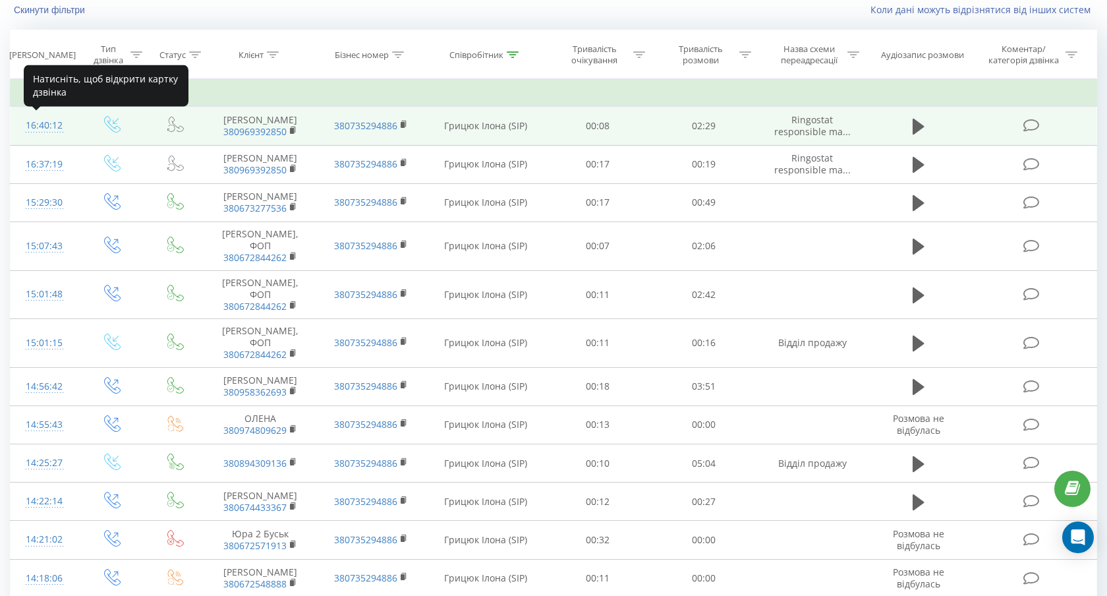
click at [50, 128] on div "16:40:12" at bounding box center [45, 126] width 42 height 26
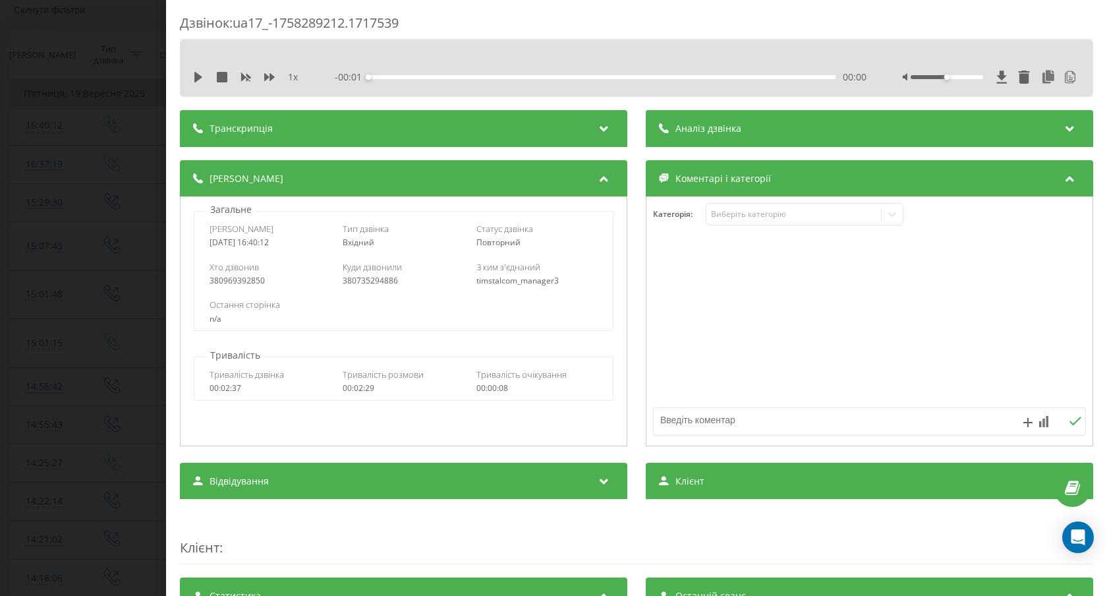
click at [374, 129] on div "Транскрипція" at bounding box center [403, 128] width 447 height 37
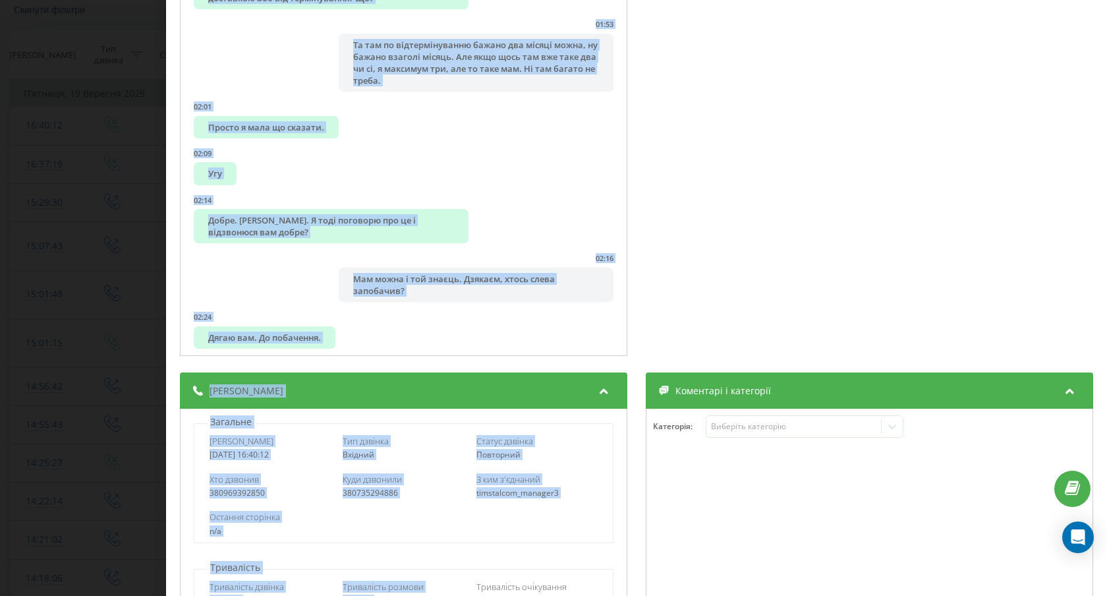
scroll to position [276, 0]
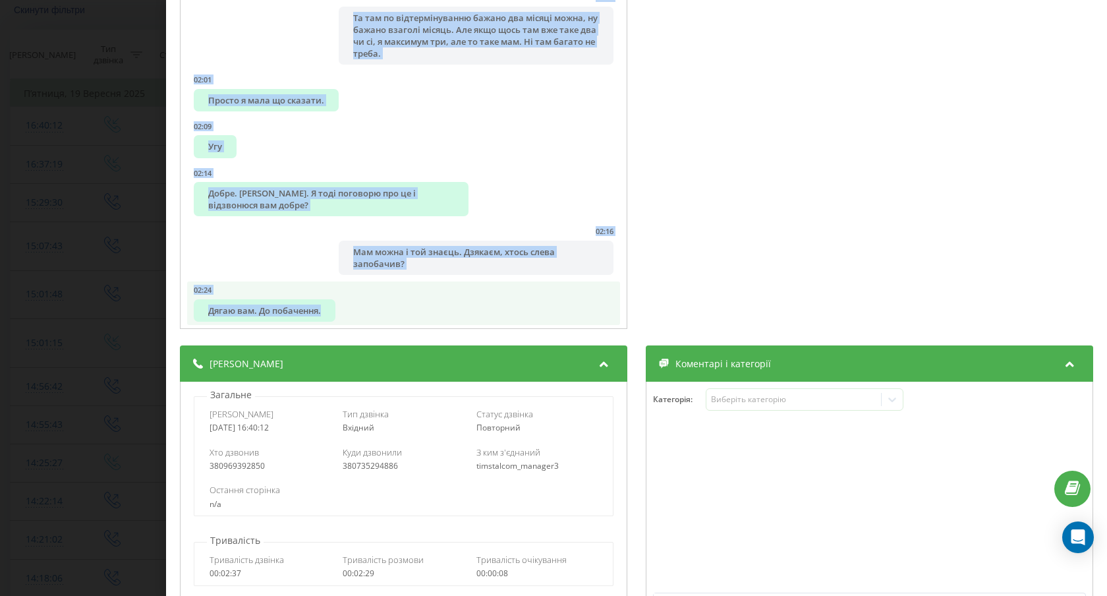
drag, startPoint x: 189, startPoint y: 169, endPoint x: 368, endPoint y: 299, distance: 220.9
copy ul "38:26 Lor, ips? Dolo. Sitame cons ad elitsedd Eiusm. Tem, incid. 95:76 Utlabo e…"
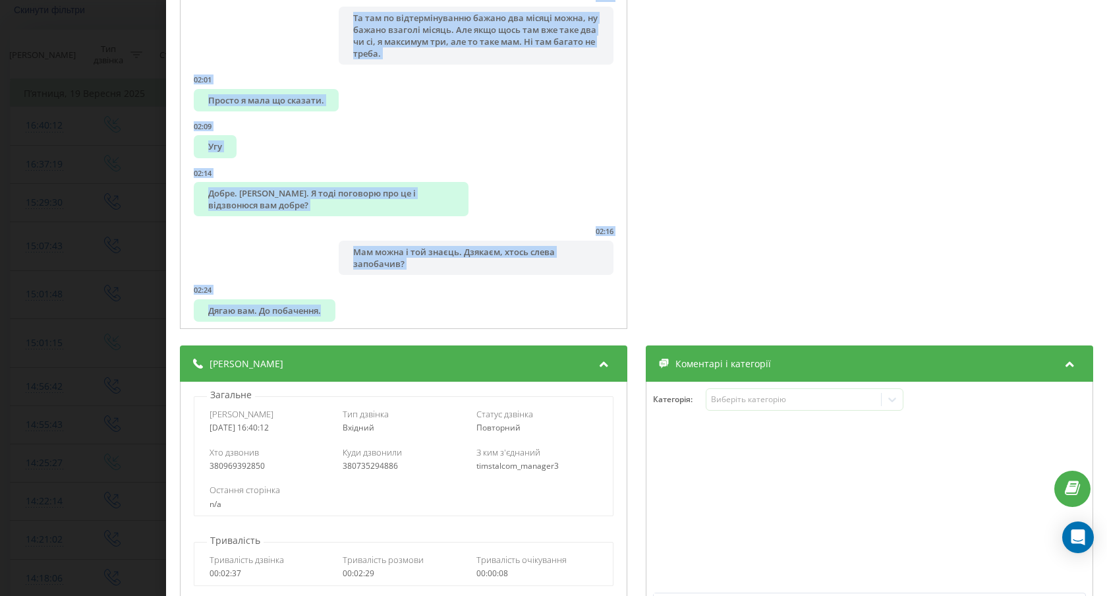
click at [55, 210] on div "Дзвінок : ua17_-1758289212.1717539 1 x - 02:29 00:00 00:00 Транскрипція 00:00 Т…" at bounding box center [553, 298] width 1107 height 596
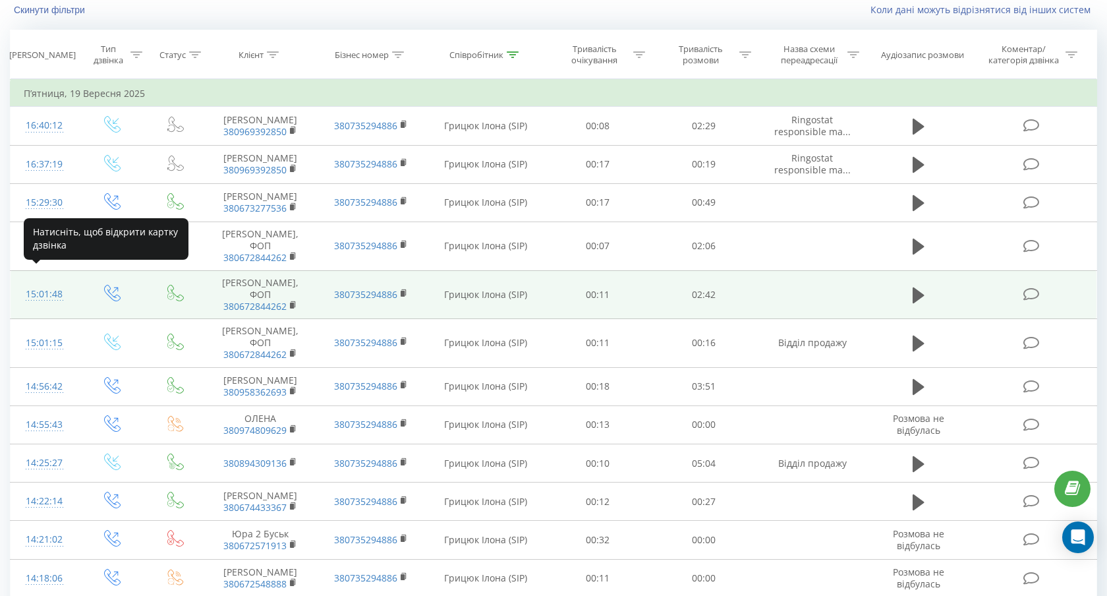
click at [47, 281] on div "15:01:48" at bounding box center [45, 294] width 42 height 26
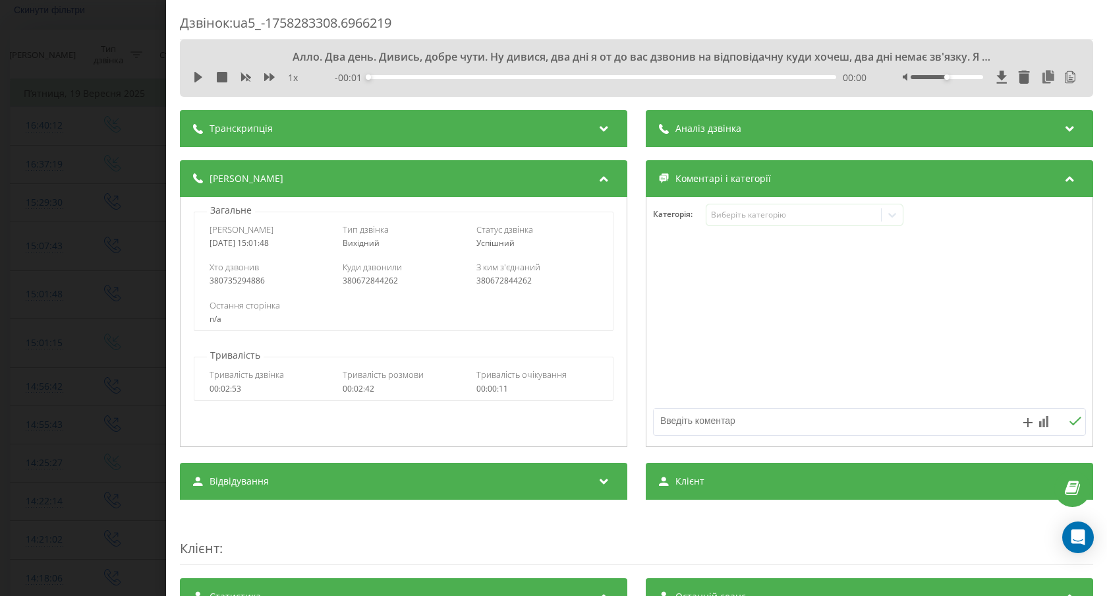
click at [382, 130] on div "Транскрипція" at bounding box center [403, 128] width 447 height 37
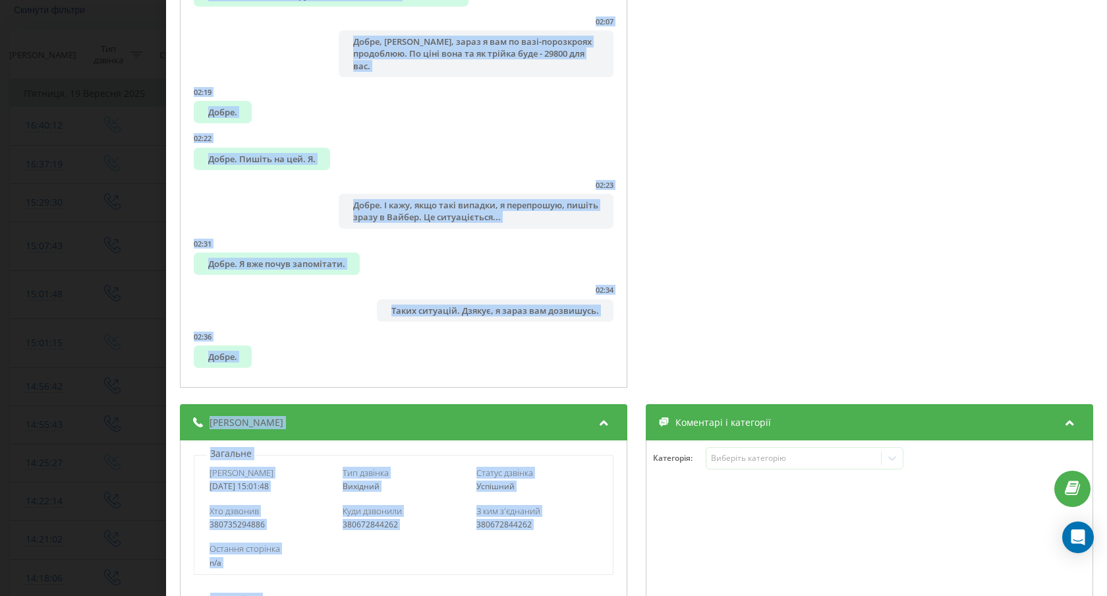
scroll to position [262, 0]
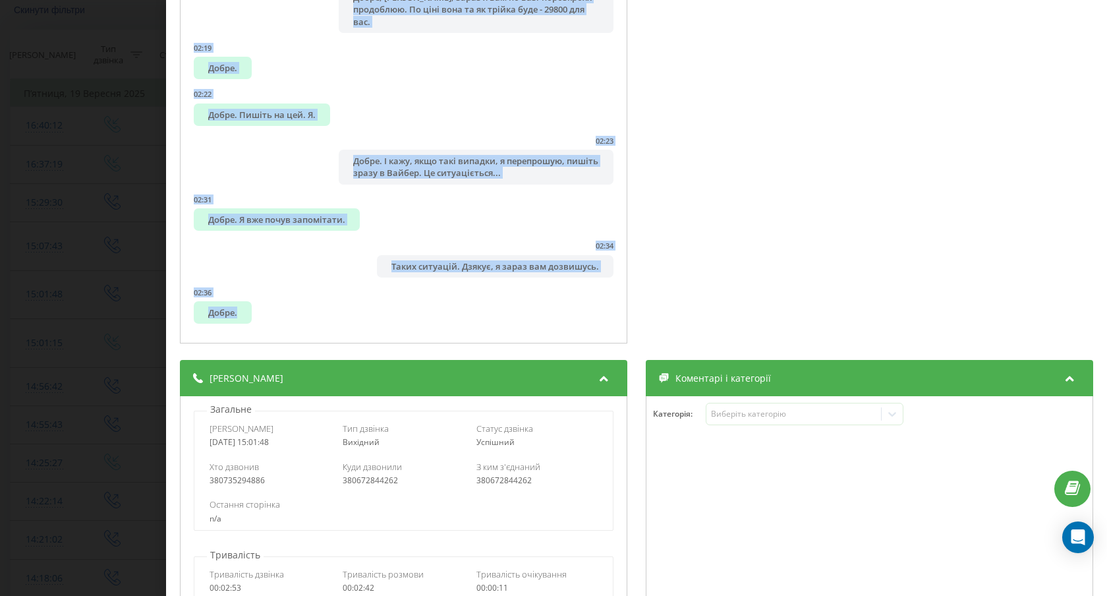
drag, startPoint x: 192, startPoint y: 171, endPoint x: 357, endPoint y: 328, distance: 227.5
click at [357, 328] on div "00:00 Алло. Два день. Дивись, добре чути. Ну дивися, два дні я от до вас дзвони…" at bounding box center [403, 114] width 447 height 459
copy ul "23:42 Lore. Ips dolo. Sitame, conse adip. El seddoe, tem inc u la et dol magnaa…"
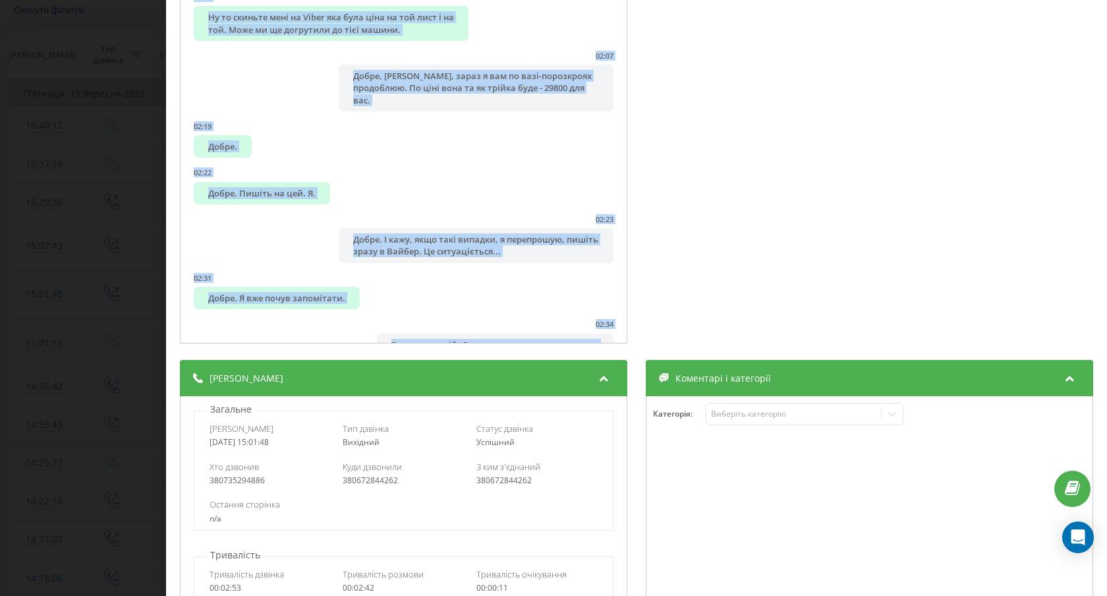
click at [131, 127] on div "Дзвінок : ua5_-1758283308.6966219 1 x - 02:40 00:00 00:00 Транскрипція 00:00 Ал…" at bounding box center [553, 298] width 1107 height 596
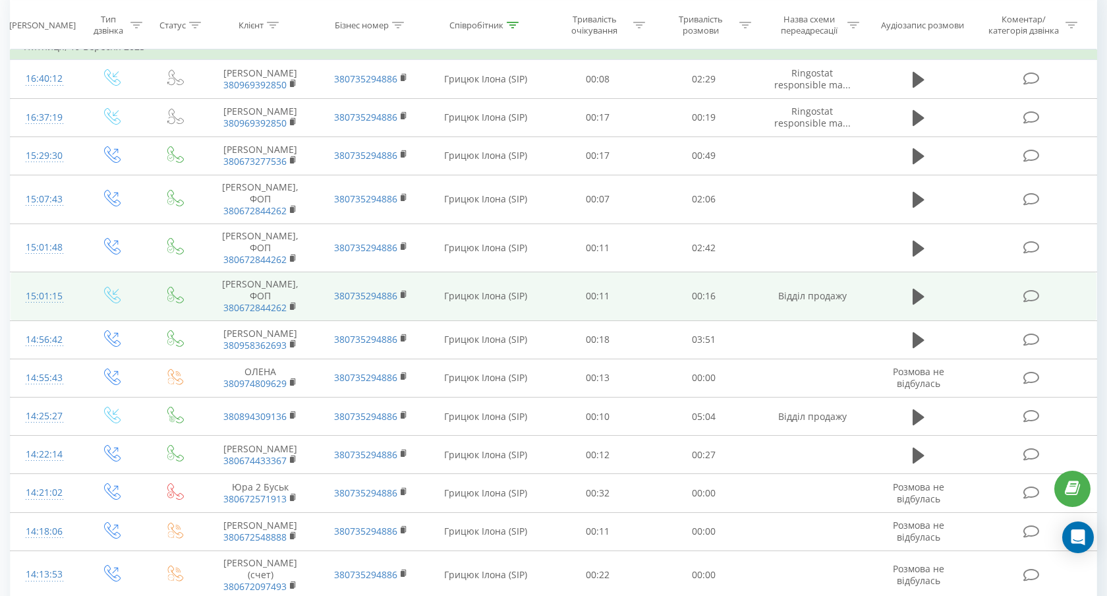
scroll to position [158, 0]
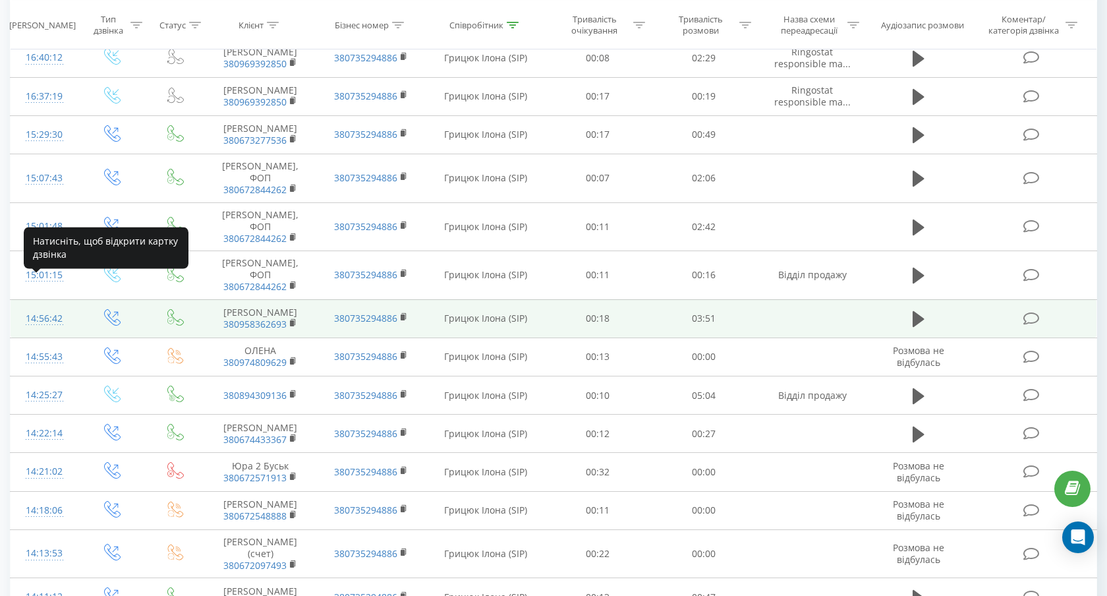
click at [50, 306] on div "14:56:42" at bounding box center [45, 319] width 42 height 26
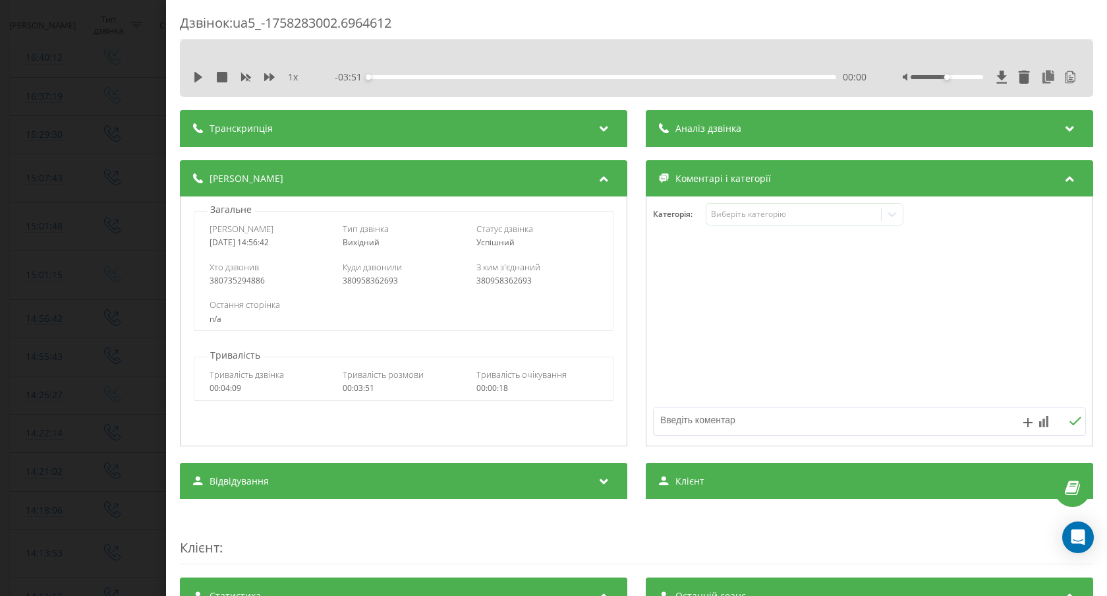
click at [303, 125] on div "Транскрипція" at bounding box center [403, 128] width 447 height 37
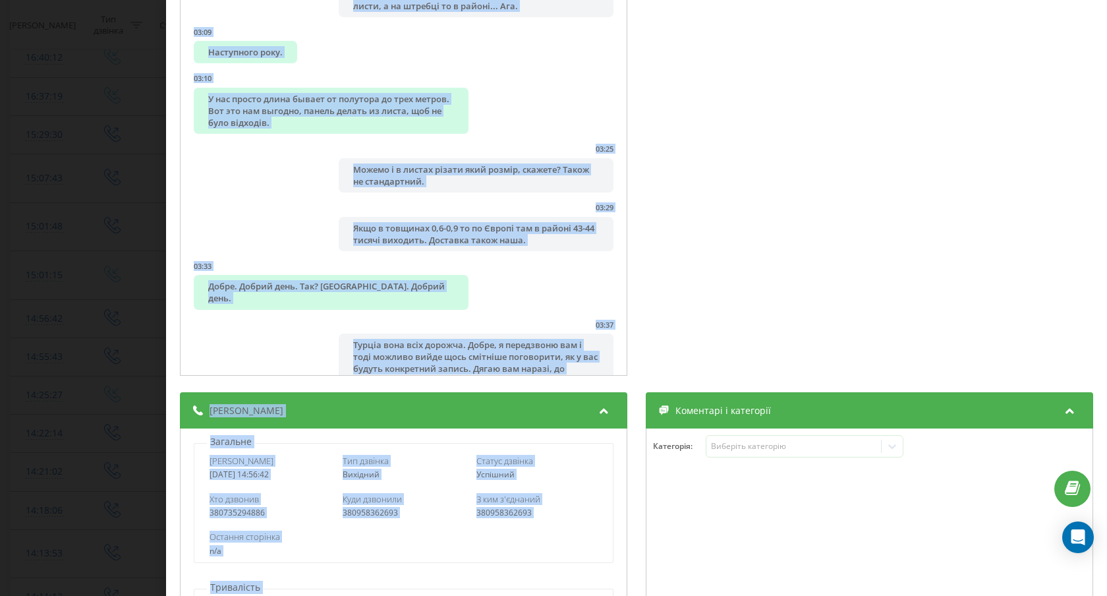
scroll to position [246, 0]
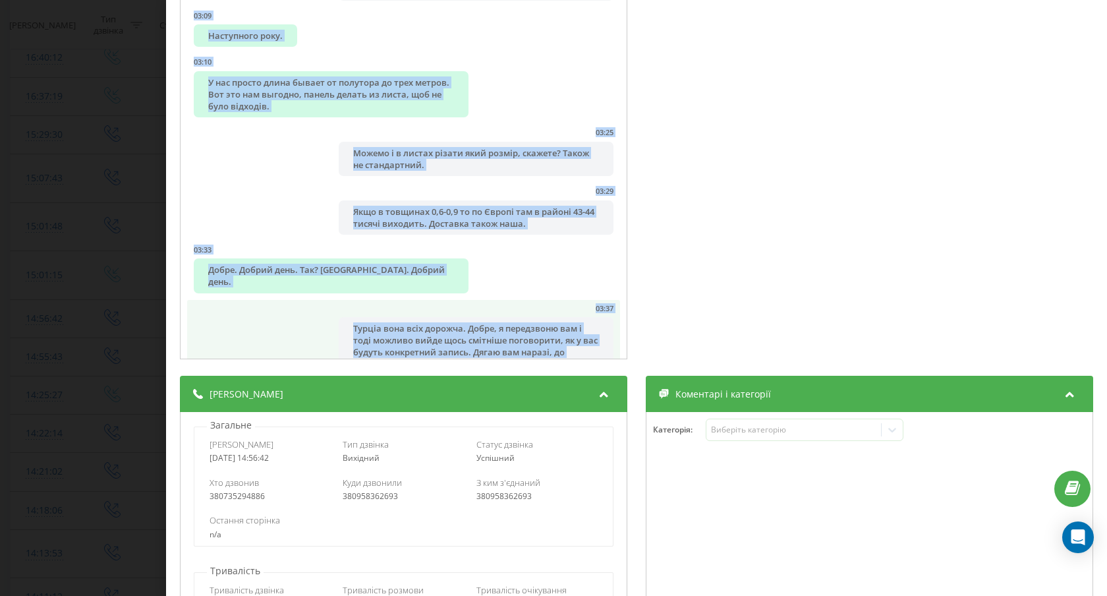
drag, startPoint x: 187, startPoint y: 179, endPoint x: 424, endPoint y: 339, distance: 285.7
copy ul "Lore. 26:49 Ipsum, Dolorsitam. Consec adip. Elits Doeiusmo, te incididuntut l e…"
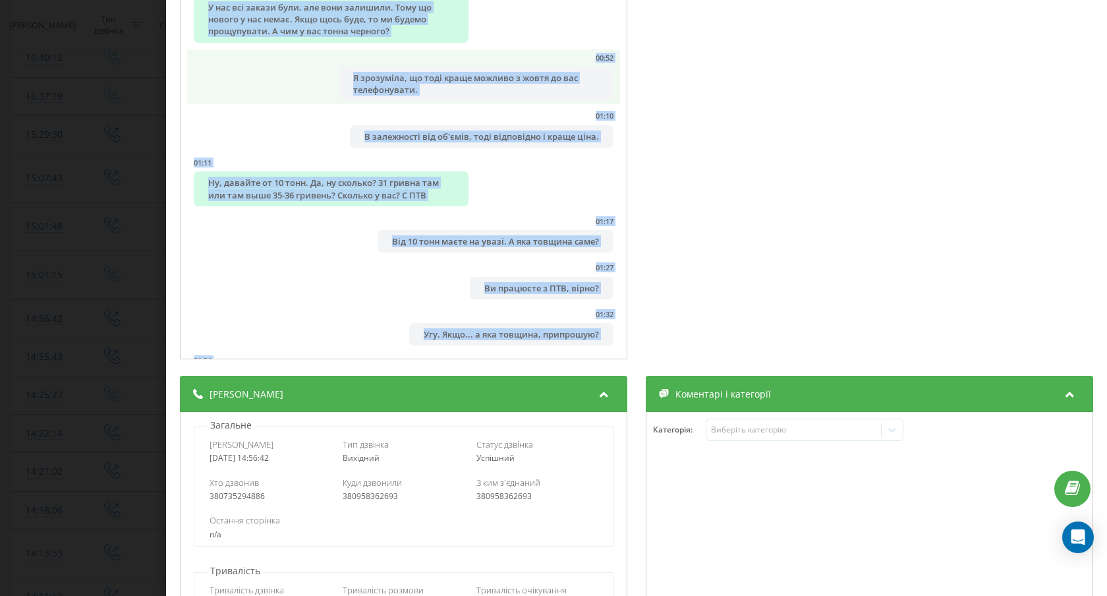
scroll to position [405, 0]
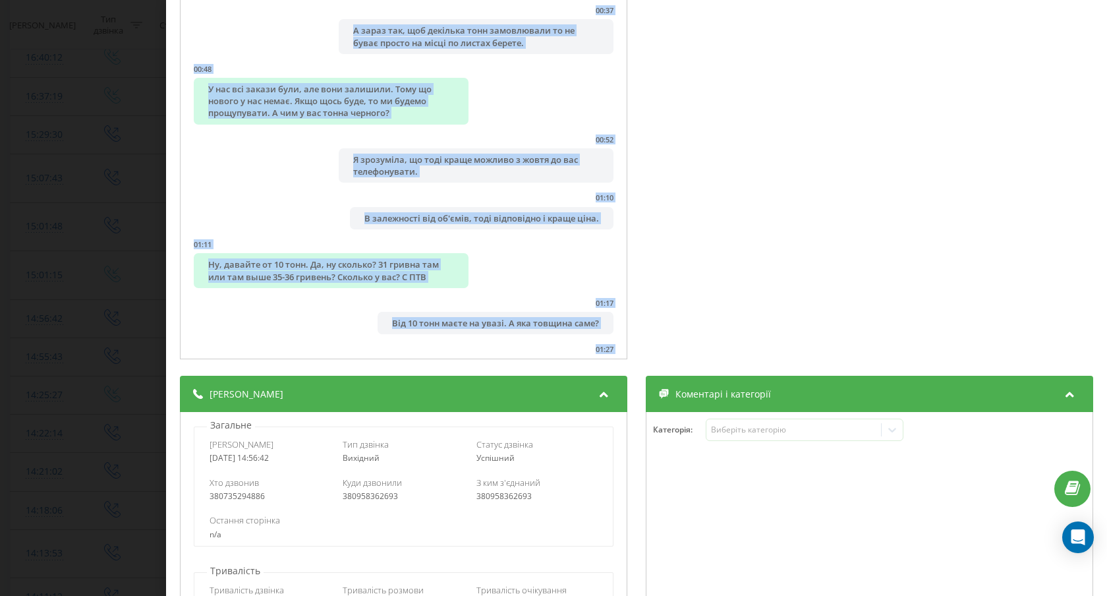
click at [113, 169] on div "Дзвінок : ua5_-1758283002.6964612 1 x - 03:51 00:00 00:00 Транскрипція 00:00 Ал…" at bounding box center [553, 298] width 1107 height 596
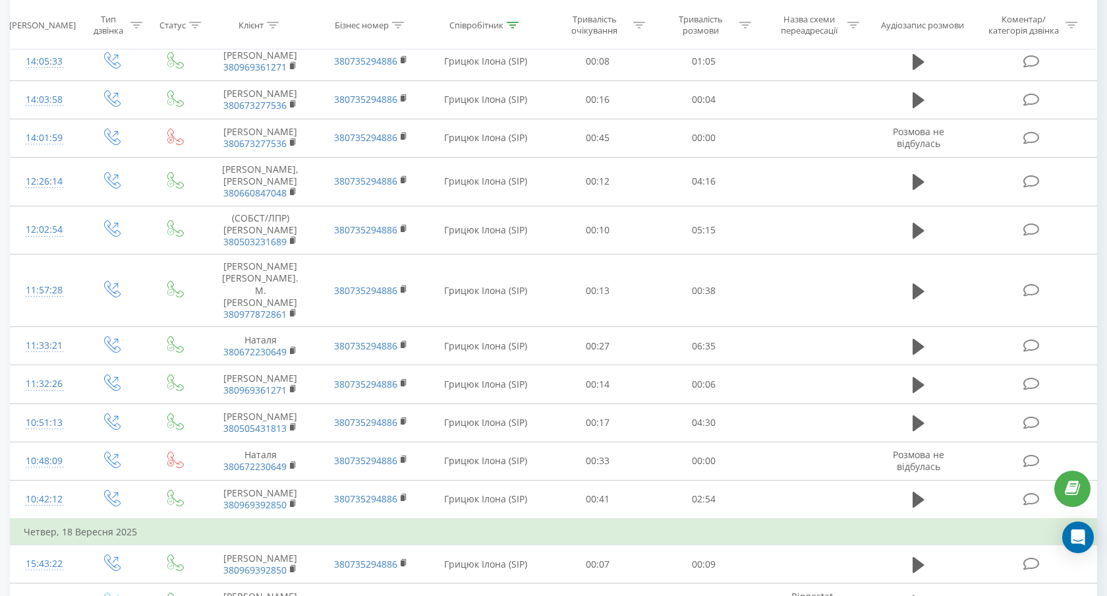
scroll to position [753, 0]
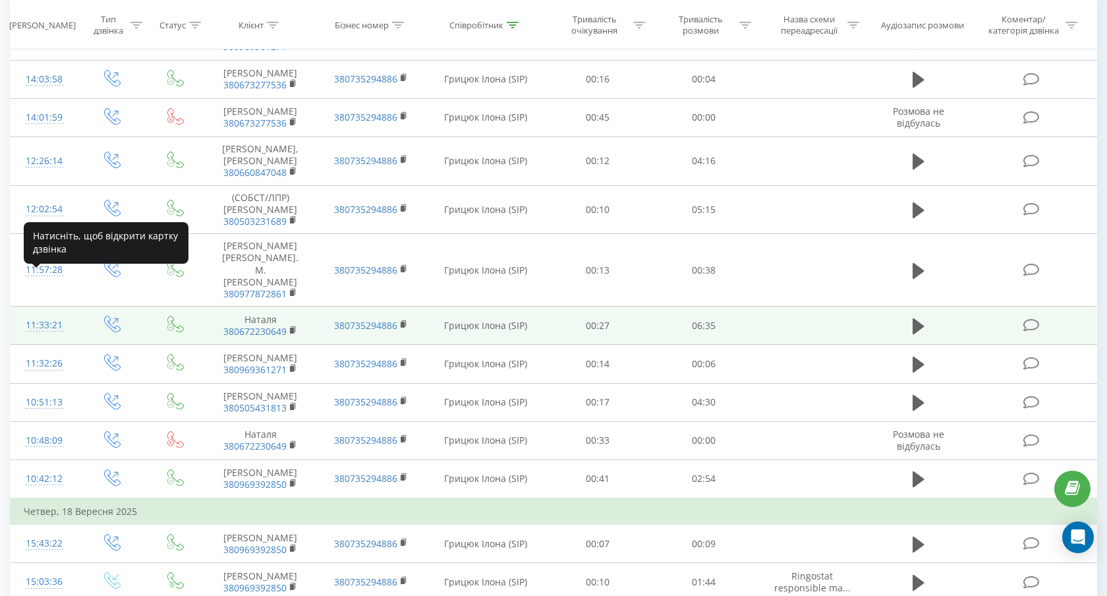
click at [46, 312] on div "11:33:21" at bounding box center [45, 325] width 42 height 26
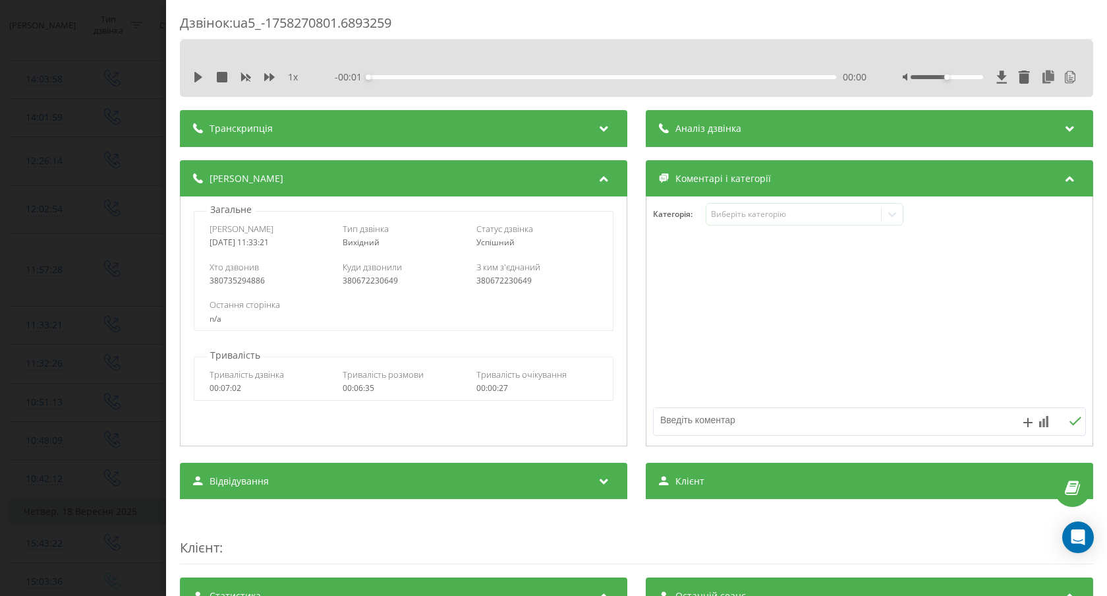
click at [390, 124] on div "Транскрипція" at bounding box center [403, 128] width 447 height 37
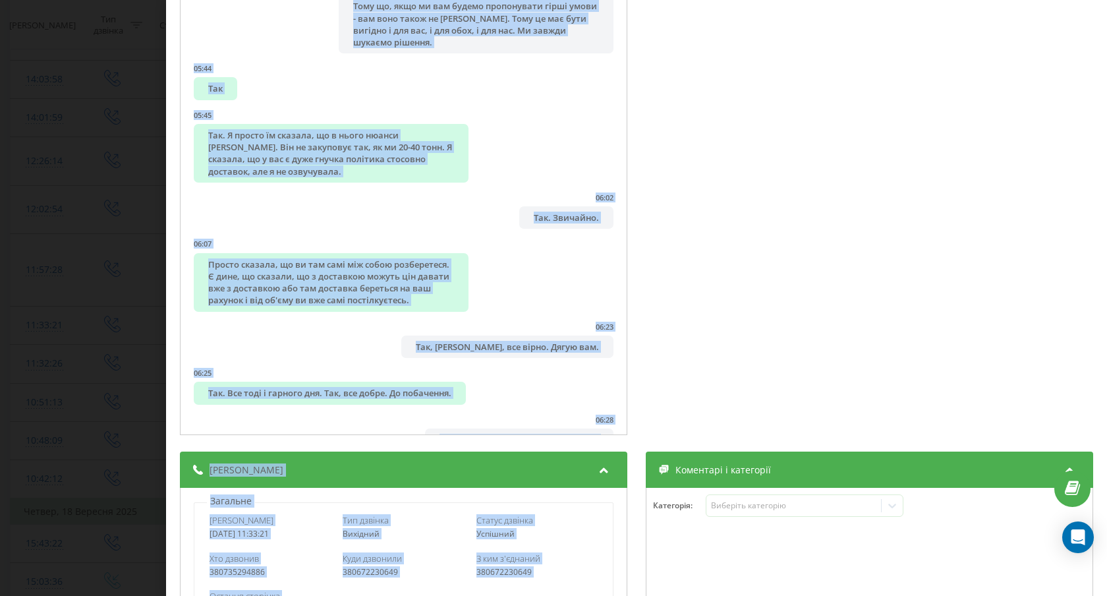
scroll to position [239, 0]
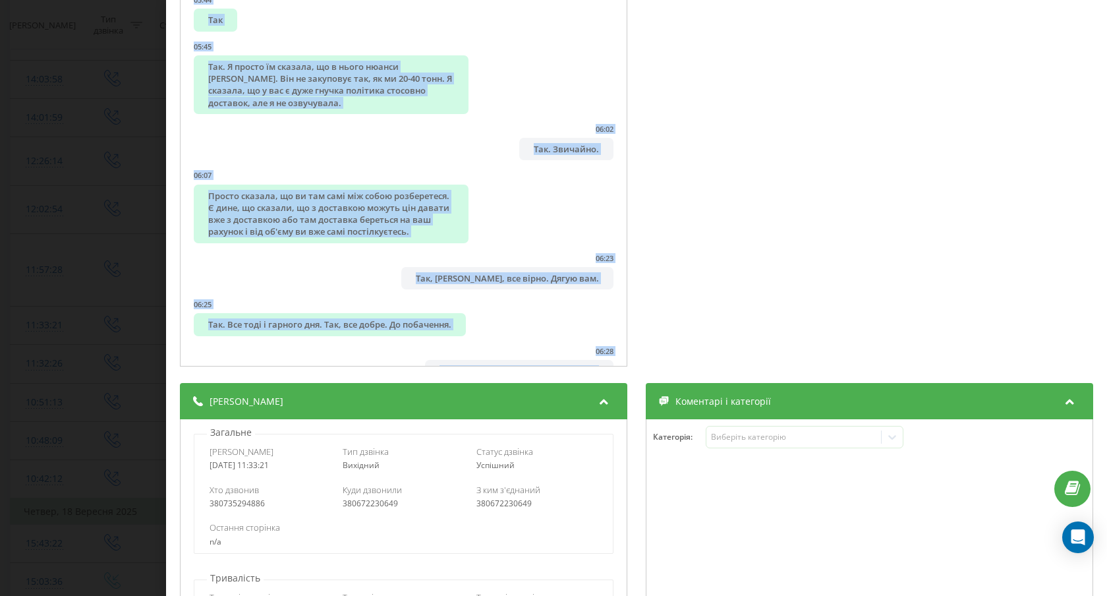
drag, startPoint x: 187, startPoint y: 163, endPoint x: 575, endPoint y: 363, distance: 436.5
click at [575, 363] on div "00:00 Алло? Добрий? Так. 00:00 Алло, Натальа. Добрий день. Маю сюди кілька хвил…" at bounding box center [403, 137] width 447 height 459
copy ul "61:64 Lore? Ipsumd? Sit. 35:29 Amet, Consect. Adipis elit. Sed doei tempor inci…"
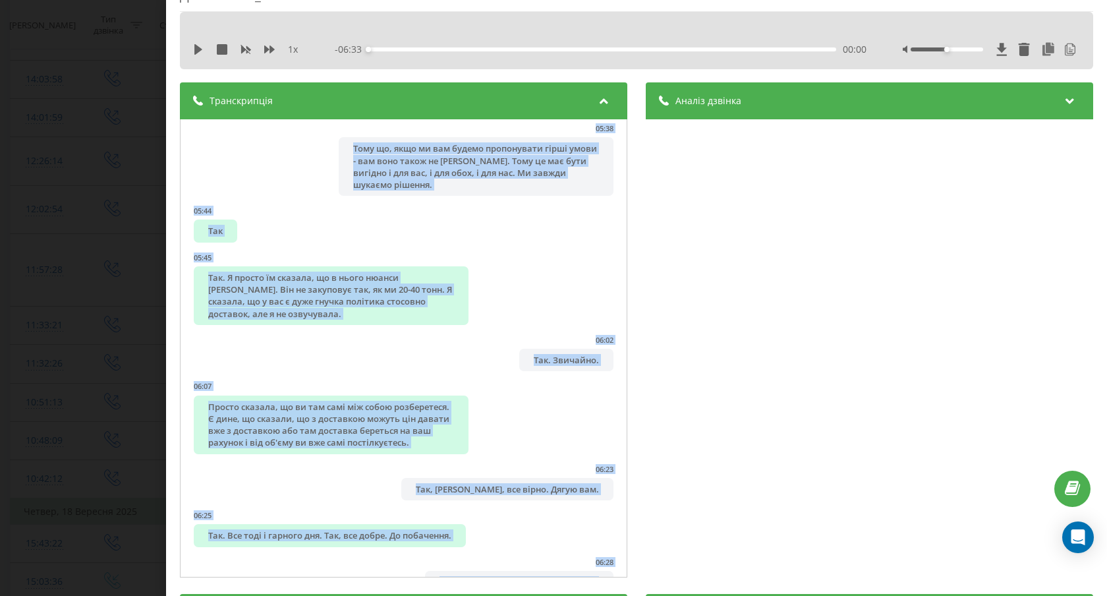
scroll to position [0, 0]
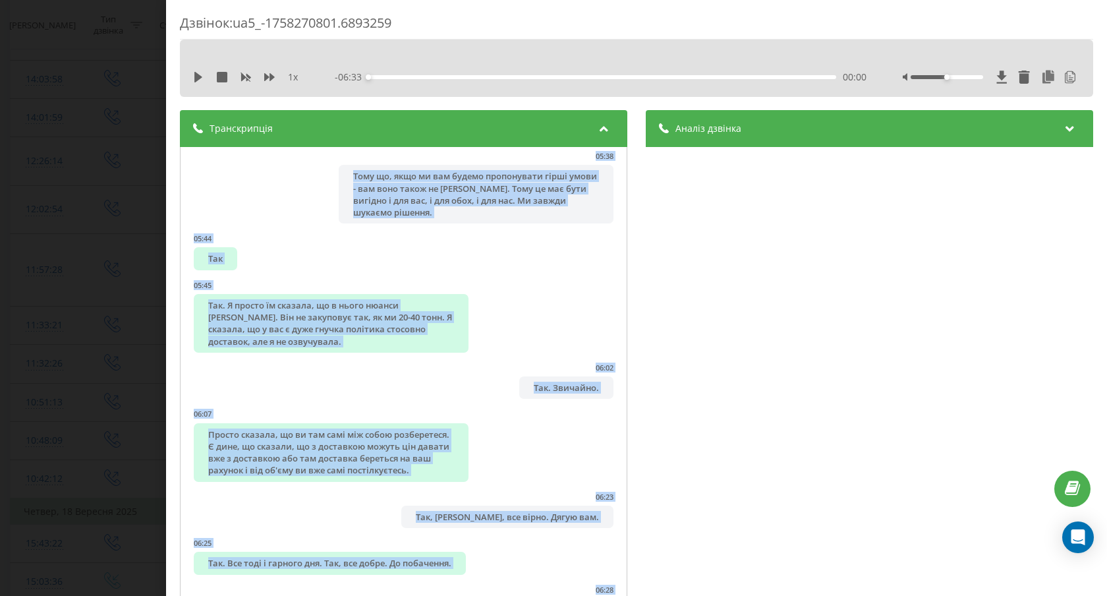
click at [83, 337] on div "Дзвінок : ua5_-1758270801.6893259 1 x - 06:33 00:00 00:00 Транскрипція 00:00 Ал…" at bounding box center [553, 298] width 1107 height 596
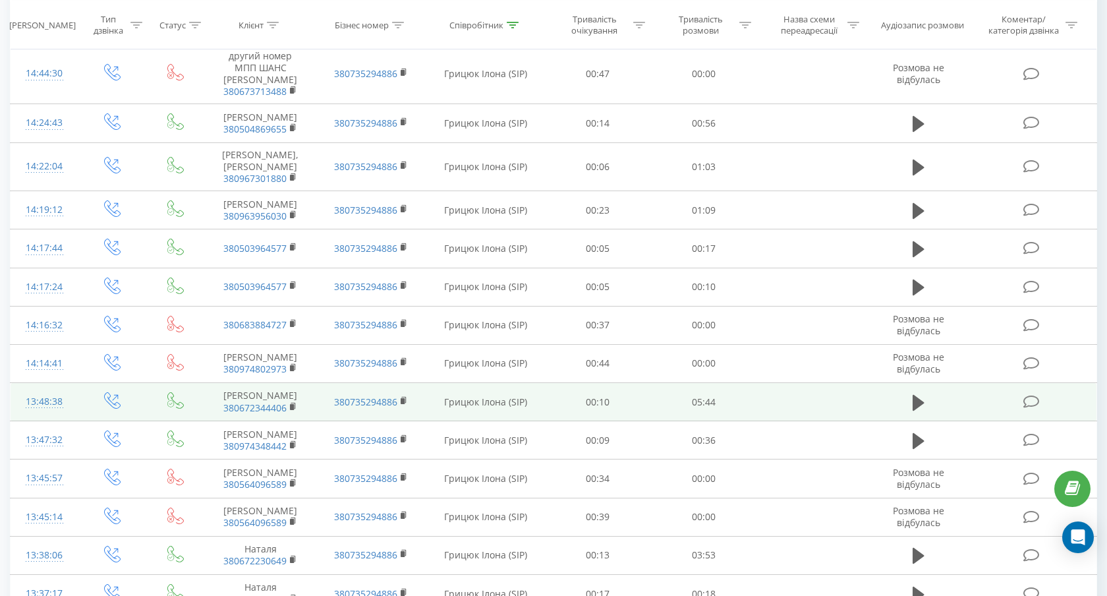
scroll to position [1313, 0]
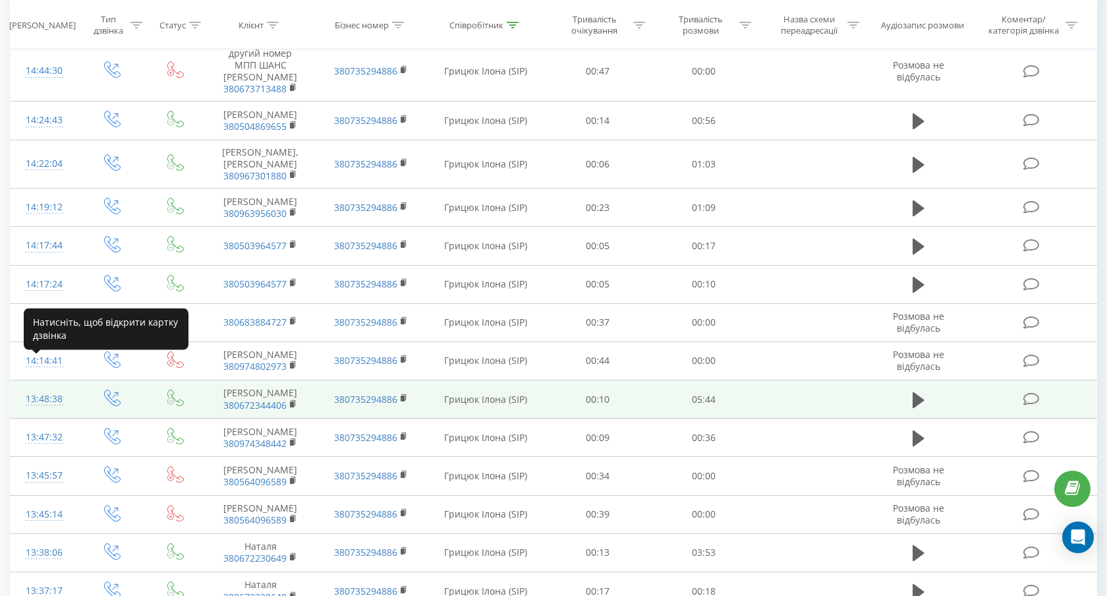
click at [49, 386] on div "13:48:38" at bounding box center [45, 399] width 42 height 26
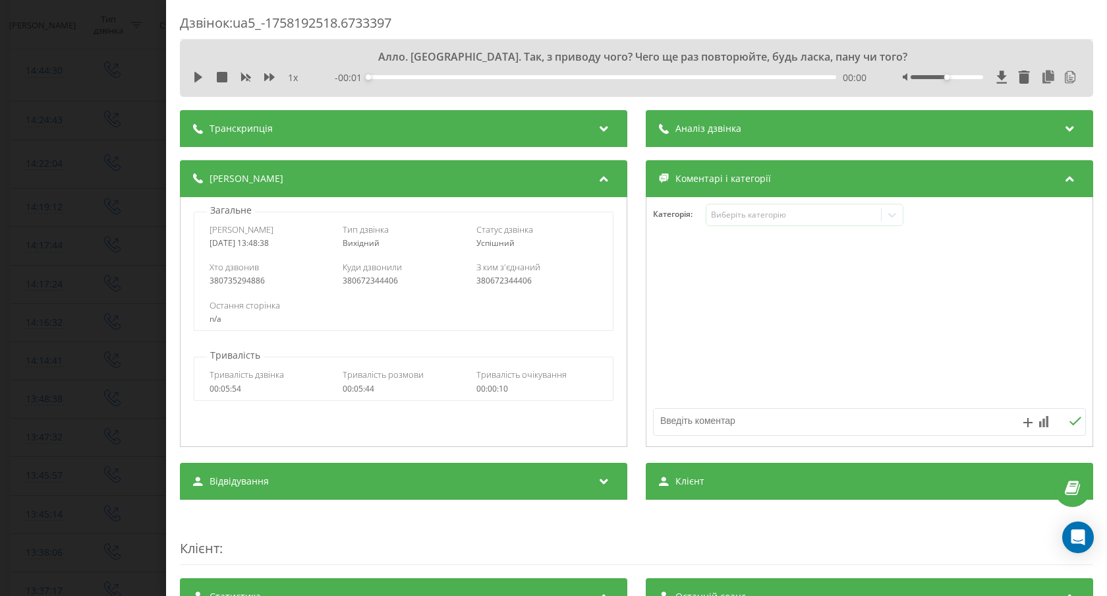
click at [382, 123] on div "Транскрипція" at bounding box center [403, 128] width 447 height 37
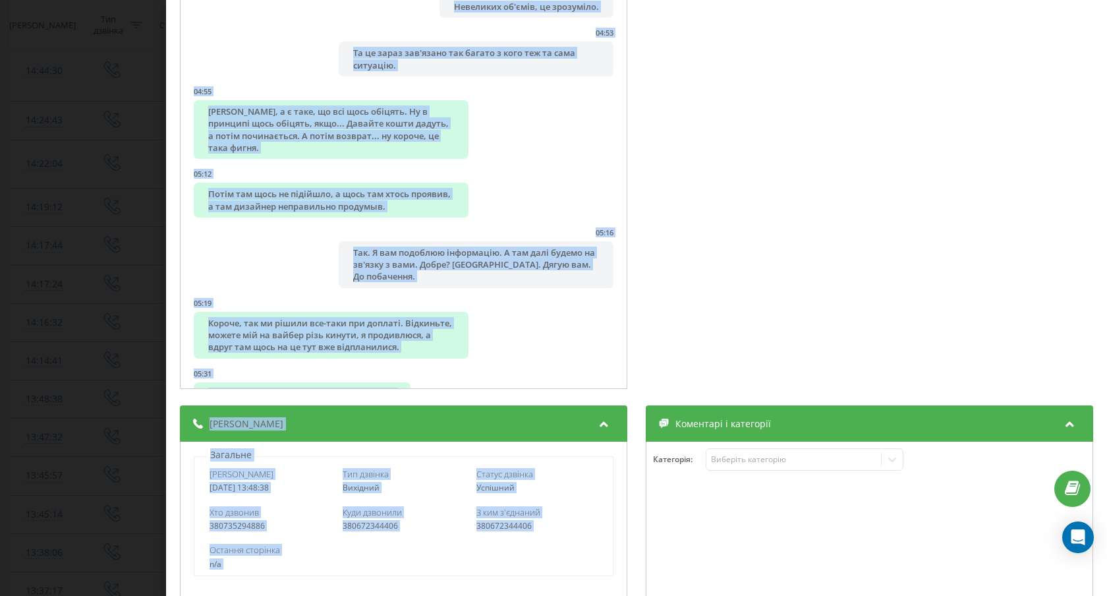
scroll to position [236, 0]
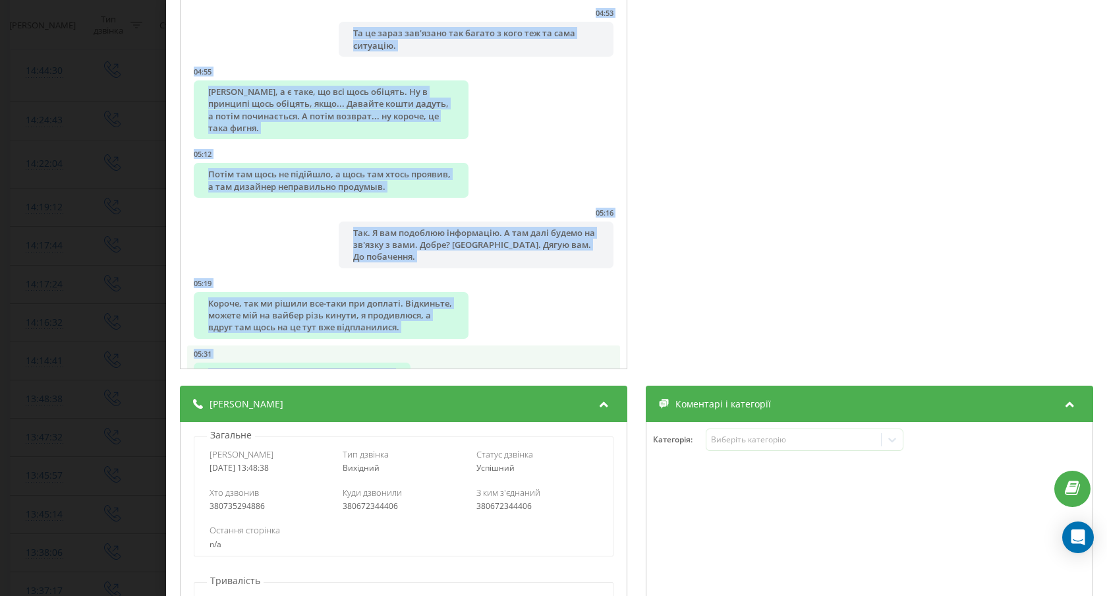
drag, startPoint x: 202, startPoint y: 186, endPoint x: 449, endPoint y: 335, distance: 288.0
copy ul "Lore. Ipsum. Dol, s ametcon adip? Elit se doe temporinci, utla etdol, magn al e…"
click at [127, 262] on div "Дзвінок : ua5_-1758192518.6733397 1 x - 05:40 00:00 00:00 Транскрипція 00:00 Ал…" at bounding box center [553, 298] width 1107 height 596
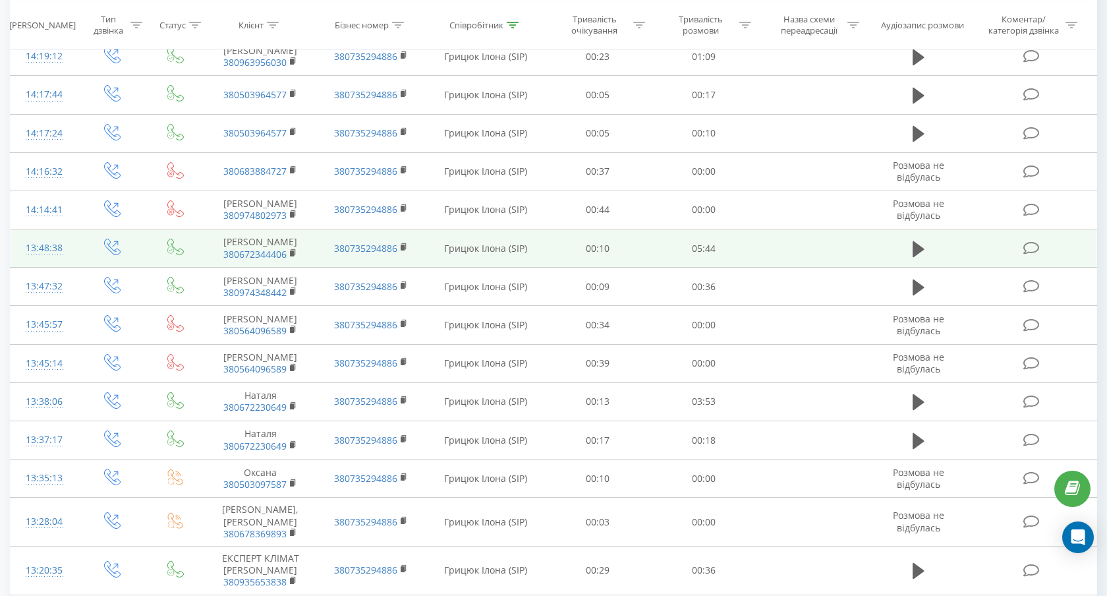
scroll to position [1479, 0]
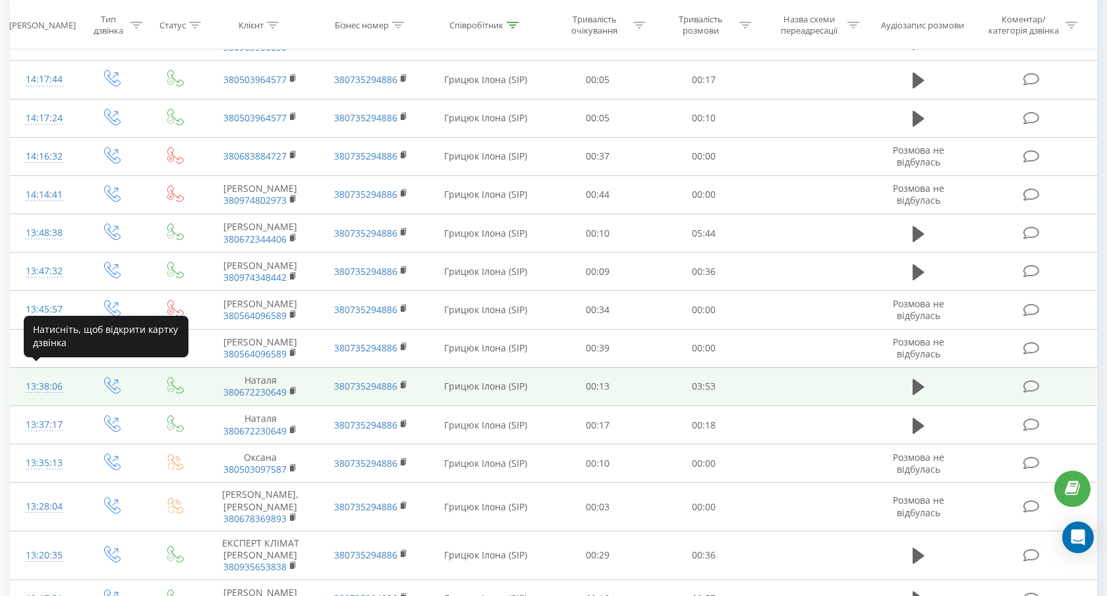
click at [45, 374] on div "13:38:06" at bounding box center [45, 387] width 42 height 26
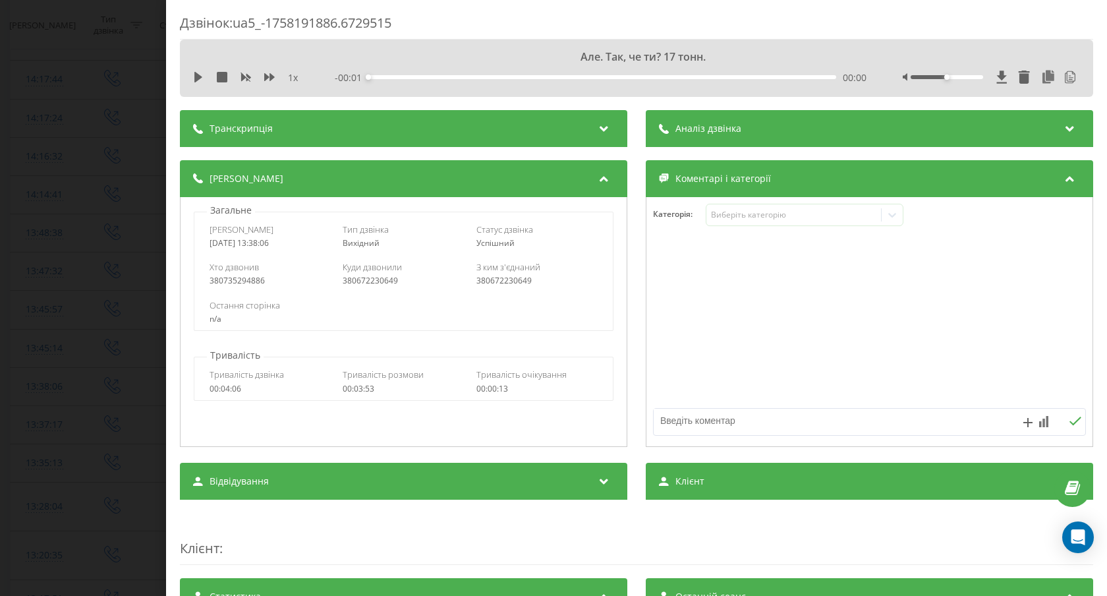
click at [408, 140] on div "Транскрипція" at bounding box center [403, 128] width 447 height 37
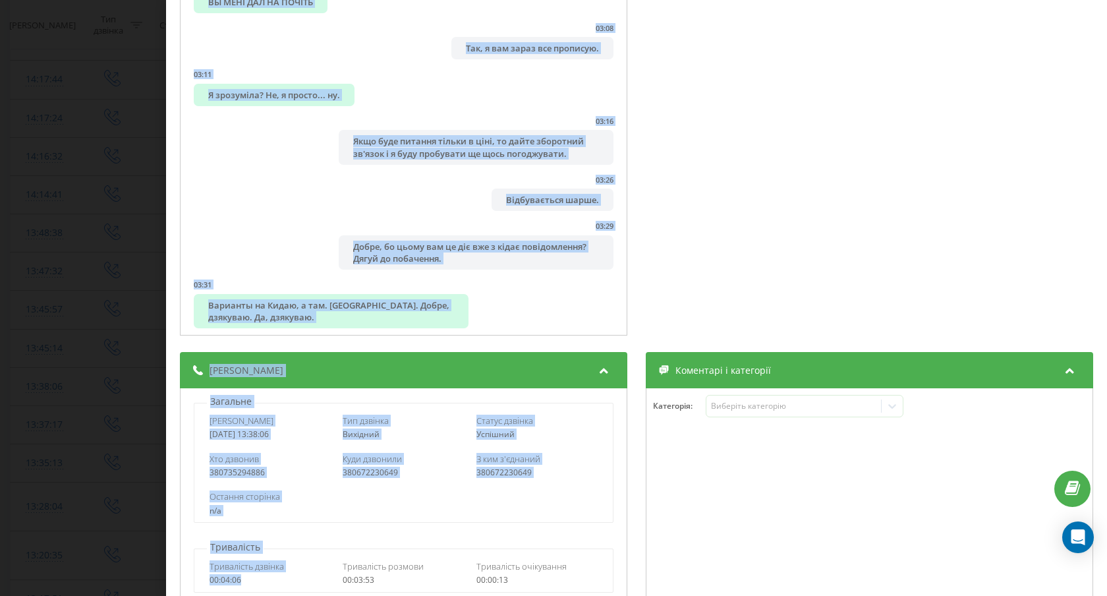
scroll to position [289, 0]
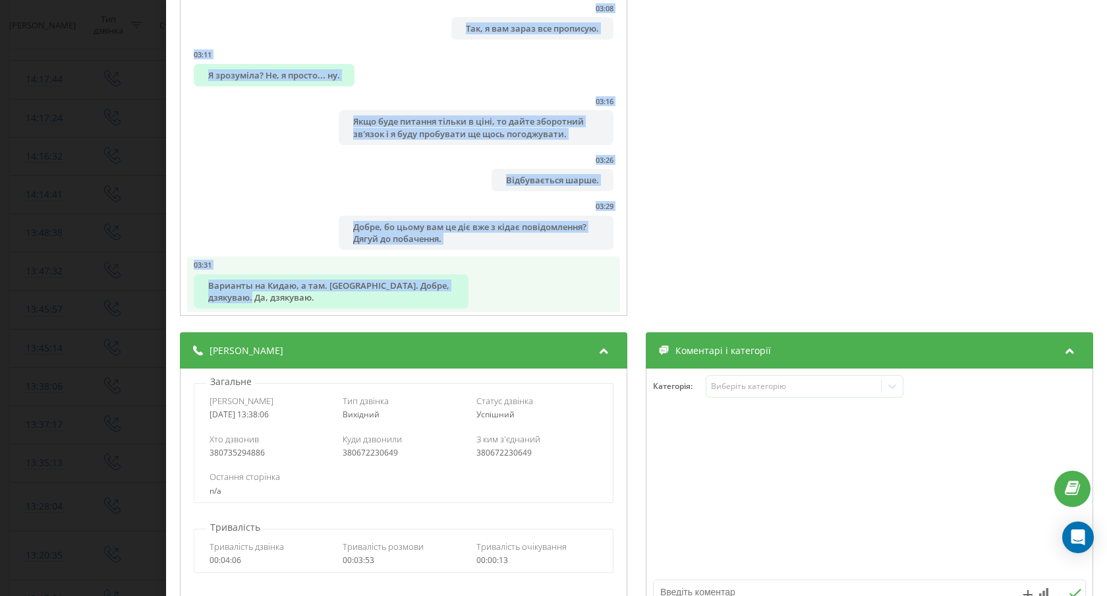
drag, startPoint x: 200, startPoint y: 180, endPoint x: 502, endPoint y: 279, distance: 318.4
copy ul "Lor. Ips, do si? 71 amet. 25:48 Consect, adip elits? Do ei'temp inc utlabor. Et…"
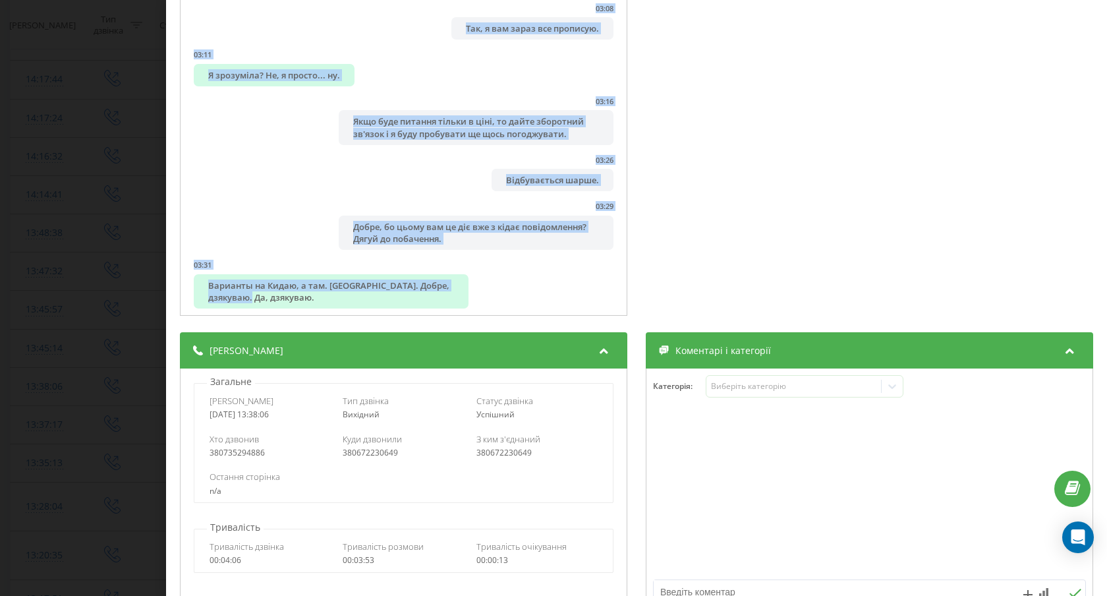
click at [70, 162] on div "Дзвінок : ua5_-1758191886.6729515 1 x - 03:44 00:00 00:00 Транскрипція 00:00 Ал…" at bounding box center [553, 298] width 1107 height 596
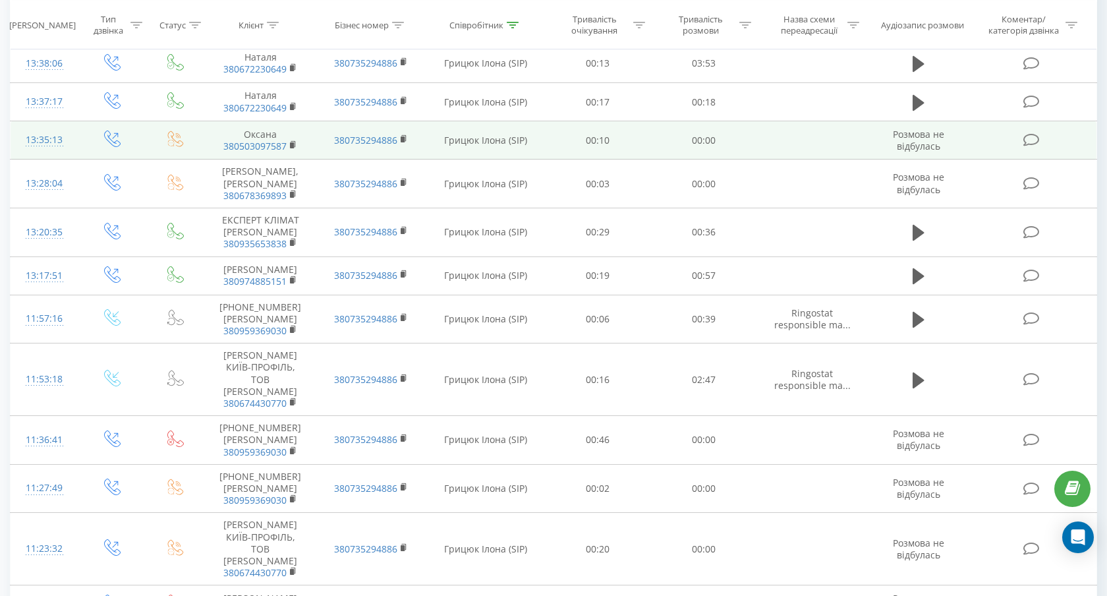
scroll to position [1791, 0]
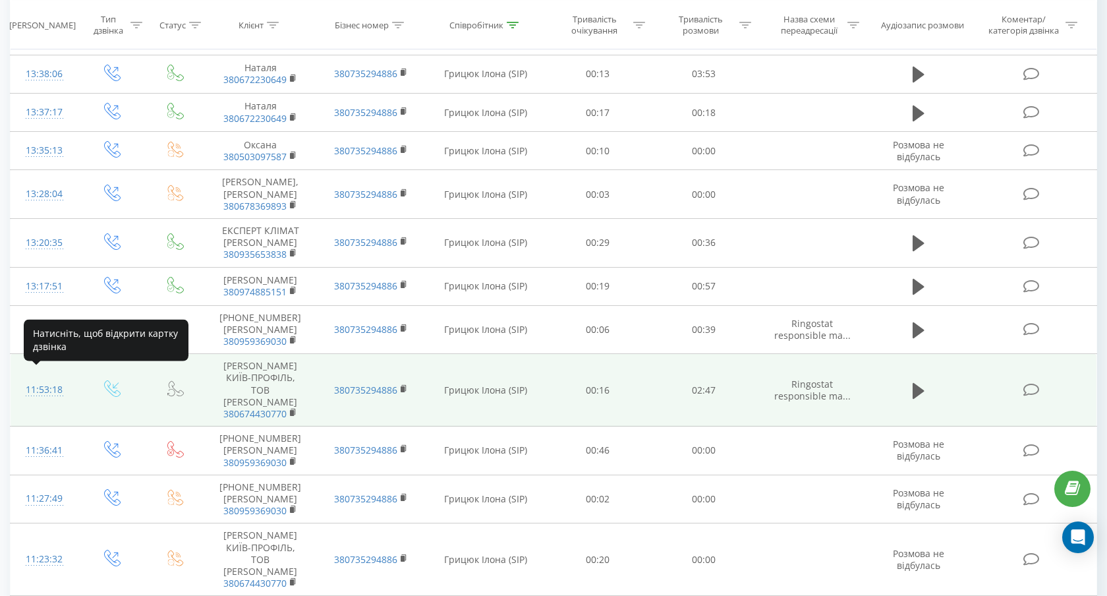
click at [53, 379] on div "11:53:18" at bounding box center [45, 390] width 42 height 26
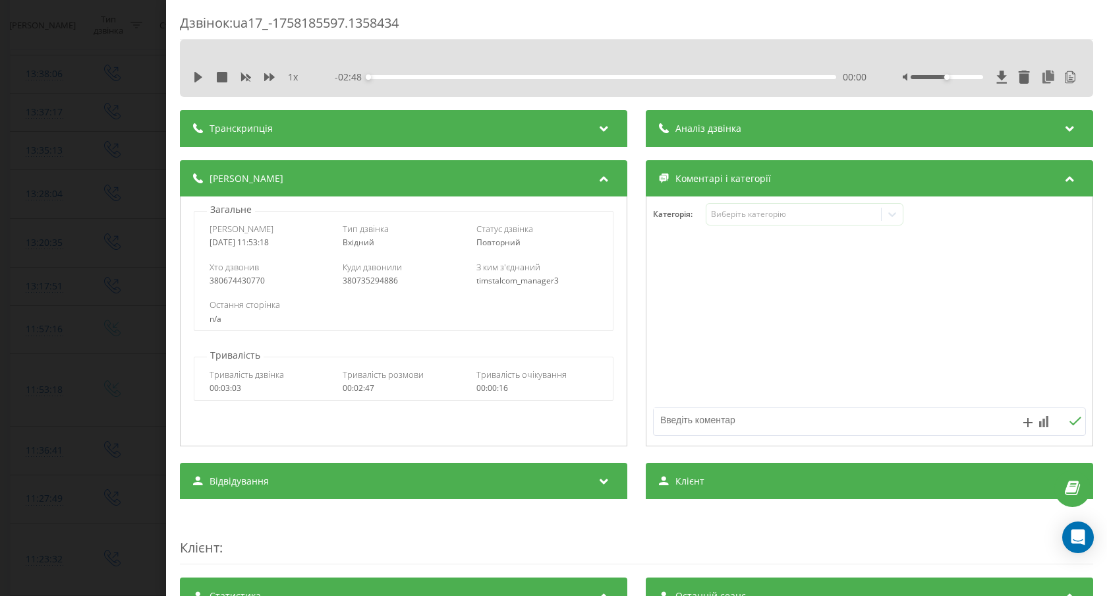
click at [315, 131] on div "Транскрипція" at bounding box center [403, 128] width 447 height 37
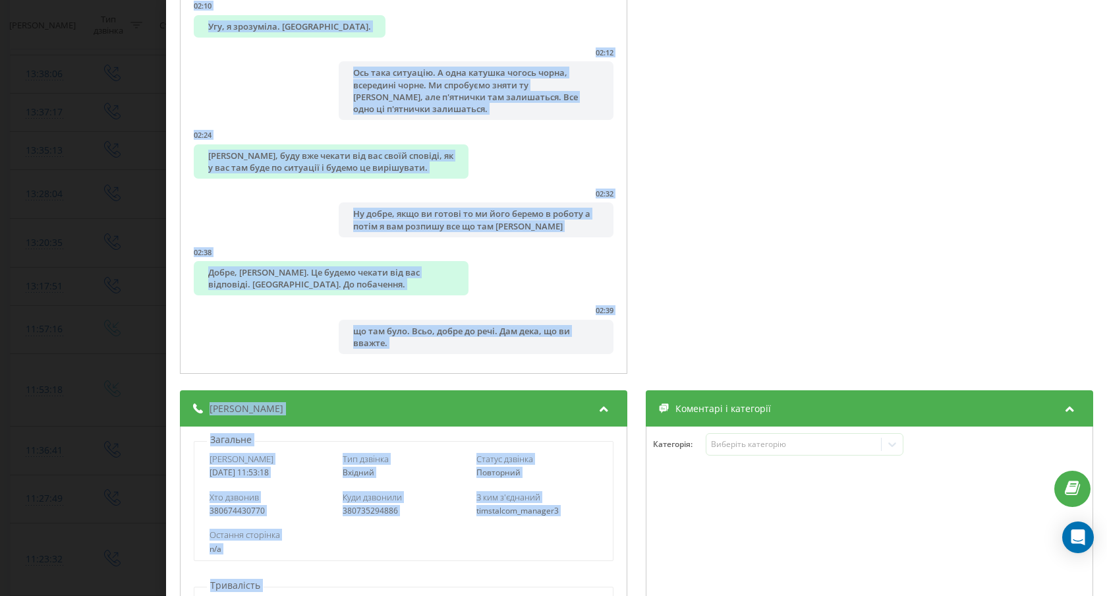
scroll to position [272, 0]
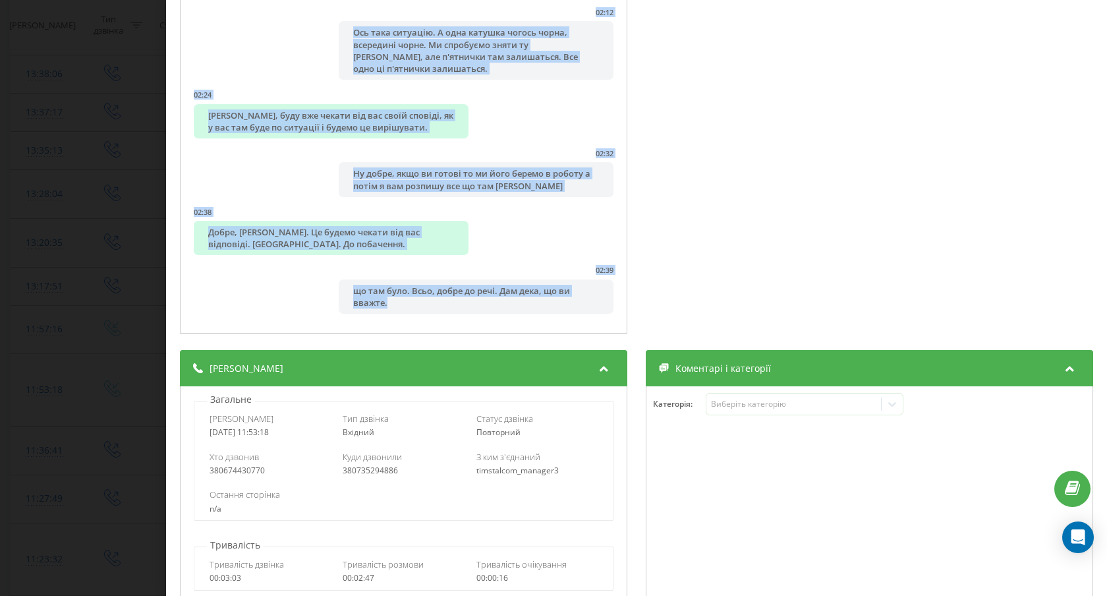
drag, startPoint x: 188, startPoint y: 168, endPoint x: 420, endPoint y: 329, distance: 282.3
click at [420, 329] on div "00:00 Алло, хотіла починити по машині чи все добре? Розвантажили тоді у вас. Ну…" at bounding box center [403, 104] width 447 height 459
copy ul "30:49 Lore, ipsumd sitametc ad elitse do eiu tempo? Incididuntut labo e dol. Ma…"
click at [67, 336] on div "Дзвінок : ua17_-1758185597.1358434 1 x - 02:48 00:00 00:00 Транскрипція 00:00 А…" at bounding box center [553, 298] width 1107 height 596
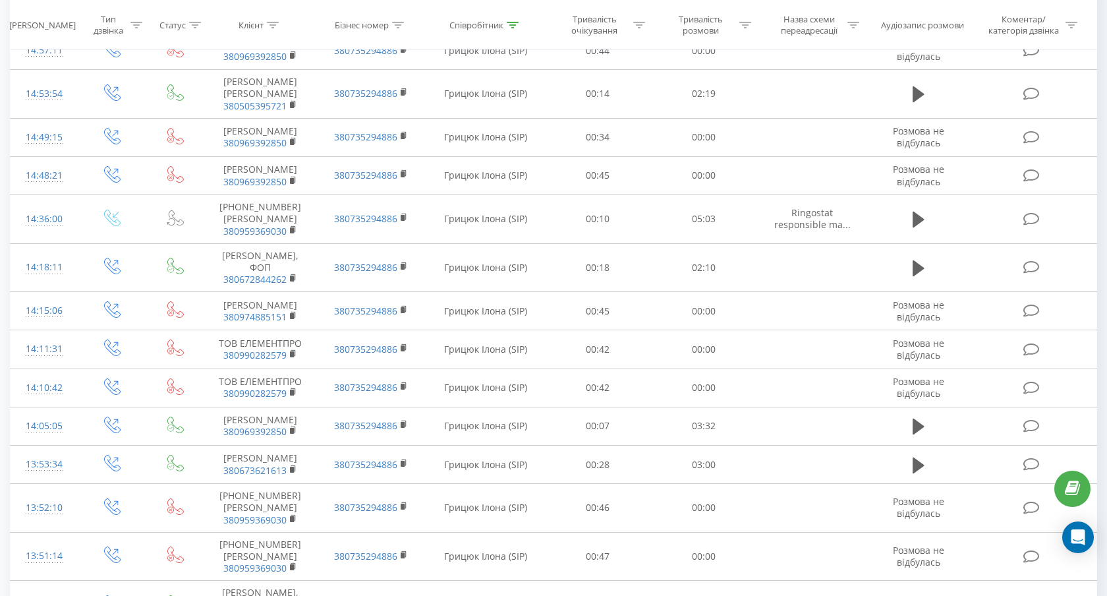
scroll to position [2885, 0]
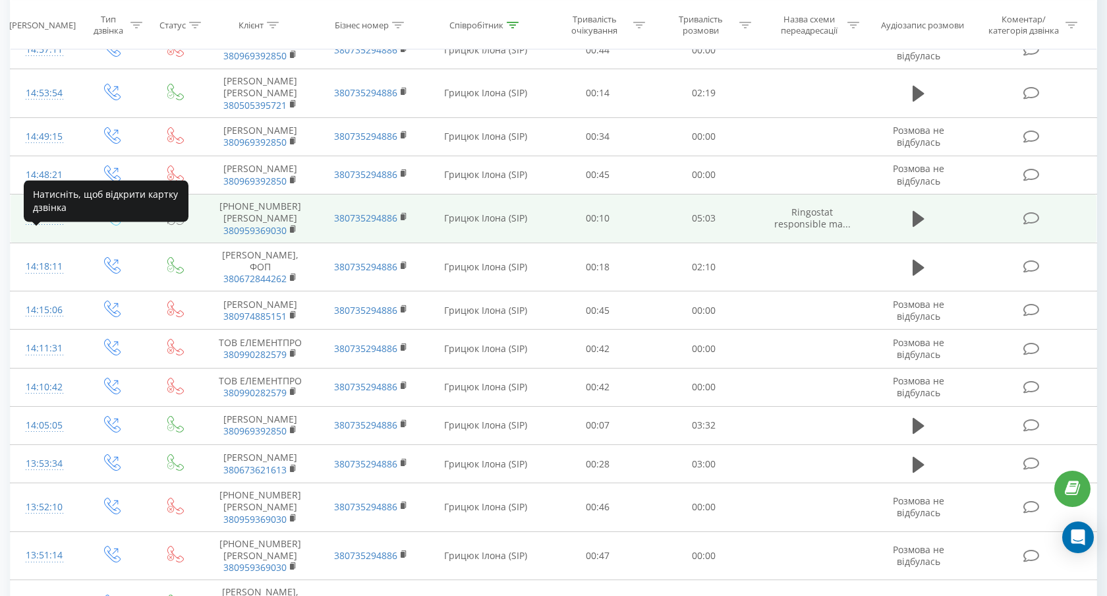
click at [47, 231] on div "14:36:00" at bounding box center [45, 219] width 42 height 26
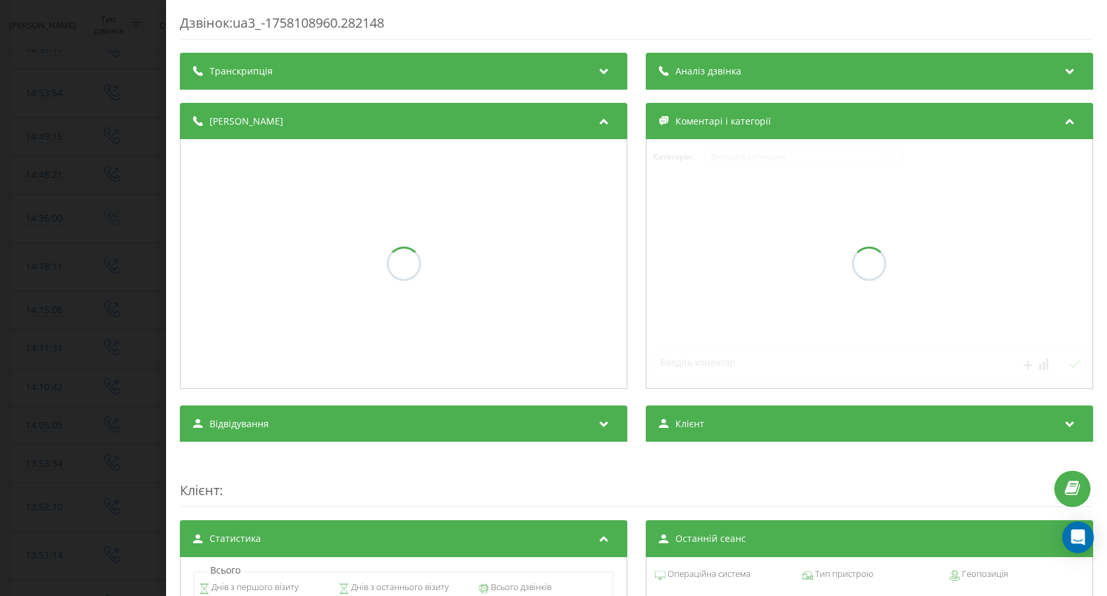
click at [438, 80] on div "Транскрипція" at bounding box center [403, 71] width 447 height 37
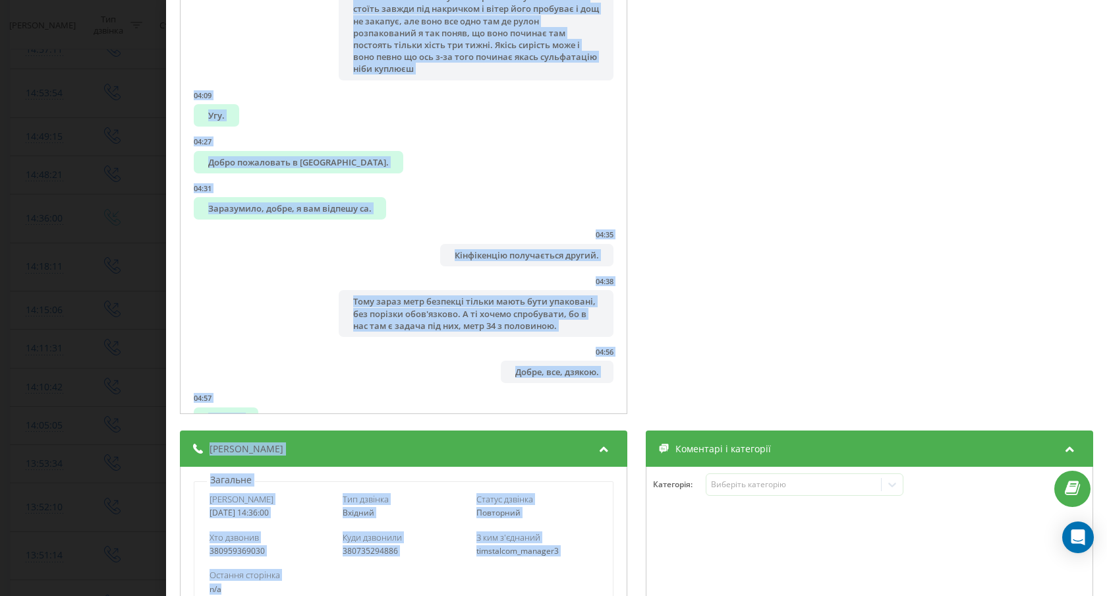
scroll to position [273, 0]
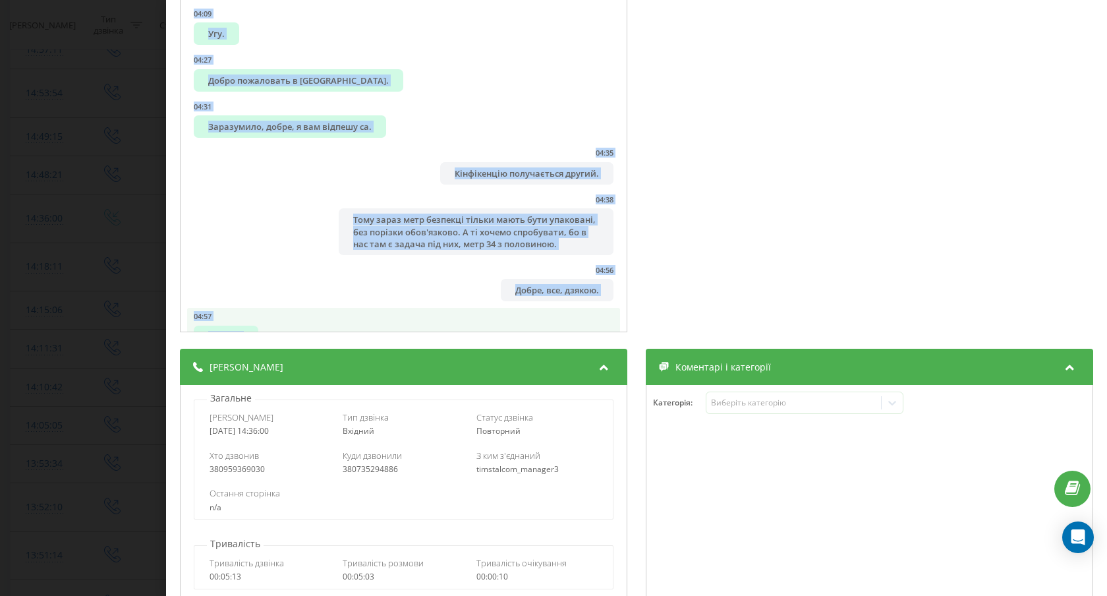
drag, startPoint x: 188, startPoint y: 167, endPoint x: 347, endPoint y: 307, distance: 211.5
copy ul "07:58 Lore, Ipsum. Dolors amet. Co adi elitse? Do eiu tempo incididu u labore e…"
click at [102, 230] on div "Дзвінок : ua3_-1758108960.282148 1 x - 05:02 00:00 00:00 Транскрипція 00:00 Алл…" at bounding box center [553, 298] width 1107 height 596
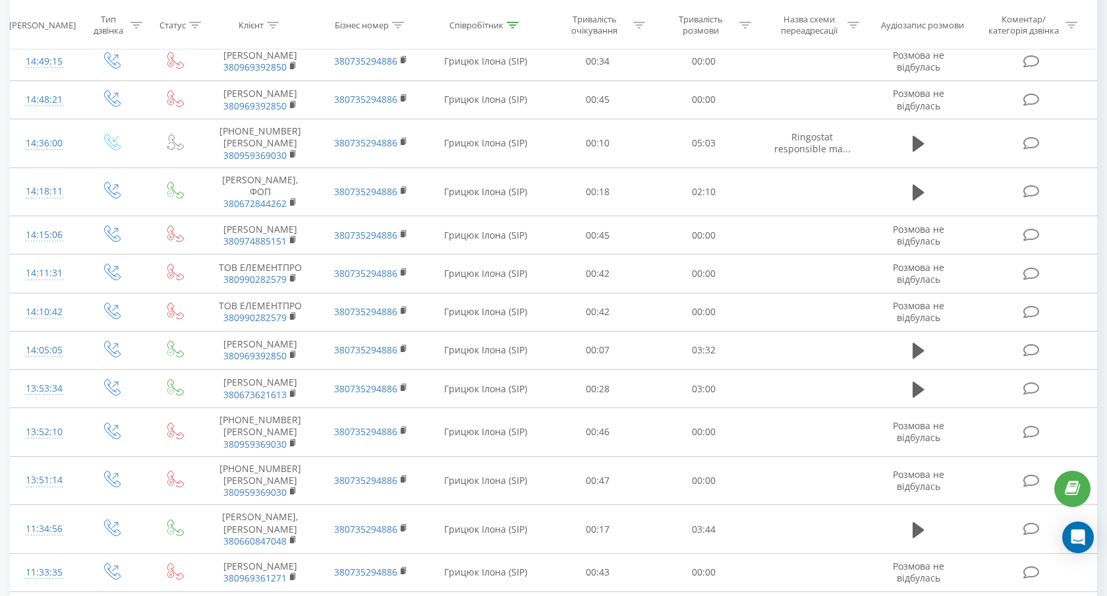
scroll to position [2982, 0]
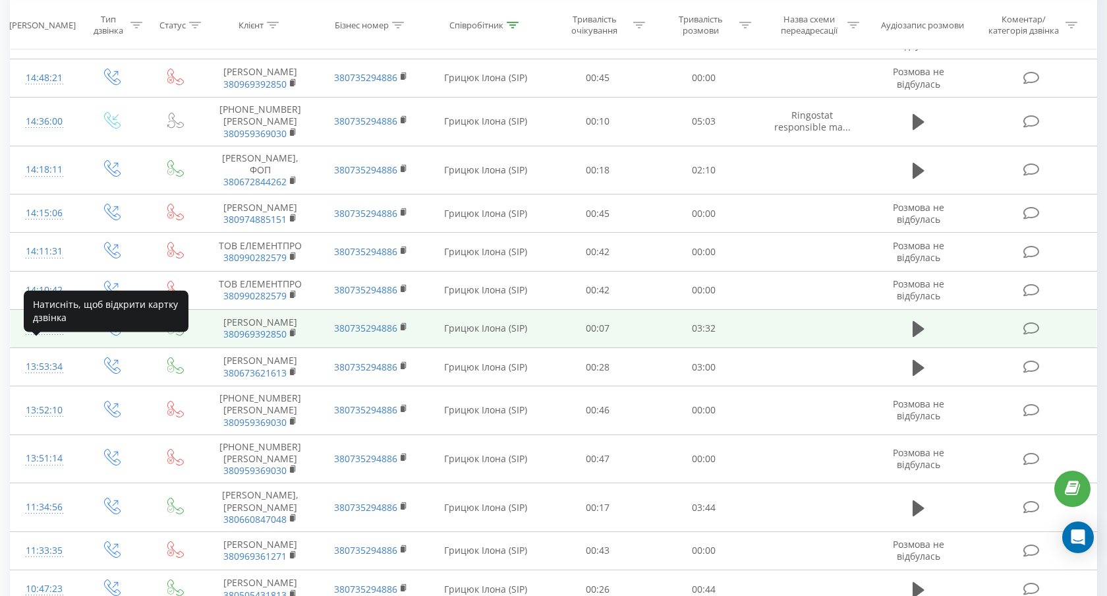
click at [32, 341] on div "14:05:05" at bounding box center [45, 329] width 42 height 26
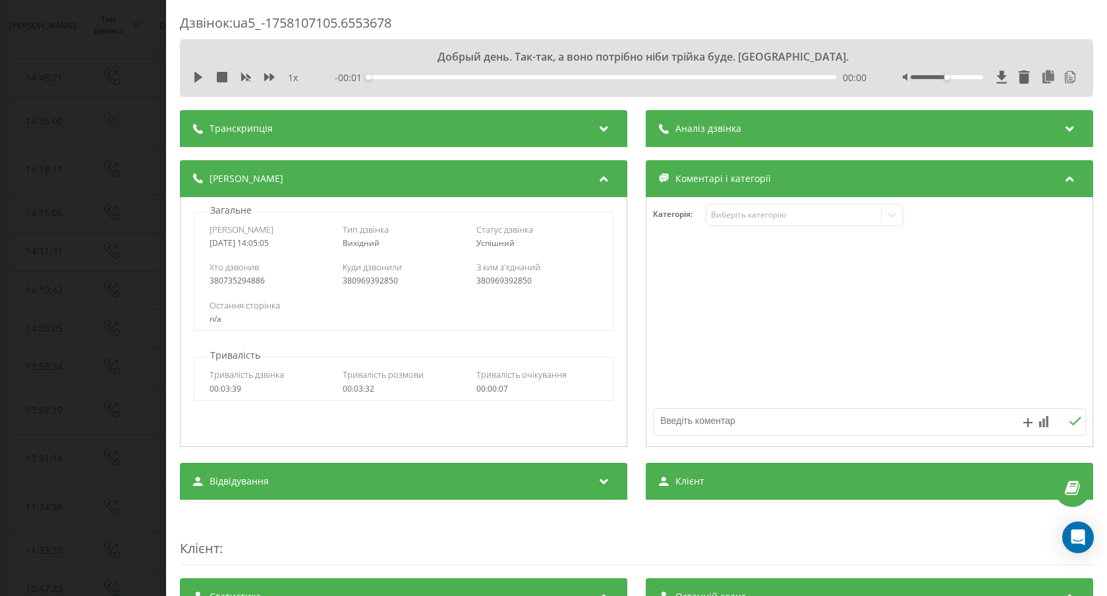
click at [429, 127] on div "Транскрипція" at bounding box center [403, 128] width 447 height 37
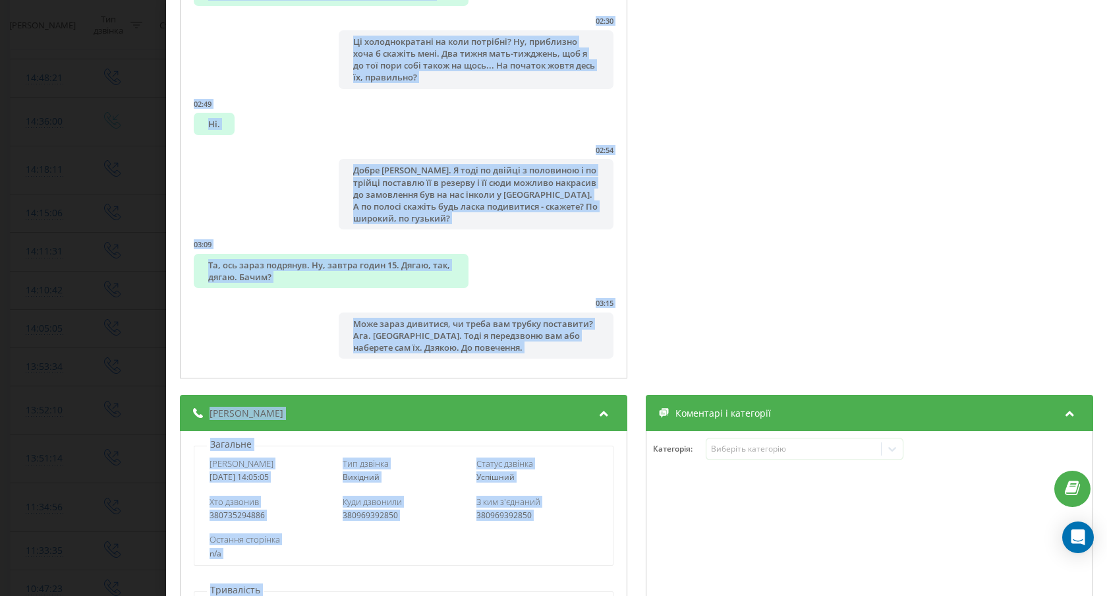
scroll to position [254, 0]
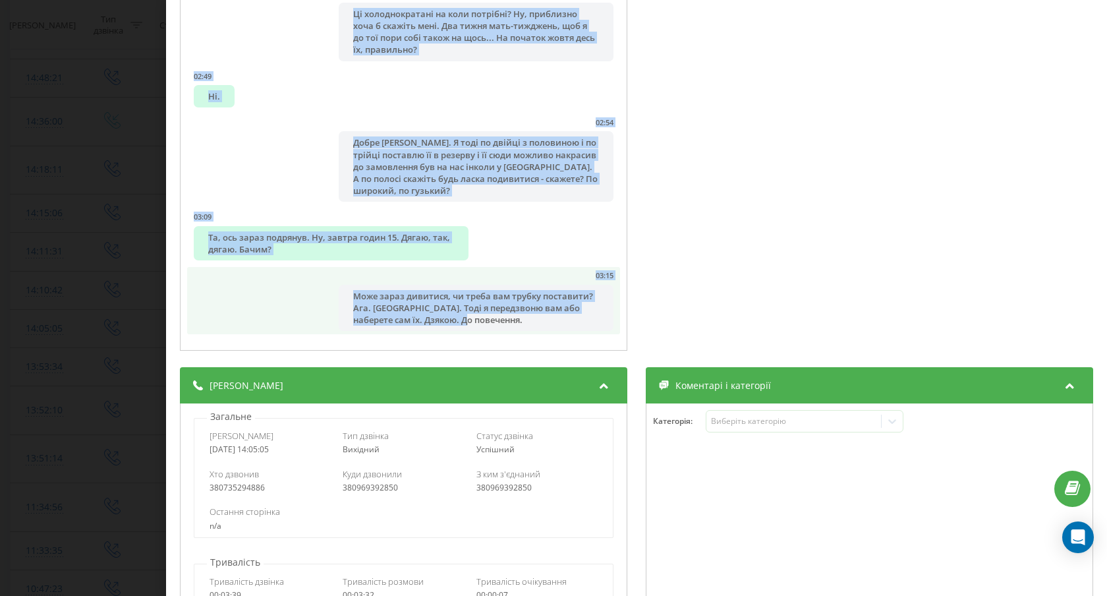
drag, startPoint x: 188, startPoint y: 169, endPoint x: 471, endPoint y: 333, distance: 326.7
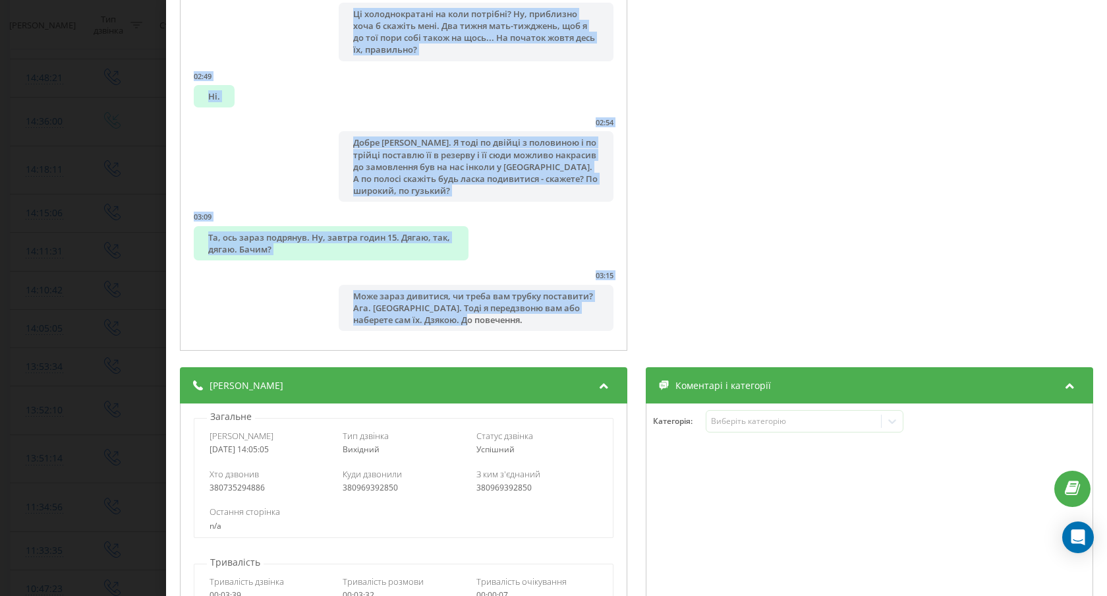
click at [98, 237] on div "Дзвінок : ua5_-1758107105.6553678 1 x - 03:29 00:00 00:00 Транскрипція 00:00 До…" at bounding box center [553, 298] width 1107 height 596
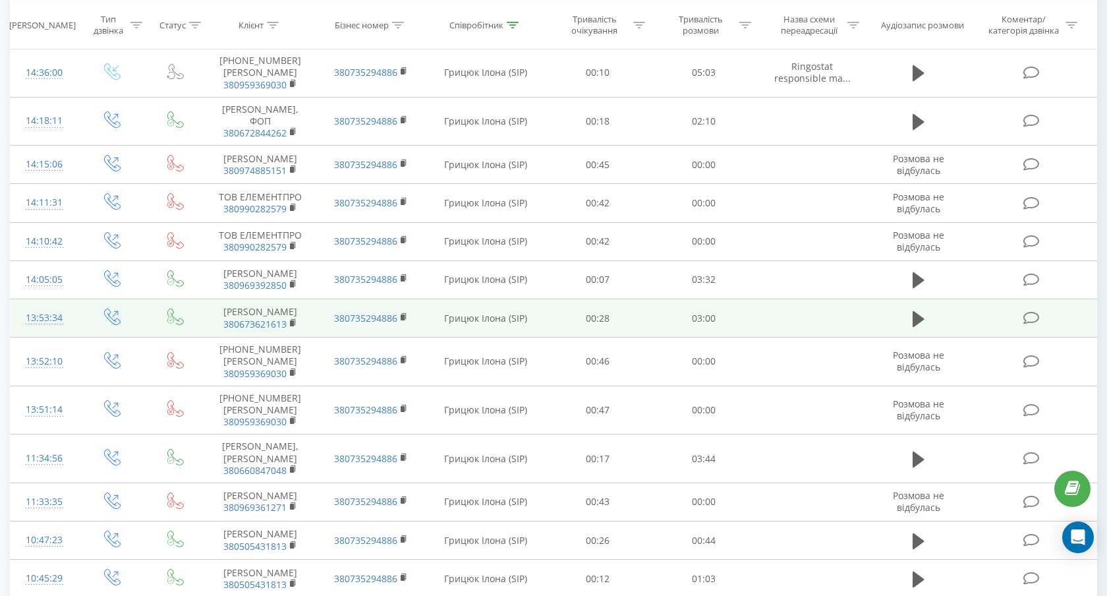
scroll to position [3033, 0]
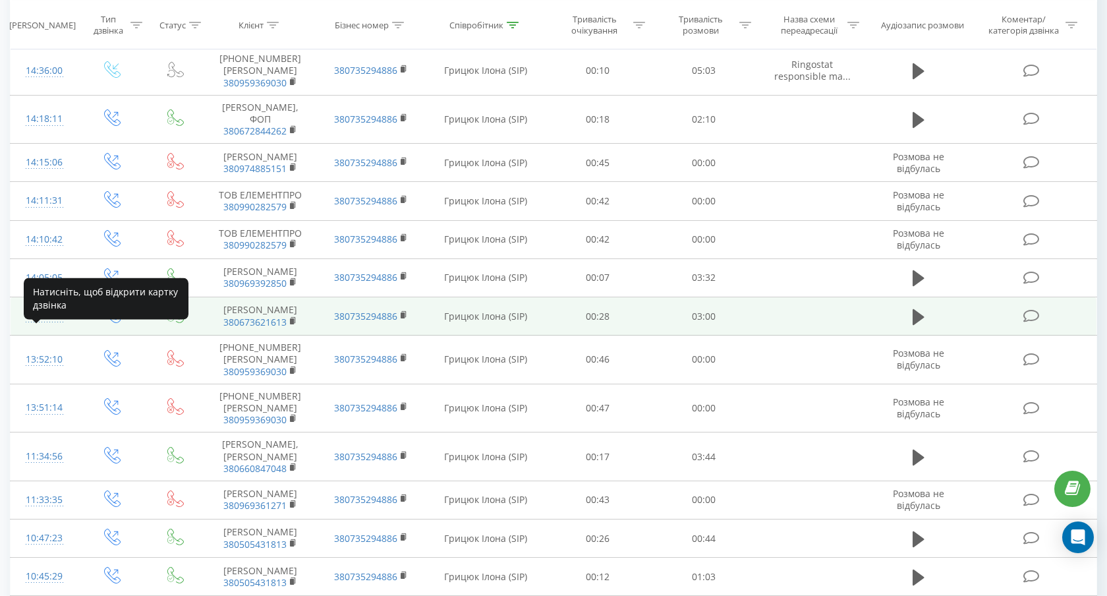
click at [55, 329] on div "13:53:34" at bounding box center [45, 316] width 42 height 26
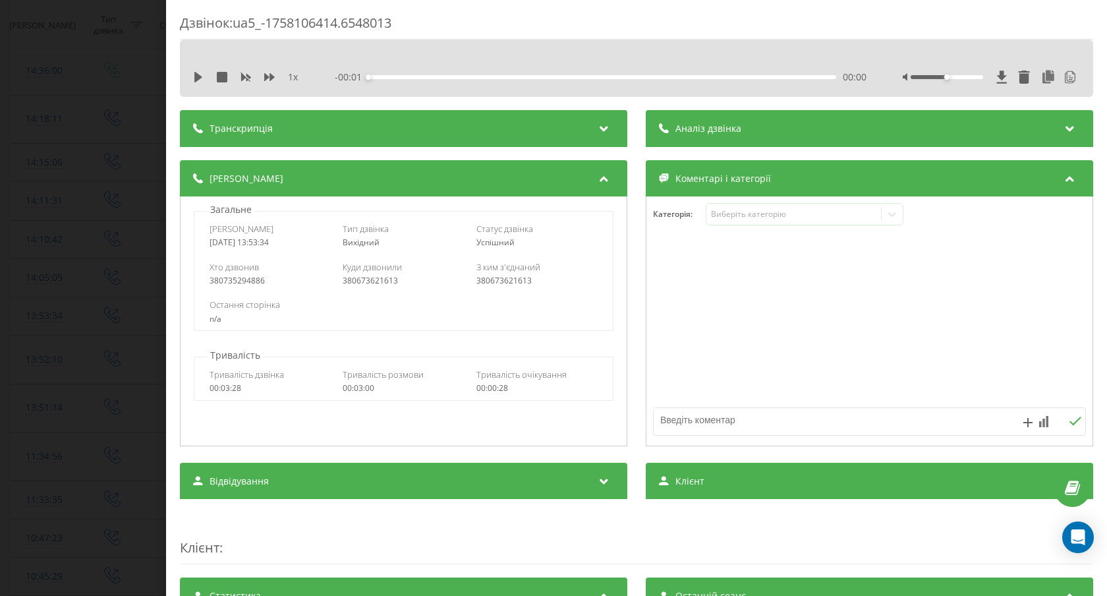
click at [333, 127] on div "Транскрипція" at bounding box center [403, 128] width 447 height 37
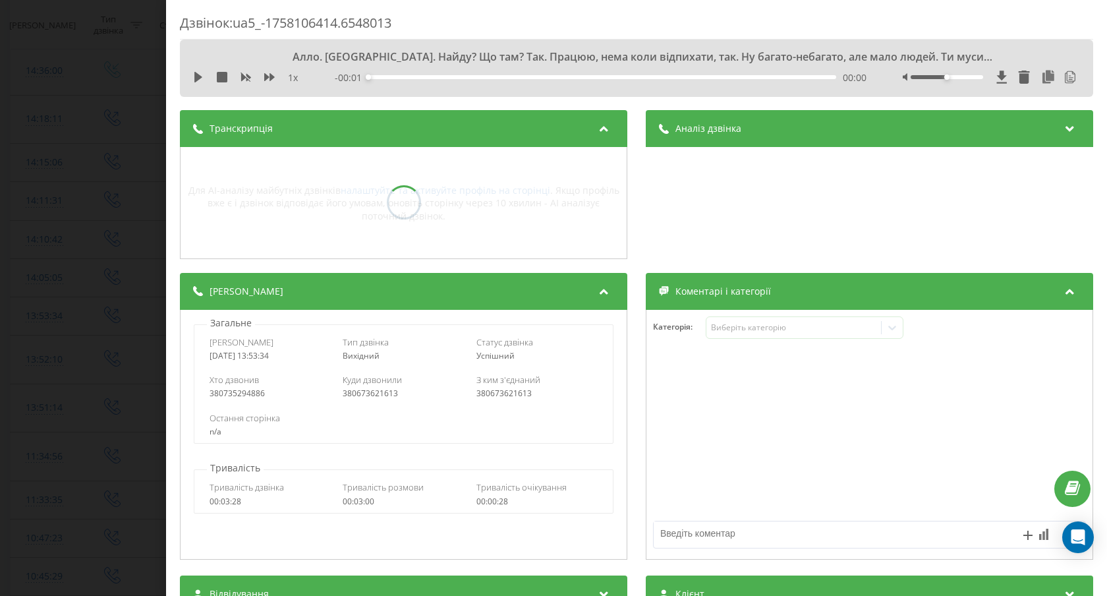
click at [347, 197] on div at bounding box center [404, 202] width 446 height 111
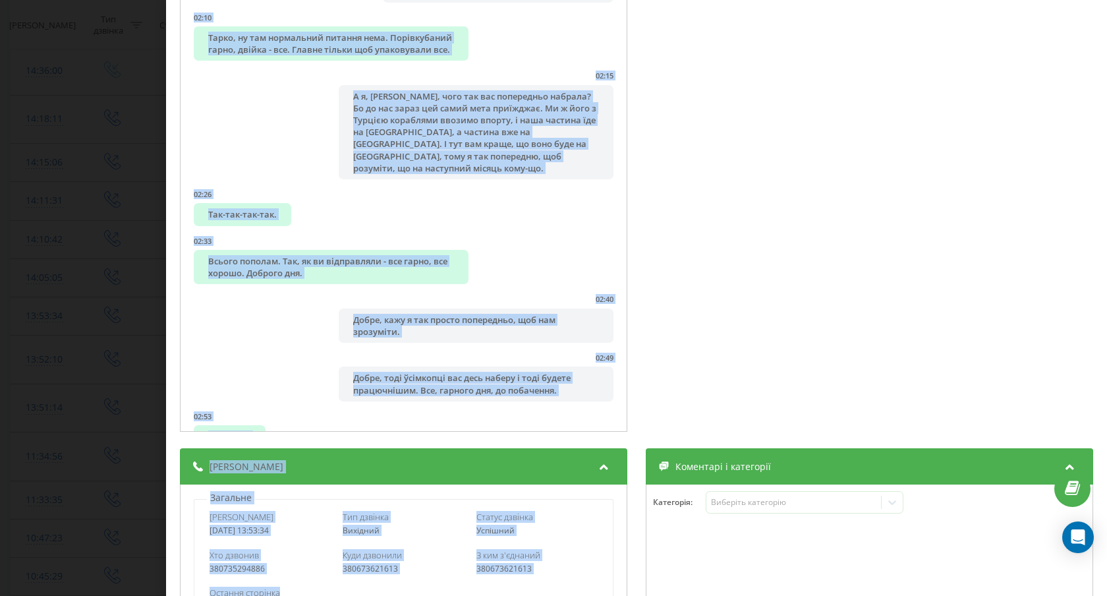
scroll to position [212, 0]
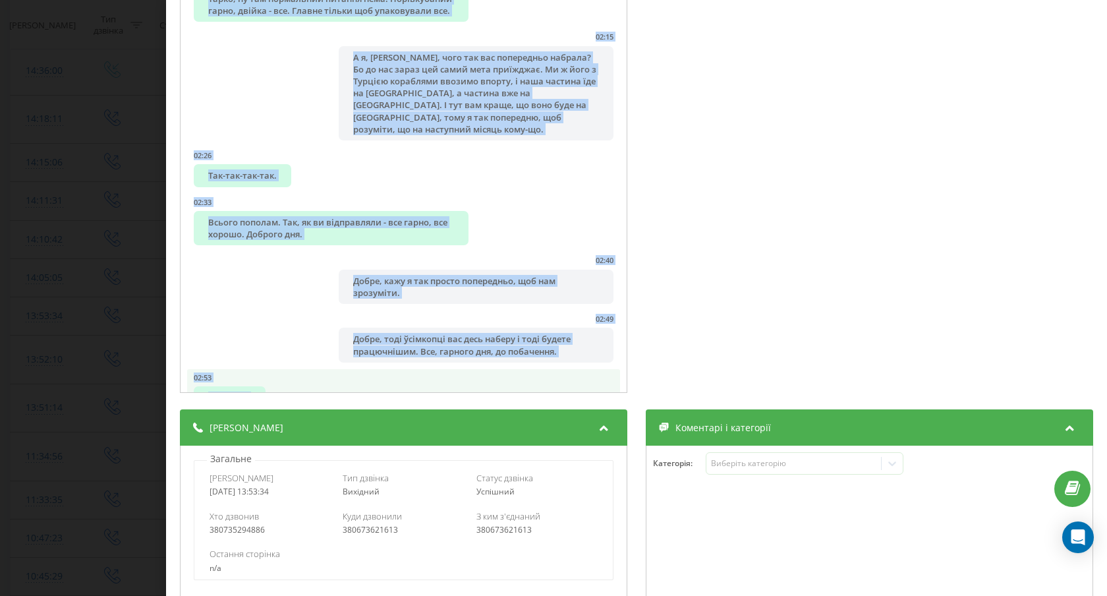
drag, startPoint x: 187, startPoint y: 167, endPoint x: 345, endPoint y: 366, distance: 254.2
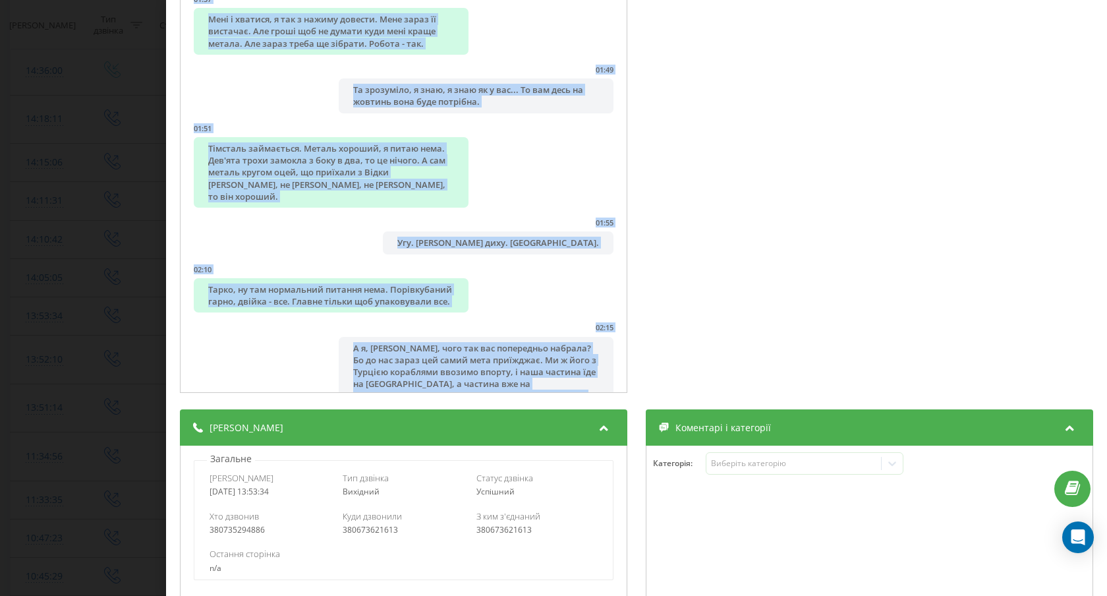
scroll to position [651, 0]
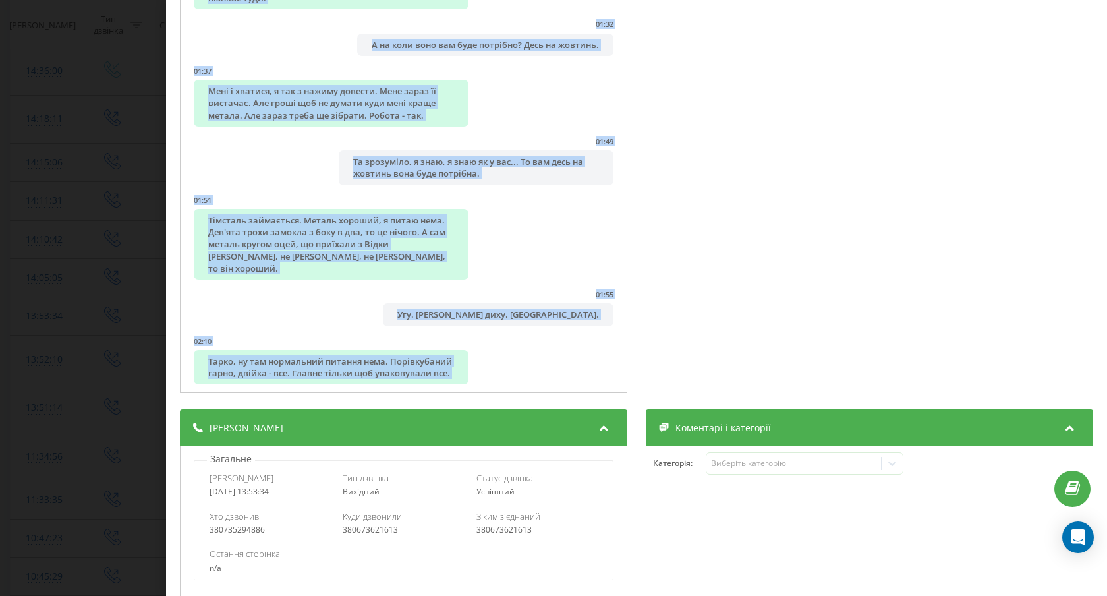
click at [111, 123] on div "Дзвінок : ua5_-1758106414.6548013 1 x - 02:59 00:00 00:00 Транскрипція 00:00 Ал…" at bounding box center [553, 298] width 1107 height 596
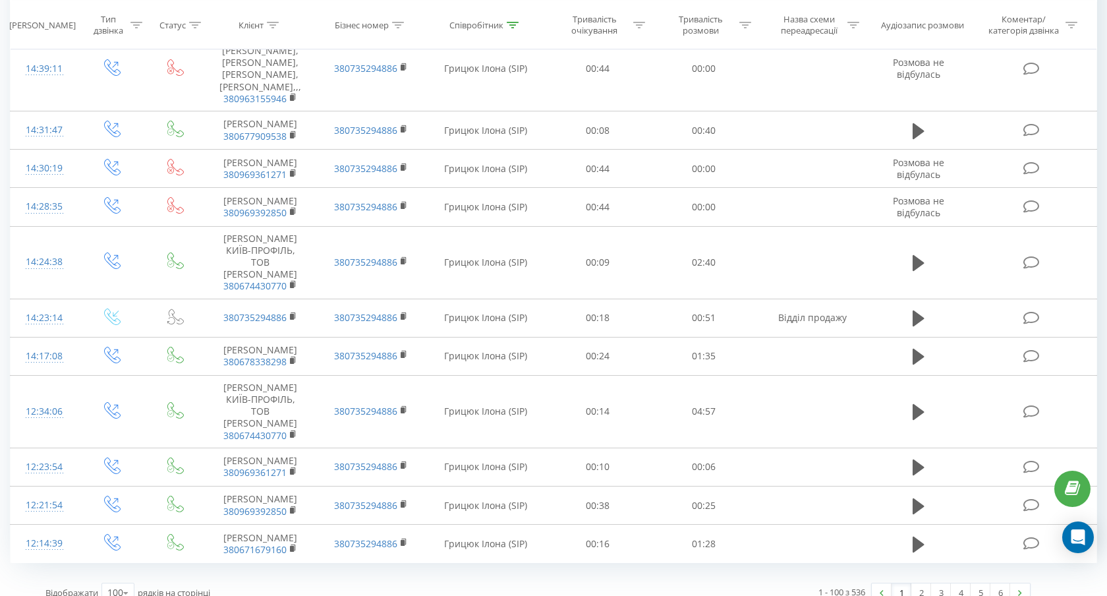
scroll to position [4203, 0]
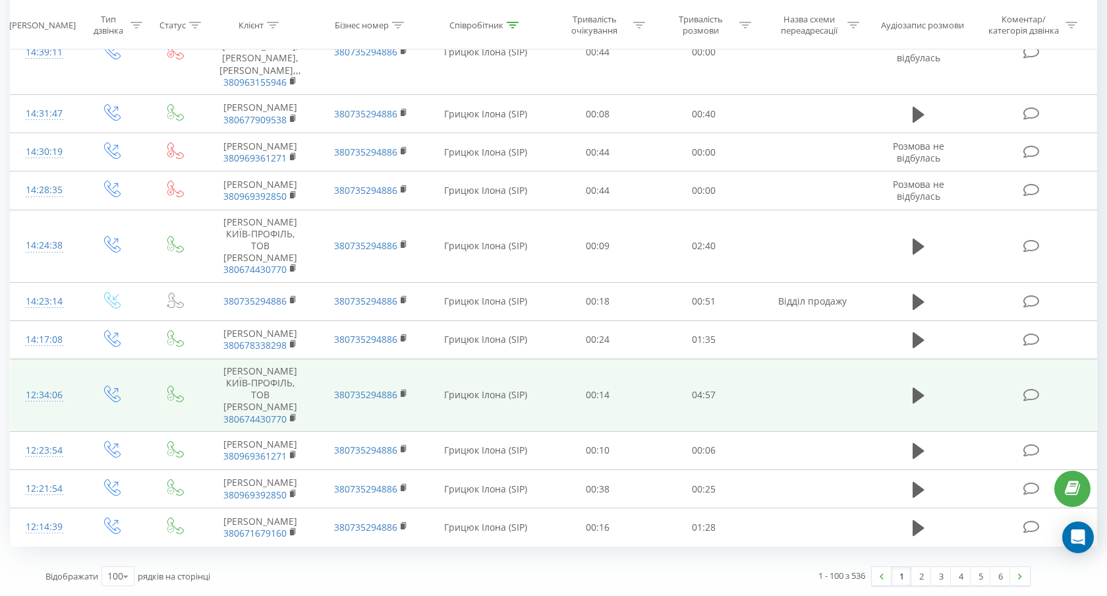
click at [32, 393] on div "12:34:06" at bounding box center [45, 395] width 42 height 26
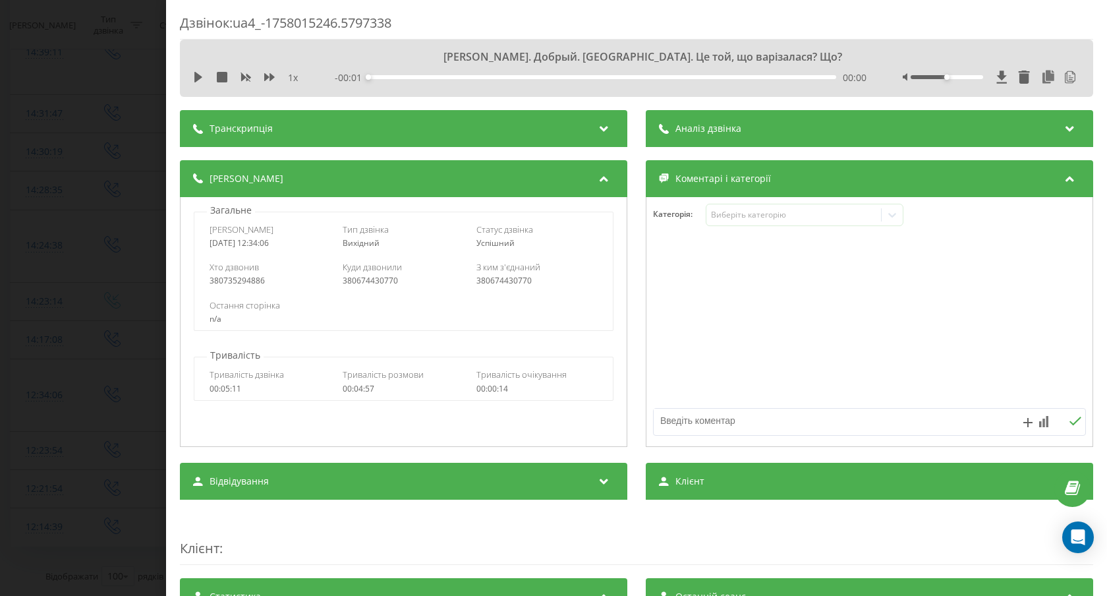
click at [308, 130] on div "Транскрипція" at bounding box center [403, 128] width 447 height 37
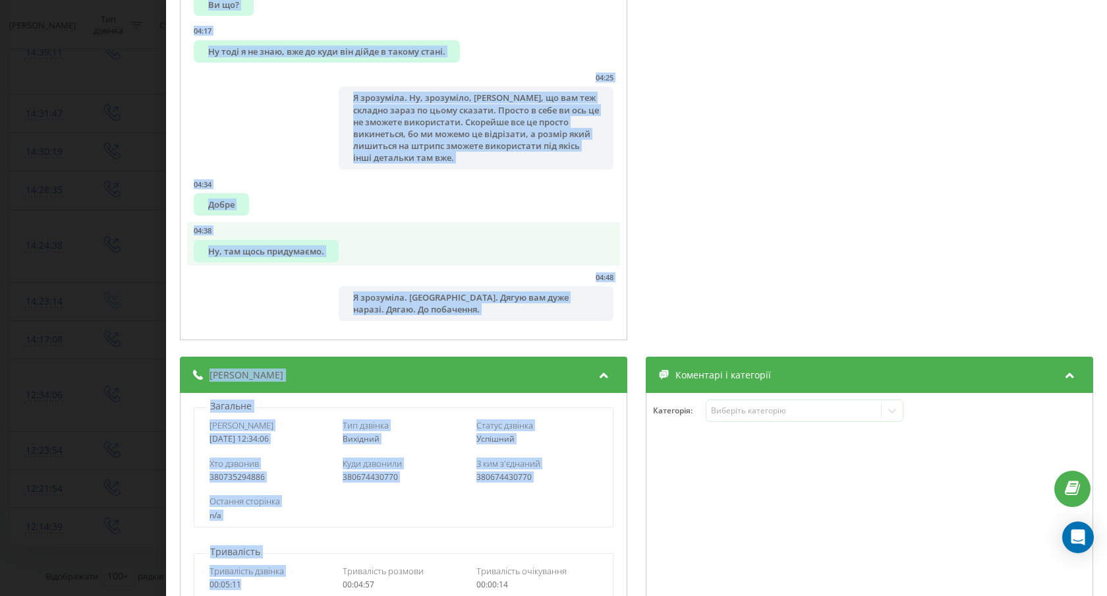
scroll to position [293, 0]
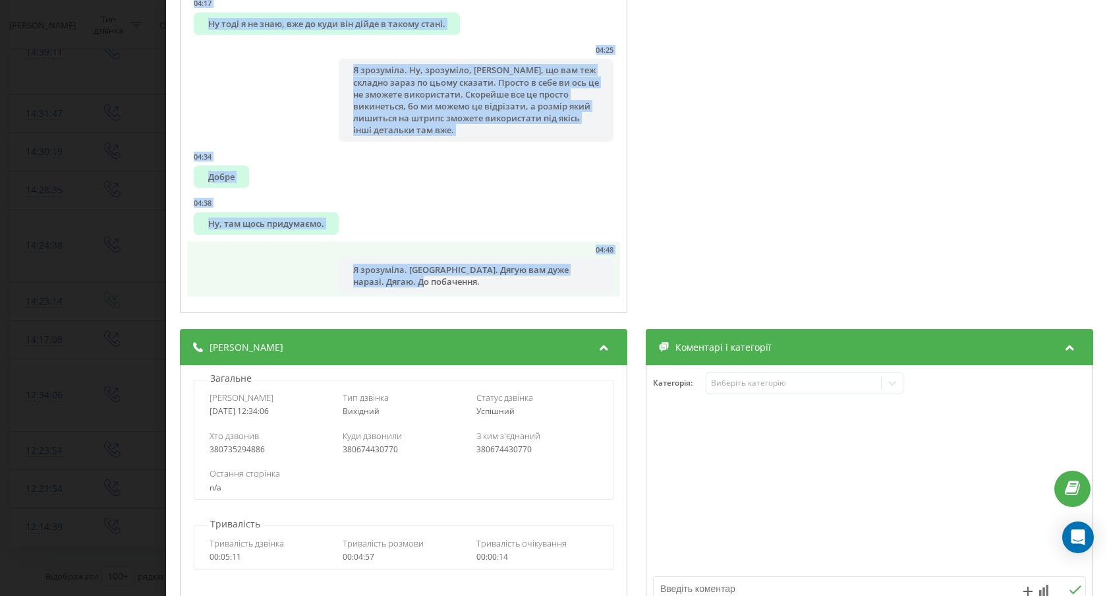
drag, startPoint x: 191, startPoint y: 187, endPoint x: 465, endPoint y: 288, distance: 291.7
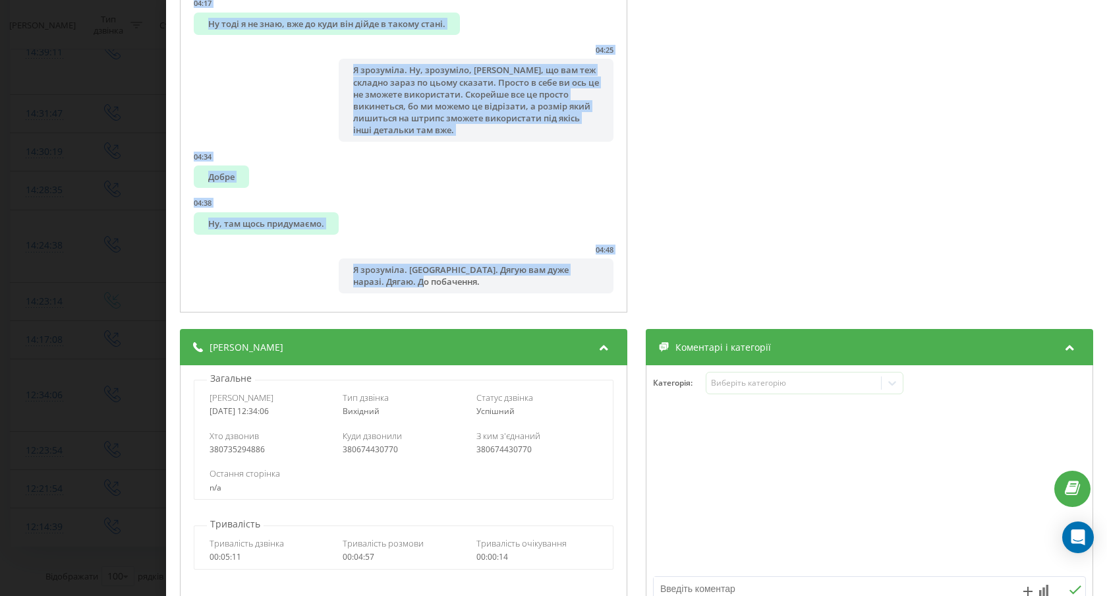
click at [128, 171] on div "Дзвінок : ua4_-1758015246.5797338 1 x - 04:57 00:00 00:00 Транскрипція 00:00 Да…" at bounding box center [553, 298] width 1107 height 596
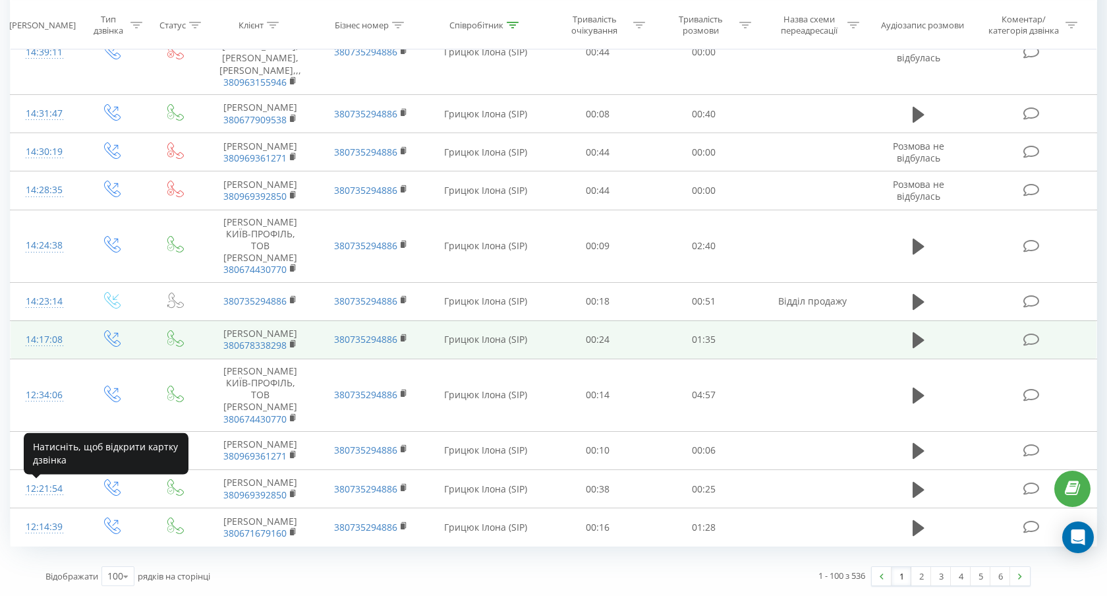
click at [51, 328] on div "14:17:08" at bounding box center [45, 340] width 42 height 26
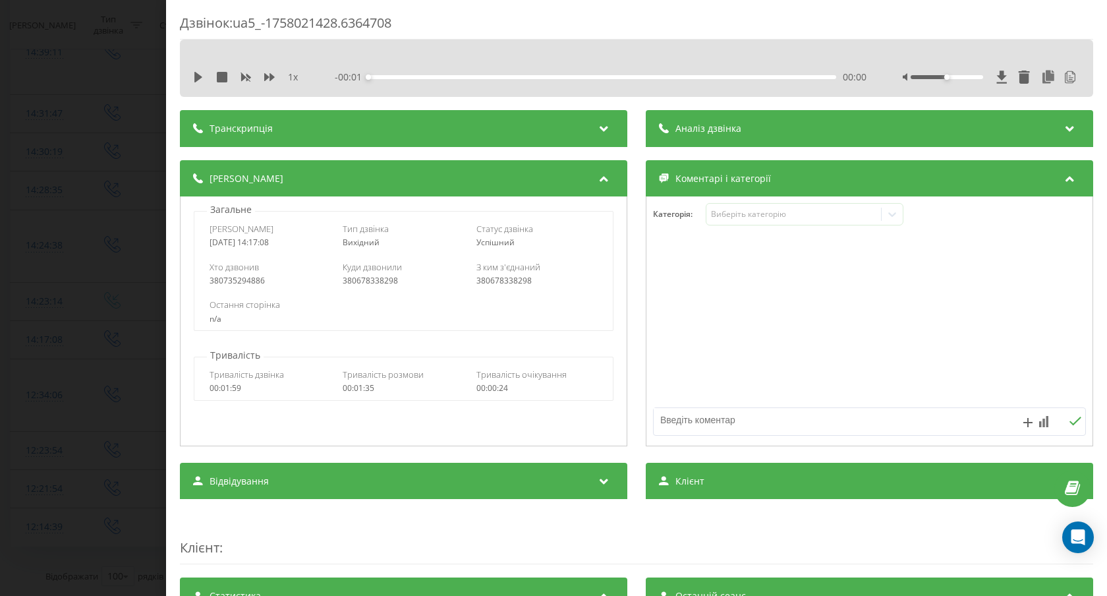
click at [337, 127] on div "Транскрипція" at bounding box center [403, 128] width 447 height 37
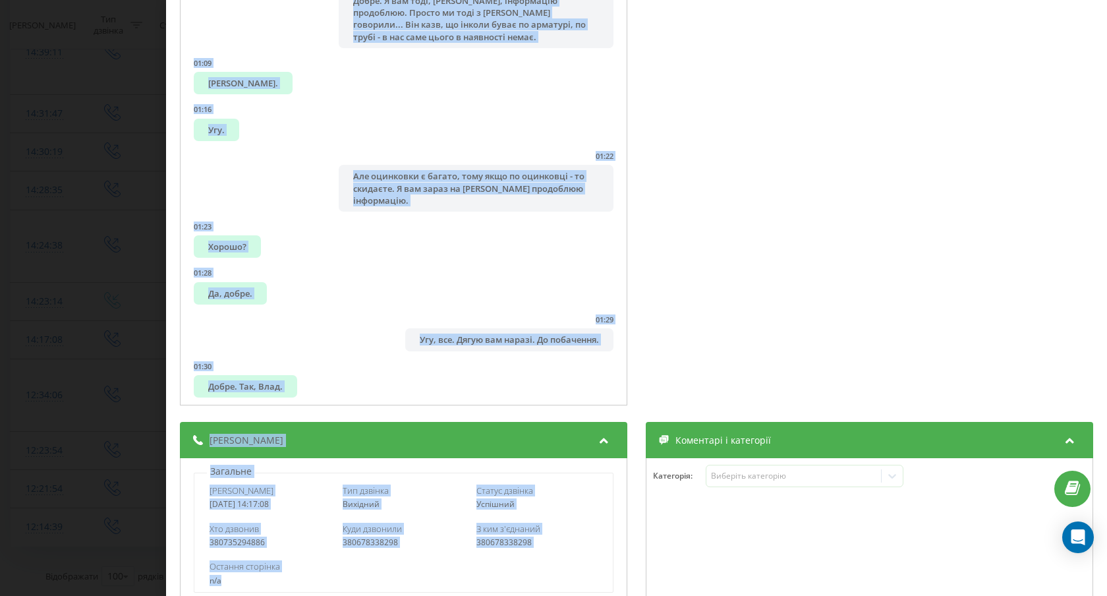
scroll to position [214, 0]
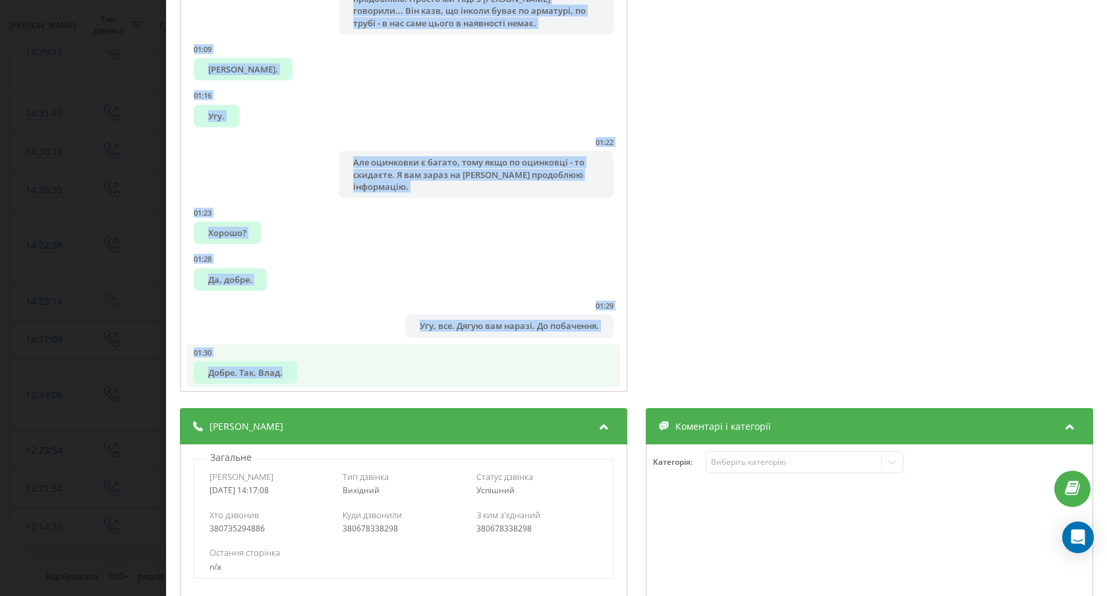
drag, startPoint x: 187, startPoint y: 168, endPoint x: 393, endPoint y: 373, distance: 290.3
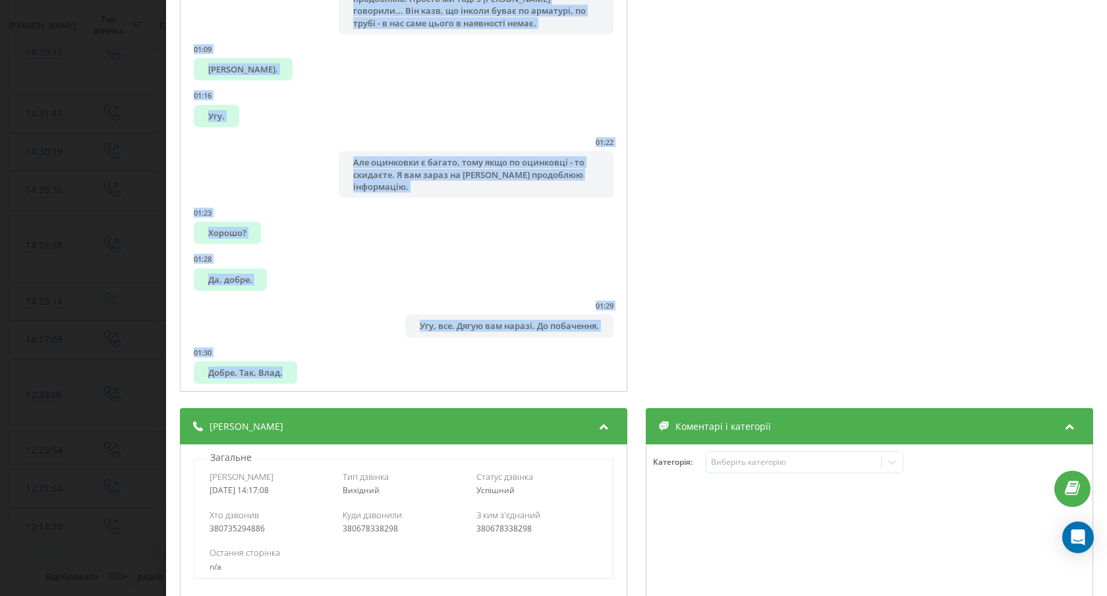
click at [89, 185] on div "Дзвінок : ua5_-1758021428.6364708 1 x - 01:36 00:00 00:00 Транскрипція 00:00 Ал…" at bounding box center [553, 298] width 1107 height 596
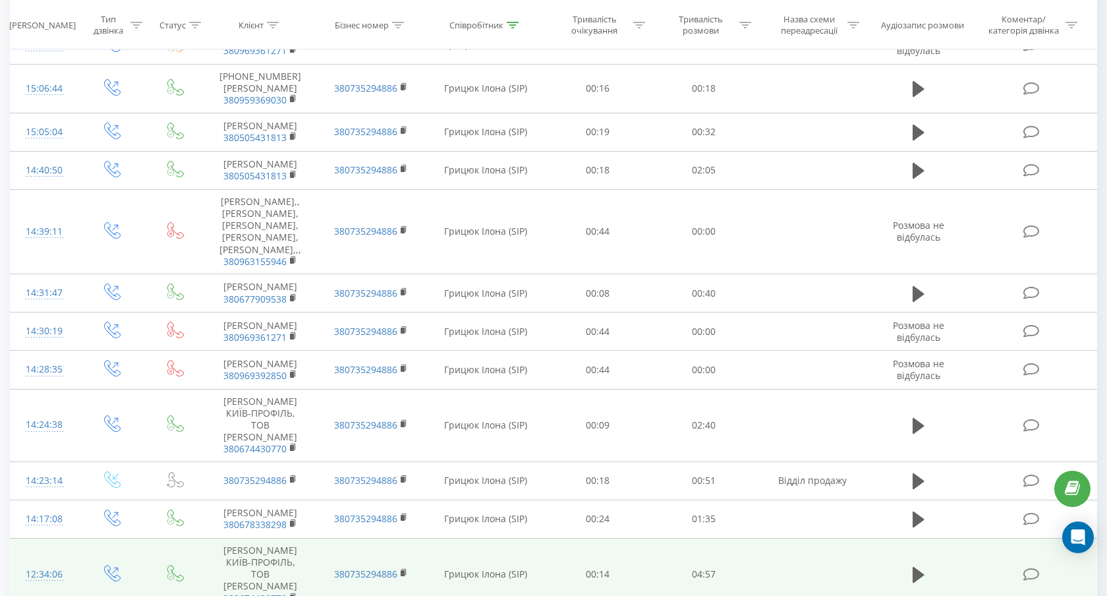
scroll to position [4203, 0]
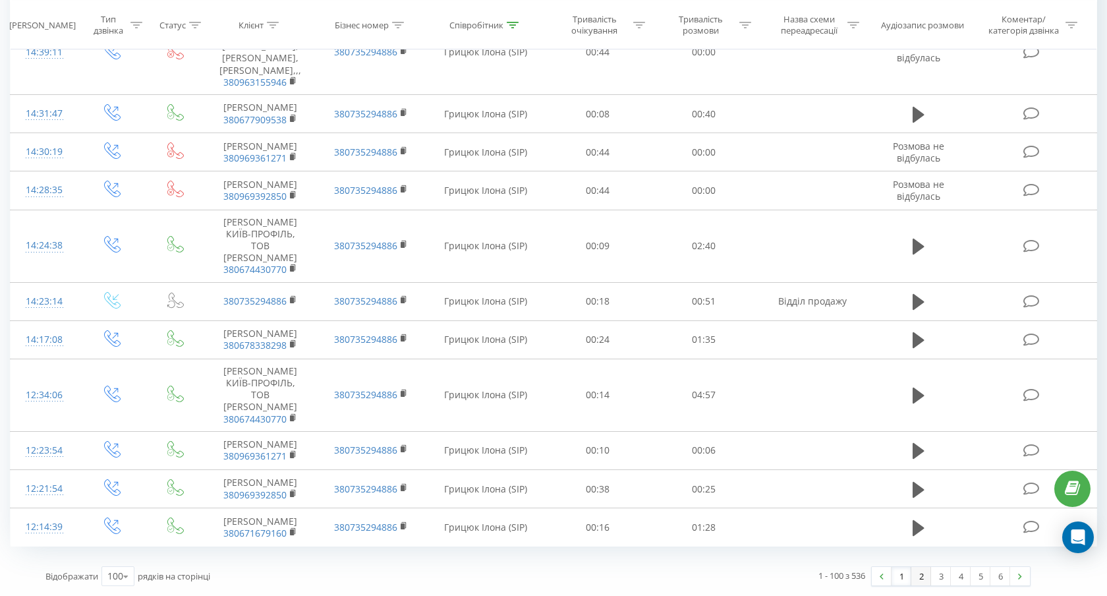
click at [921, 575] on link "2" at bounding box center [921, 576] width 20 height 18
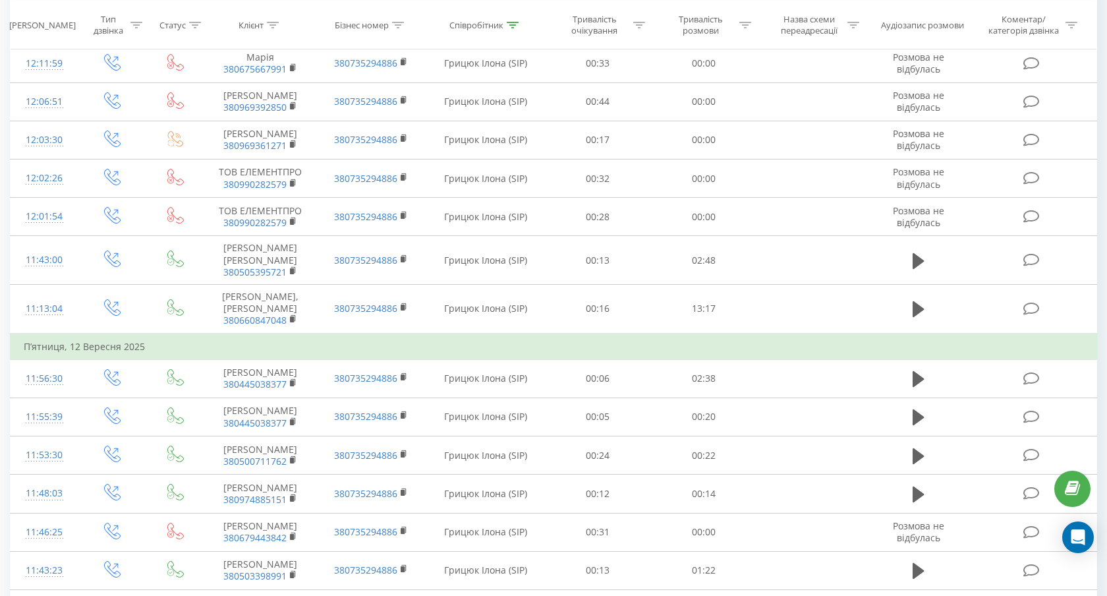
scroll to position [1735, 0]
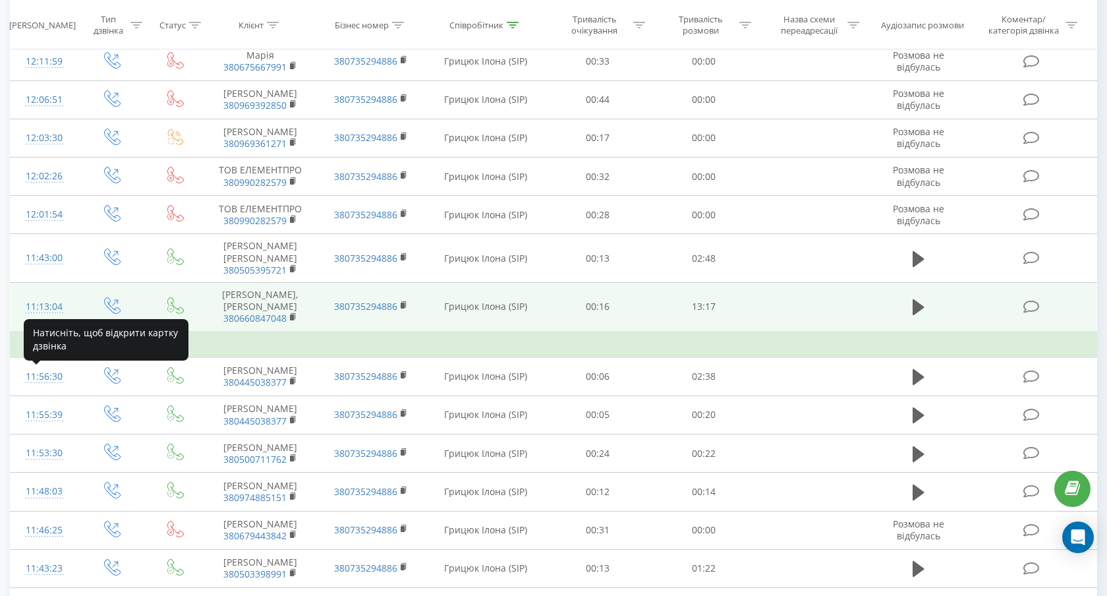
click at [48, 320] on div "11:13:04" at bounding box center [45, 307] width 42 height 26
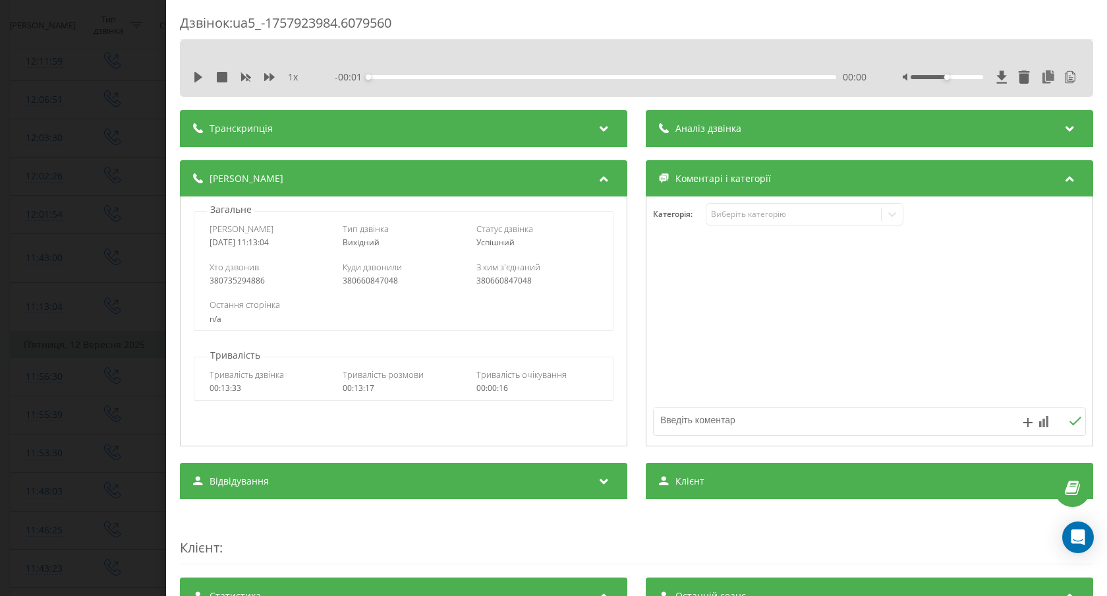
click at [357, 128] on div "Транскрипція" at bounding box center [403, 128] width 447 height 37
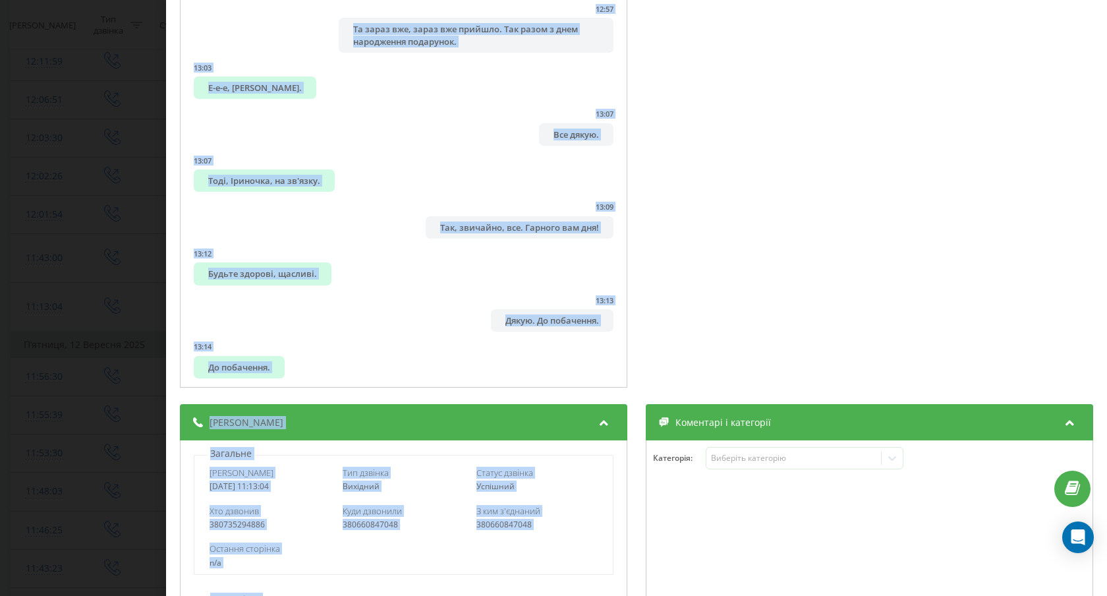
scroll to position [237, 0]
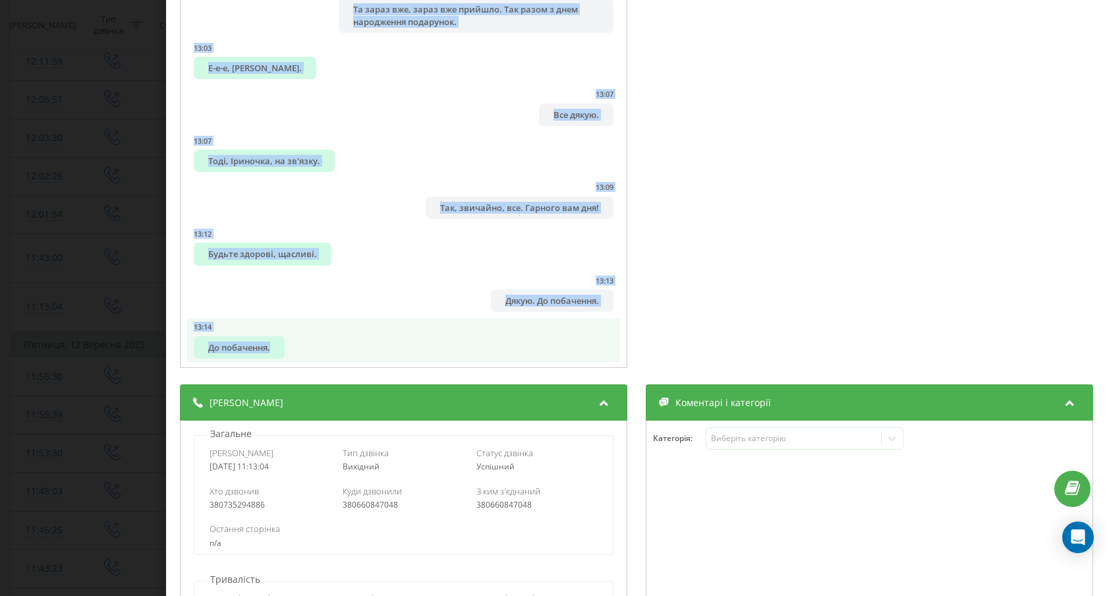
drag, startPoint x: 192, startPoint y: 169, endPoint x: 292, endPoint y: 340, distance: 197.6
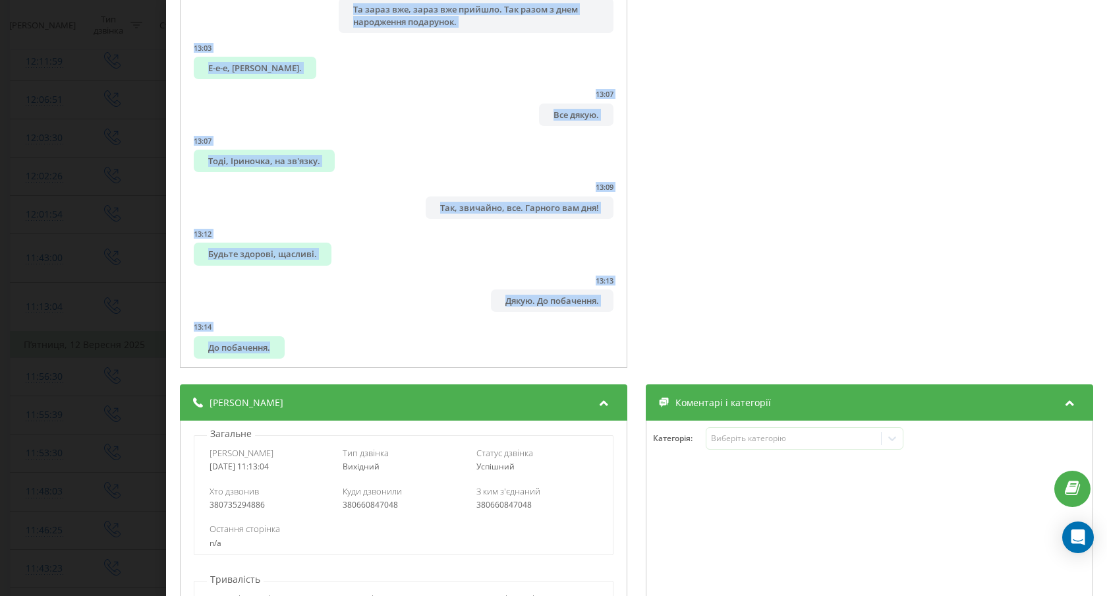
click at [123, 256] on div "Дзвінок : ua5_-1757923984.6079560 1 x - 13:16 00:00 00:00 Транскрипція 00:01 Та…" at bounding box center [553, 298] width 1107 height 596
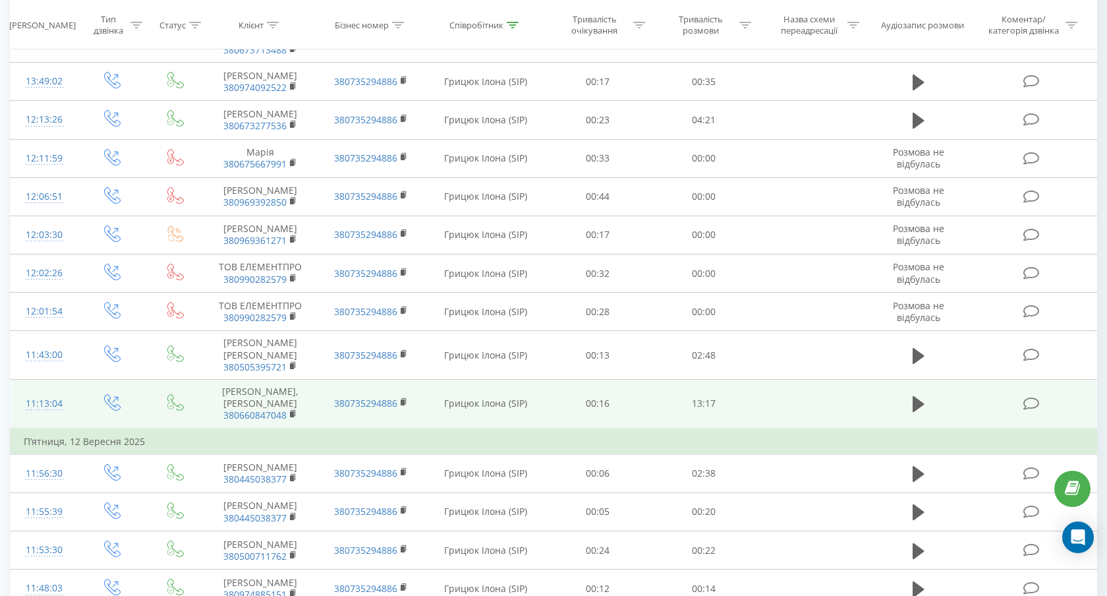
scroll to position [1665, 0]
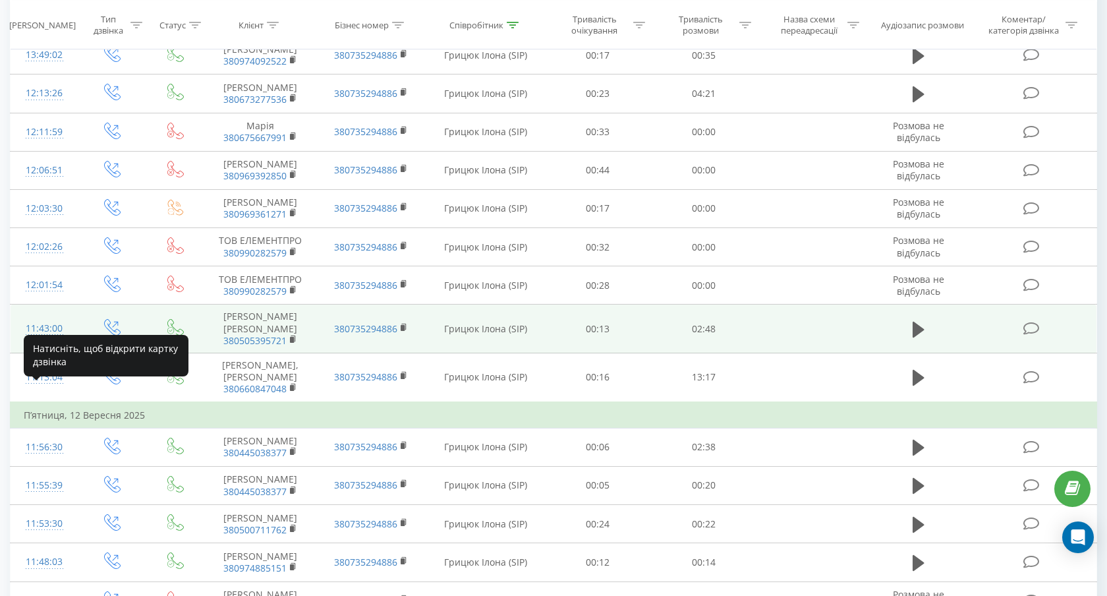
click at [45, 341] on div "11:43:00" at bounding box center [45, 329] width 42 height 26
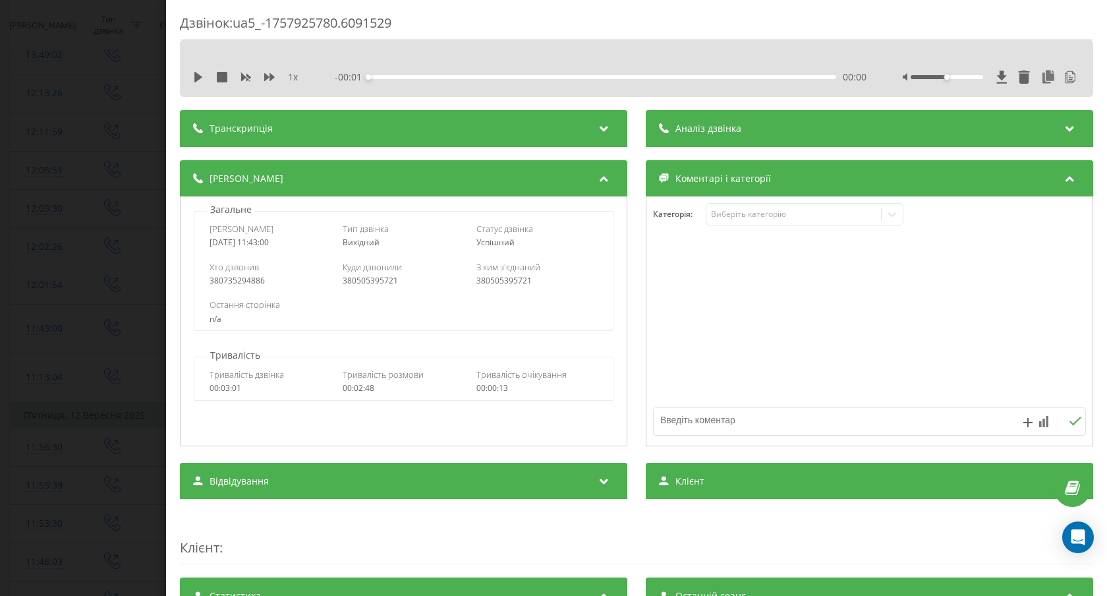
click at [377, 135] on div "Транскрипція" at bounding box center [403, 128] width 447 height 37
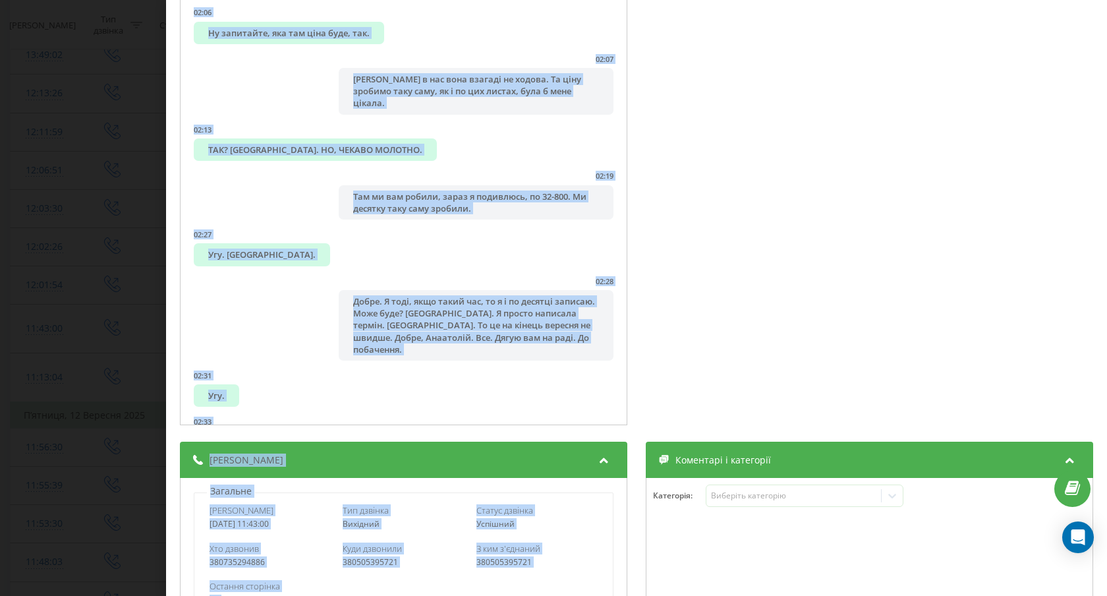
scroll to position [201, 0]
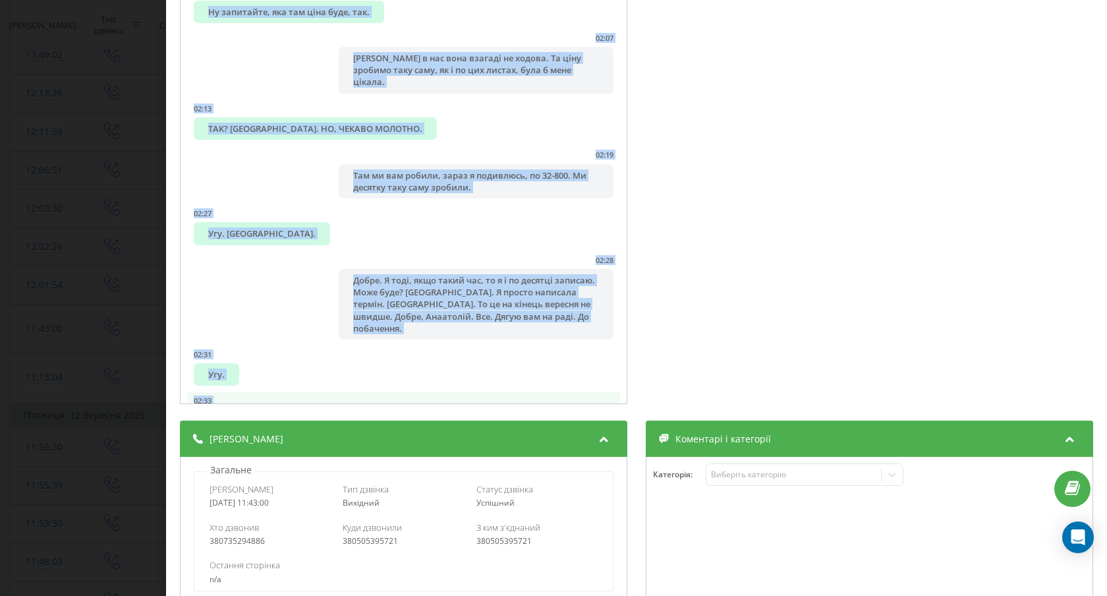
drag, startPoint x: 191, startPoint y: 171, endPoint x: 486, endPoint y: 368, distance: 354.8
click at [77, 321] on div "Дзвінок : ua5_-1757925780.6091529 1 x - 02:48 00:00 00:00 Транскрипція 00:00 Ал…" at bounding box center [553, 298] width 1107 height 596
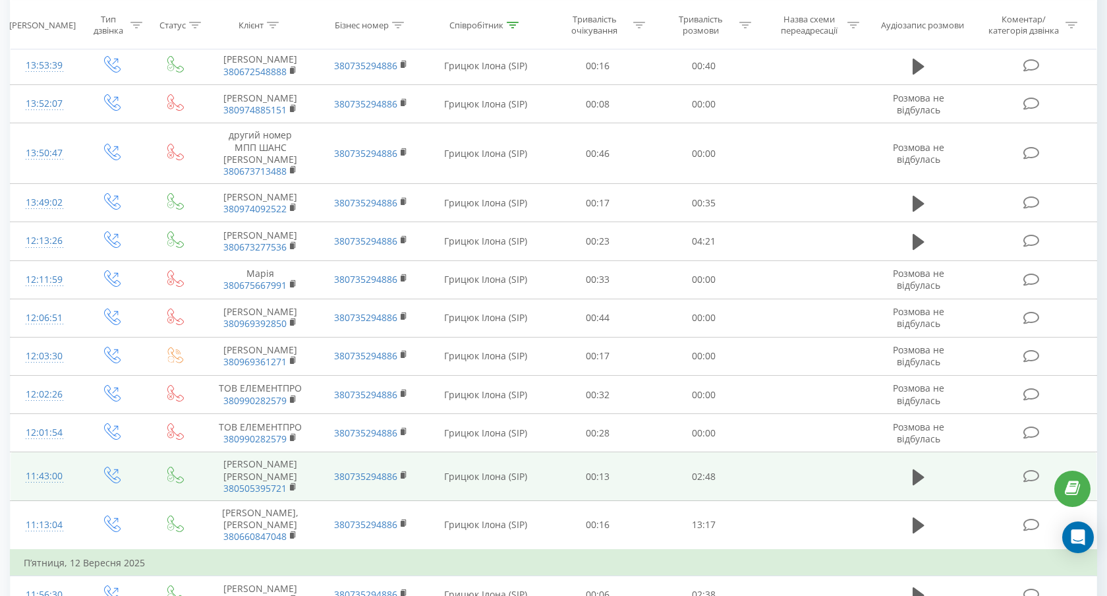
scroll to position [1516, 0]
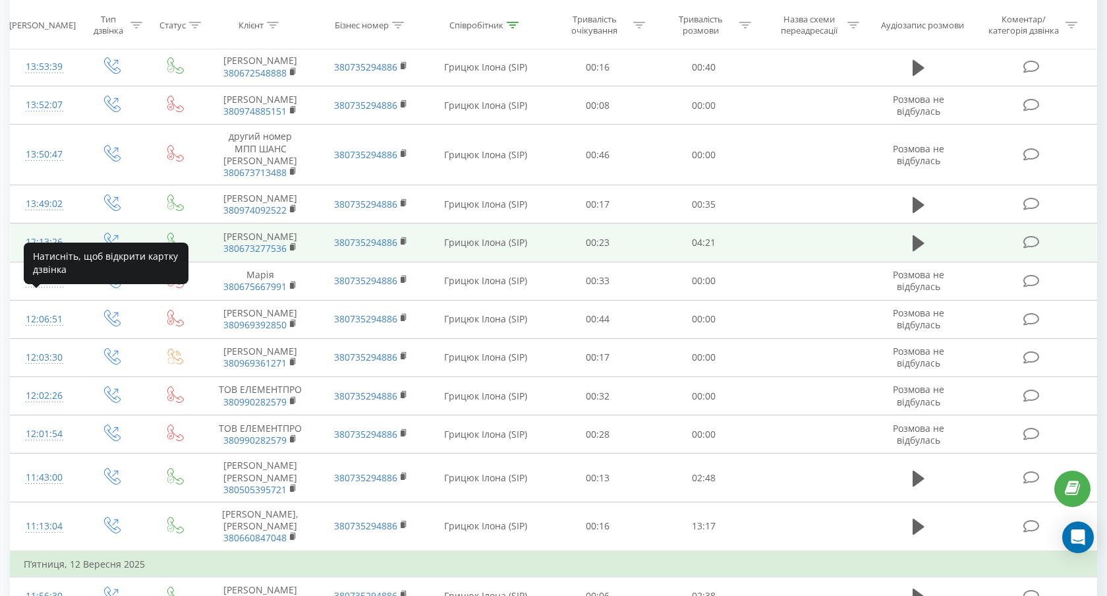
click at [41, 255] on div "12:13:26" at bounding box center [45, 242] width 42 height 26
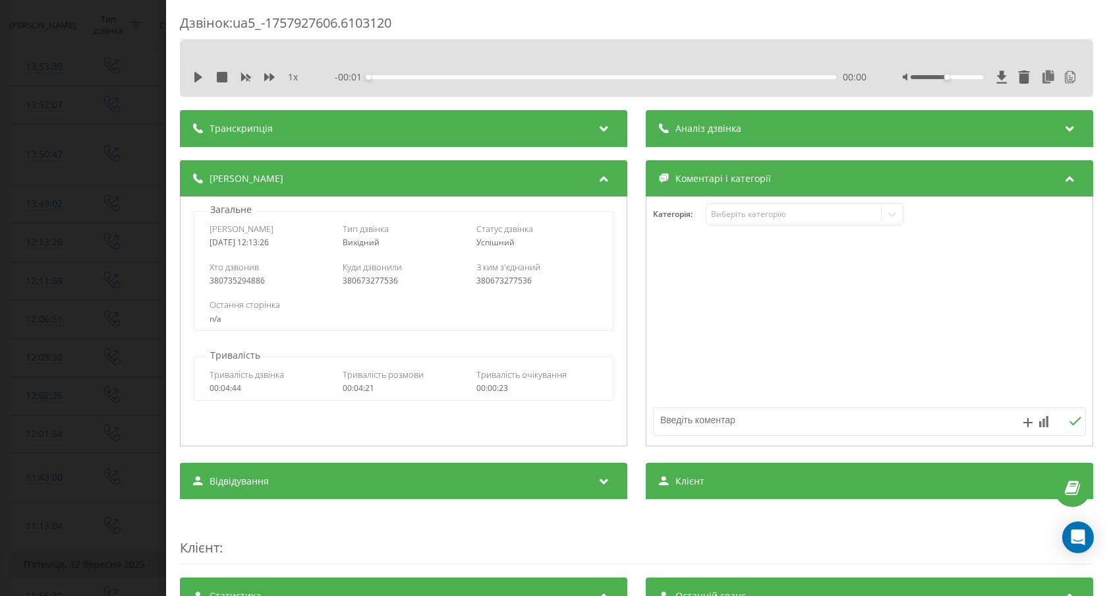
click at [312, 129] on div "Транскрипція" at bounding box center [403, 128] width 447 height 37
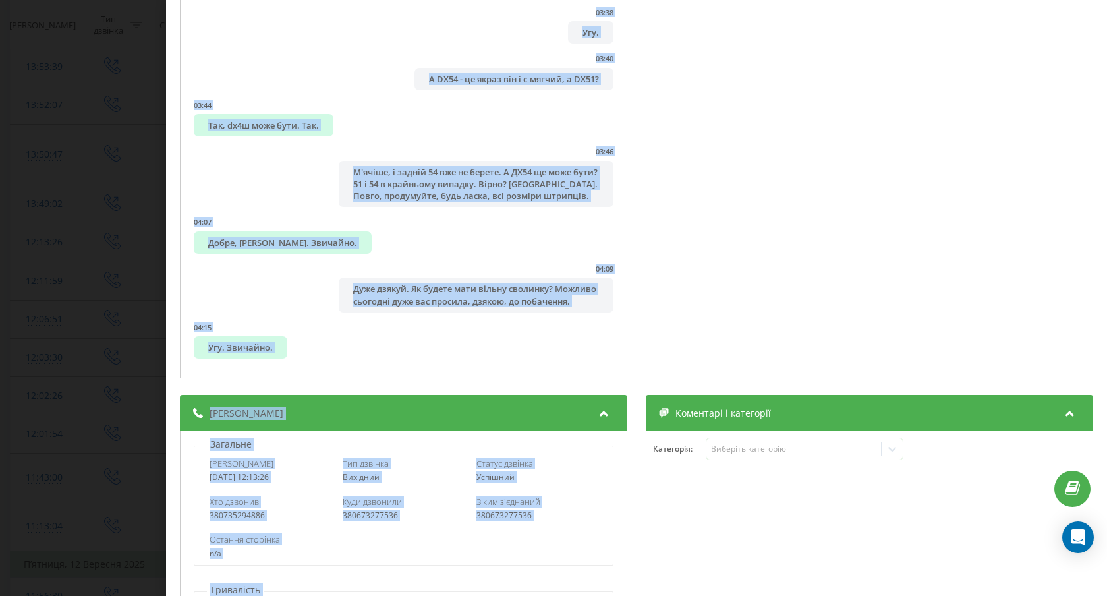
scroll to position [268, 0]
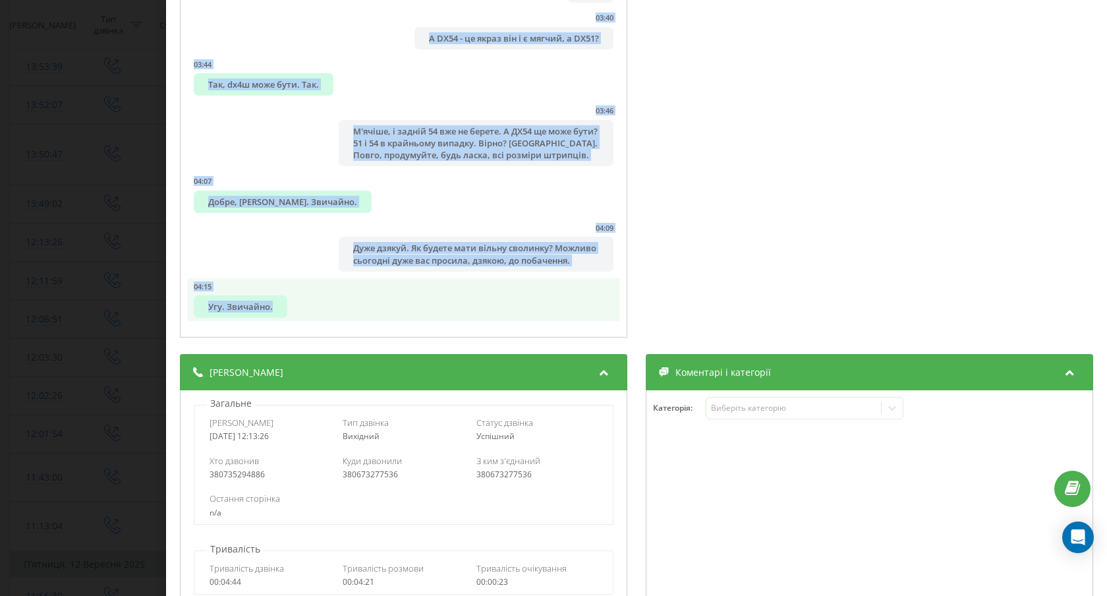
drag, startPoint x: 189, startPoint y: 166, endPoint x: 339, endPoint y: 316, distance: 211.6
